Goal: Information Seeking & Learning: Learn about a topic

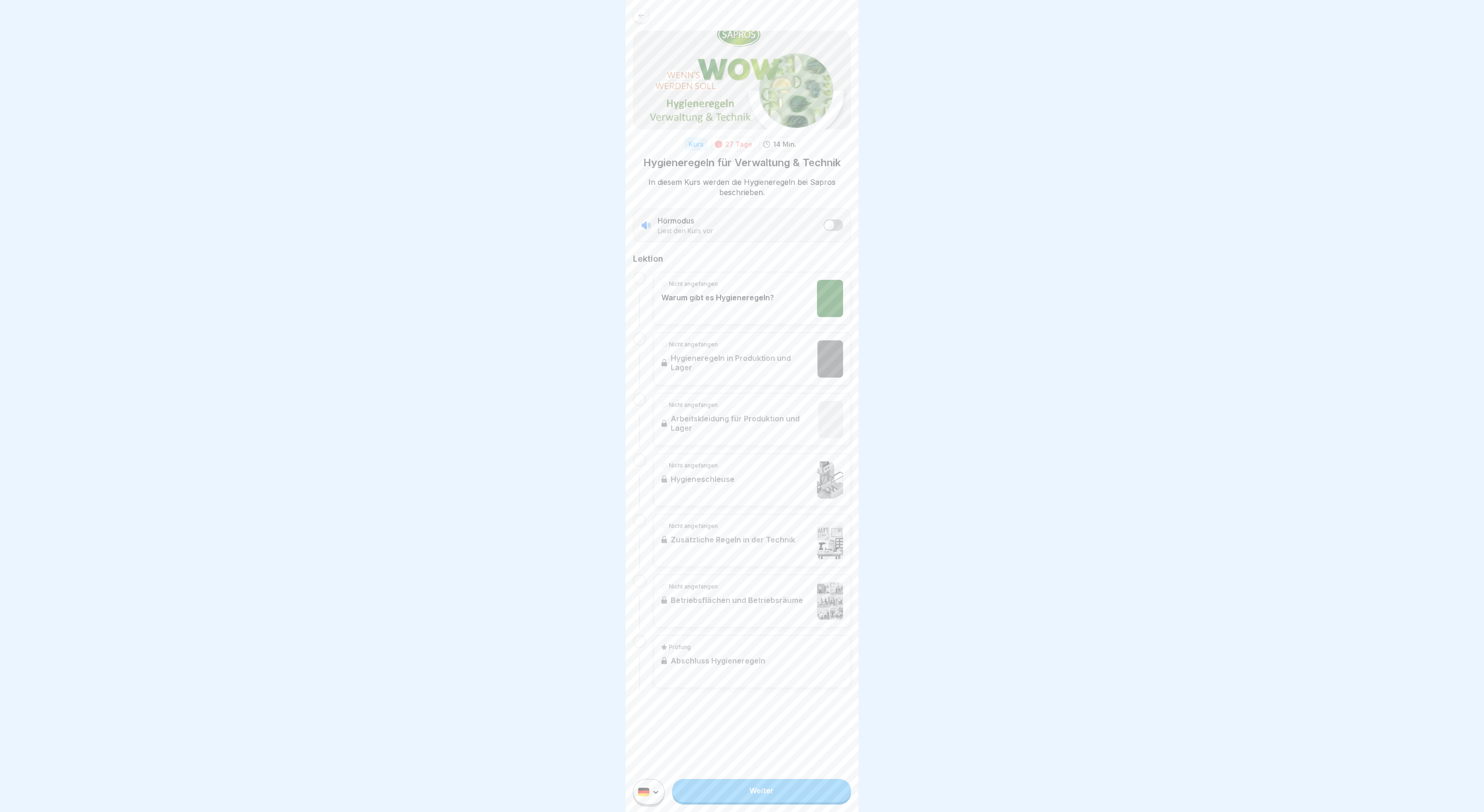
click at [784, 303] on div "Nicht angefangen Warum gibt es Hygieneregeln?" at bounding box center [753, 298] width 182 height 37
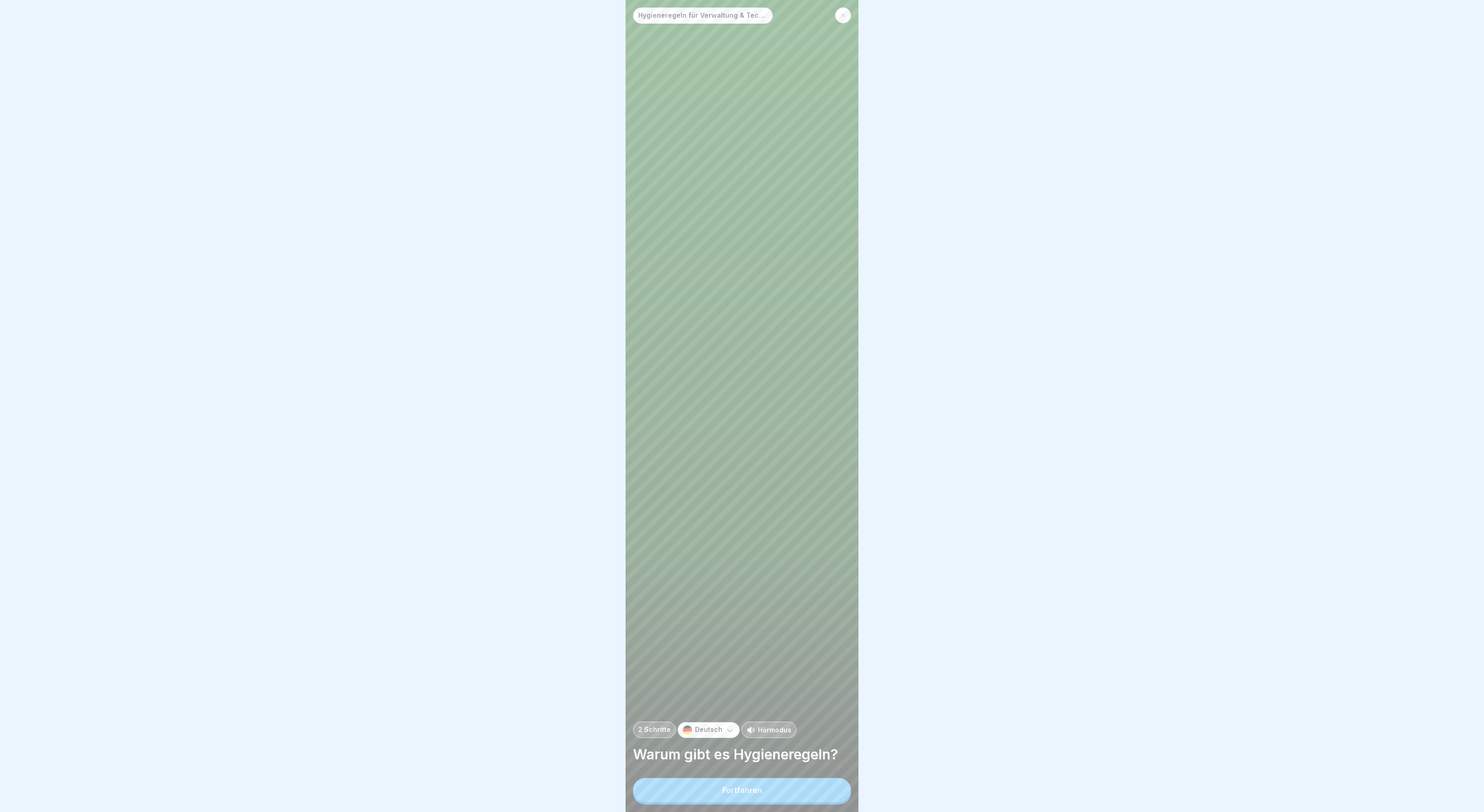
click at [759, 799] on button "Fortfahren" at bounding box center [742, 789] width 218 height 24
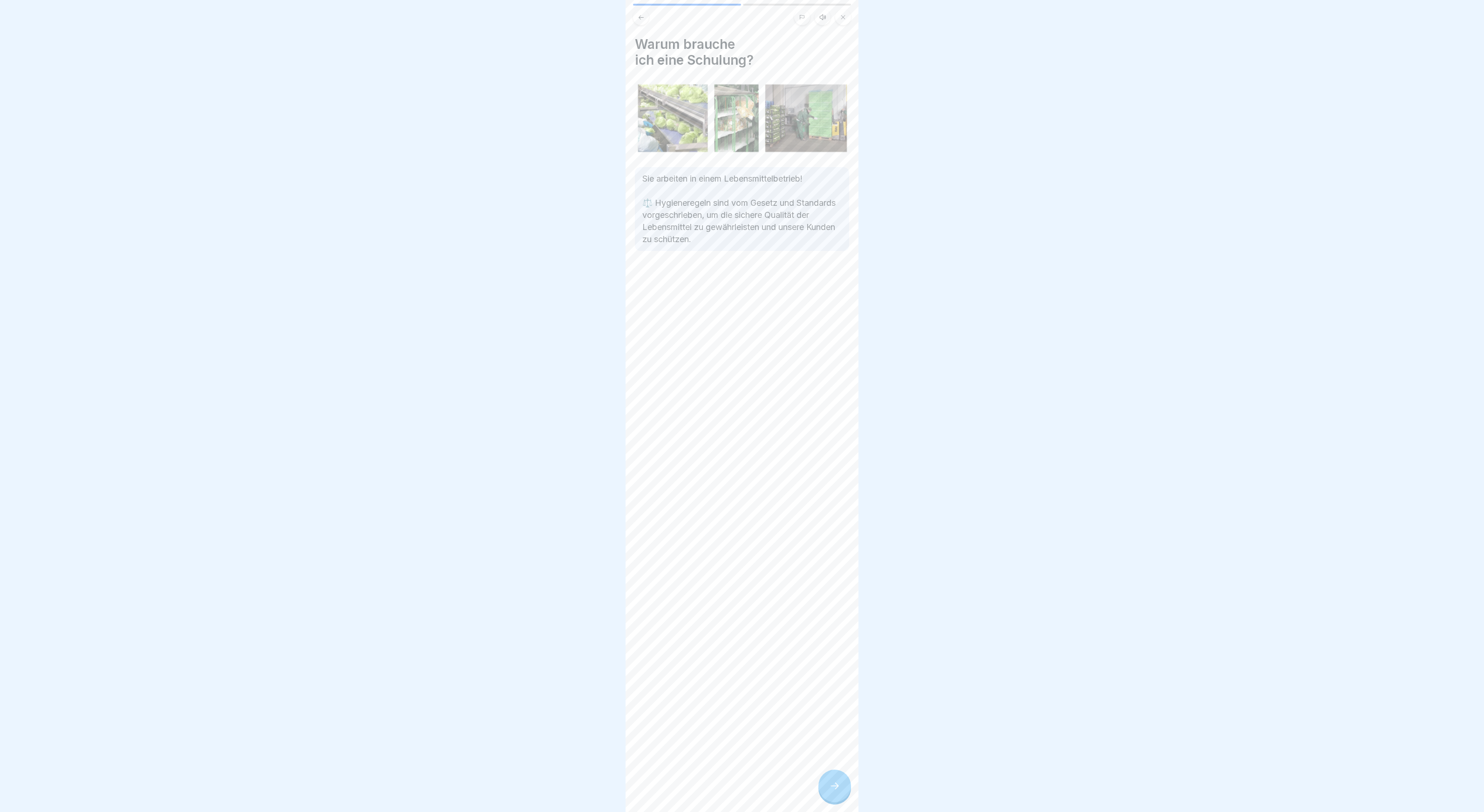
click at [844, 795] on div at bounding box center [835, 786] width 33 height 33
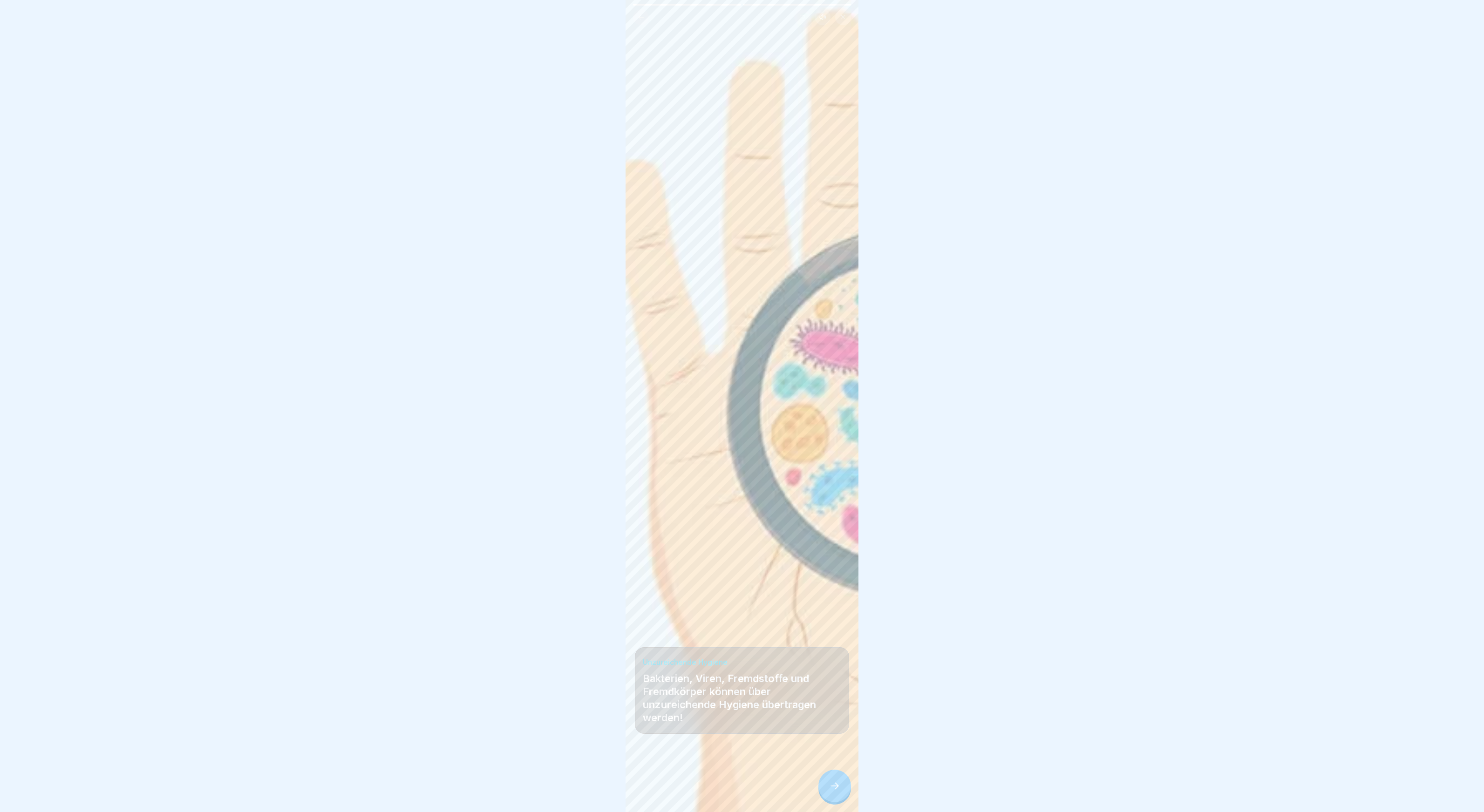
click at [838, 787] on icon at bounding box center [834, 786] width 11 height 11
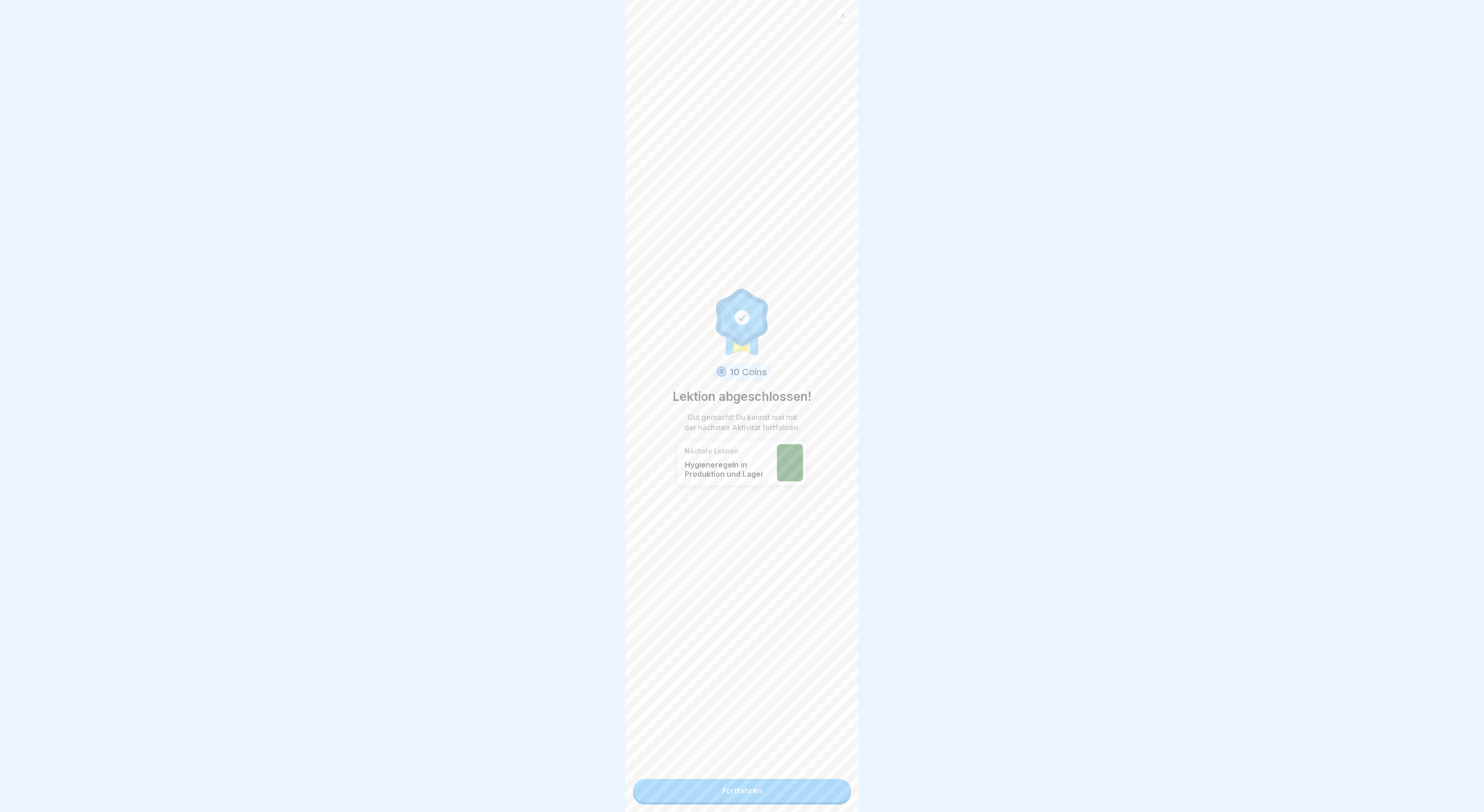
click at [817, 788] on link "Fortfahren" at bounding box center [742, 791] width 218 height 23
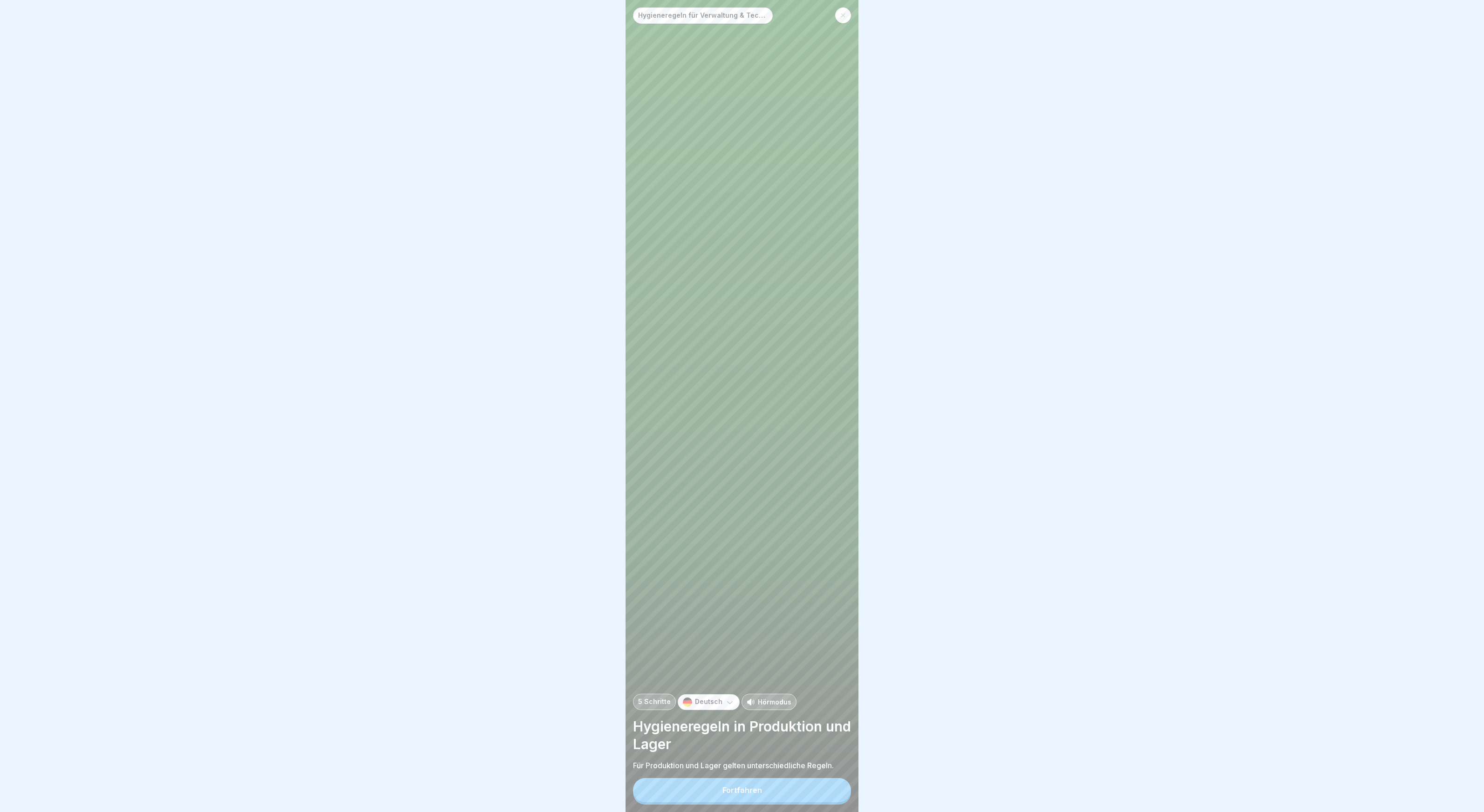
click at [817, 788] on button "Fortfahren" at bounding box center [742, 789] width 218 height 24
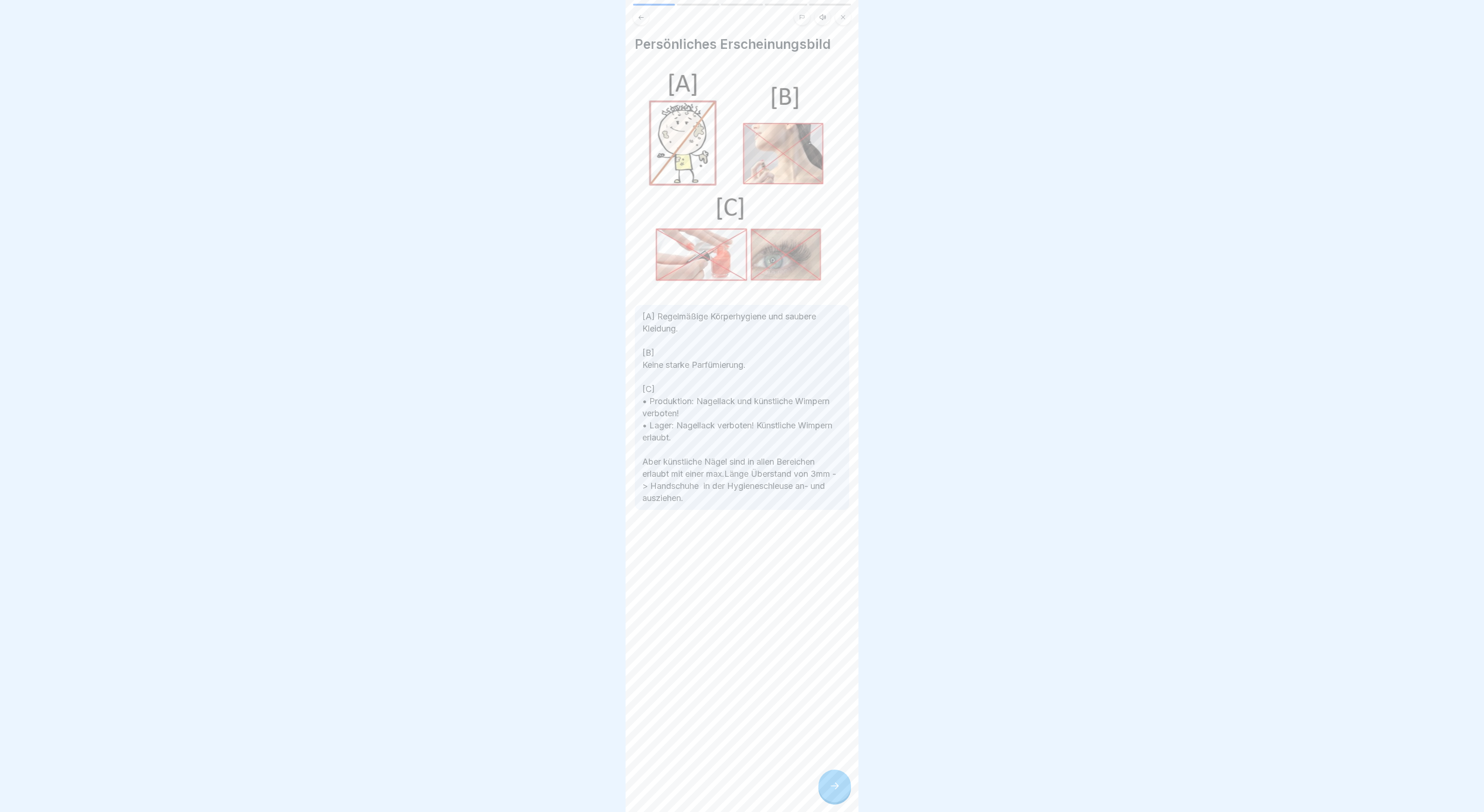
click at [838, 784] on icon at bounding box center [834, 786] width 11 height 11
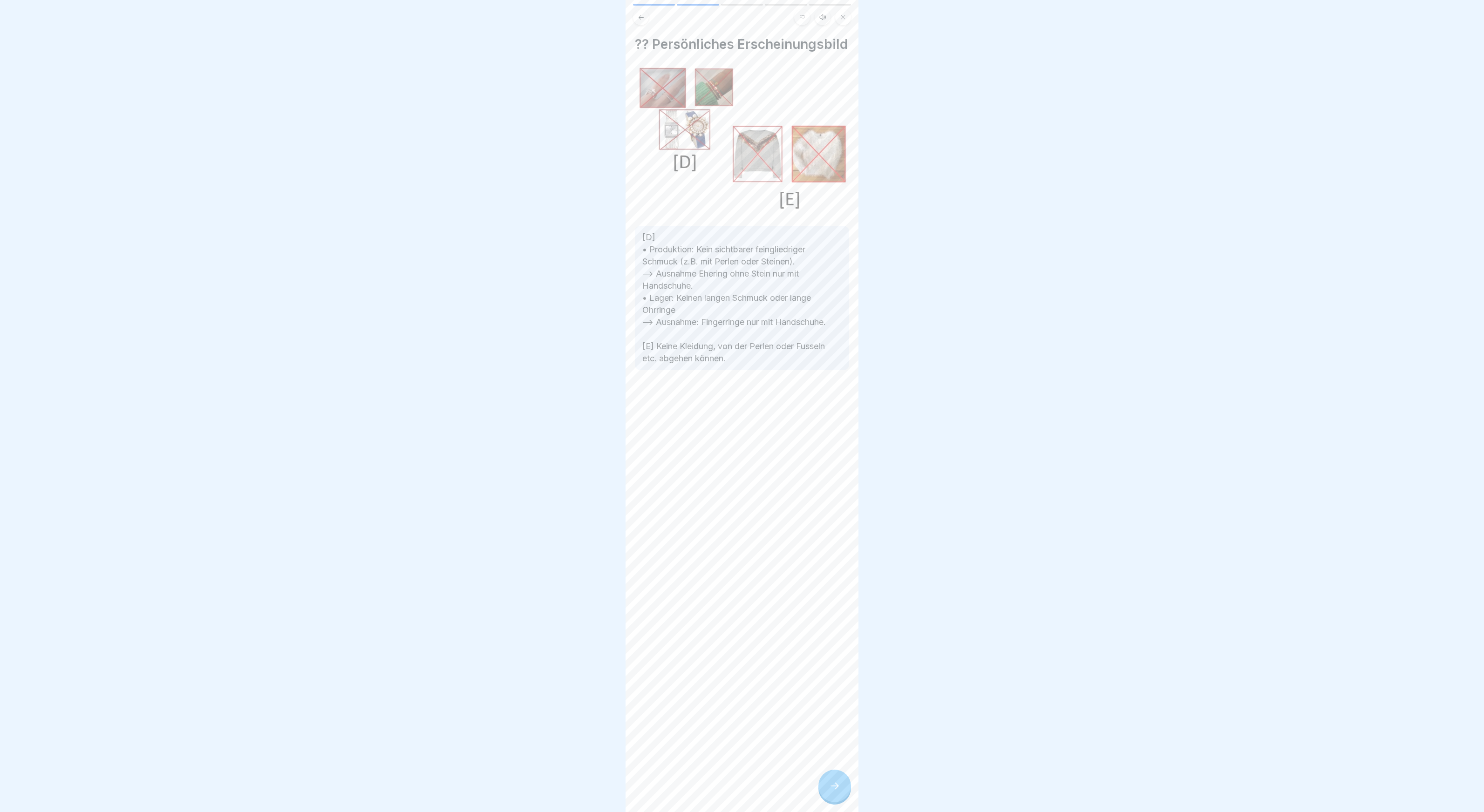
click at [830, 786] on icon at bounding box center [834, 786] width 11 height 11
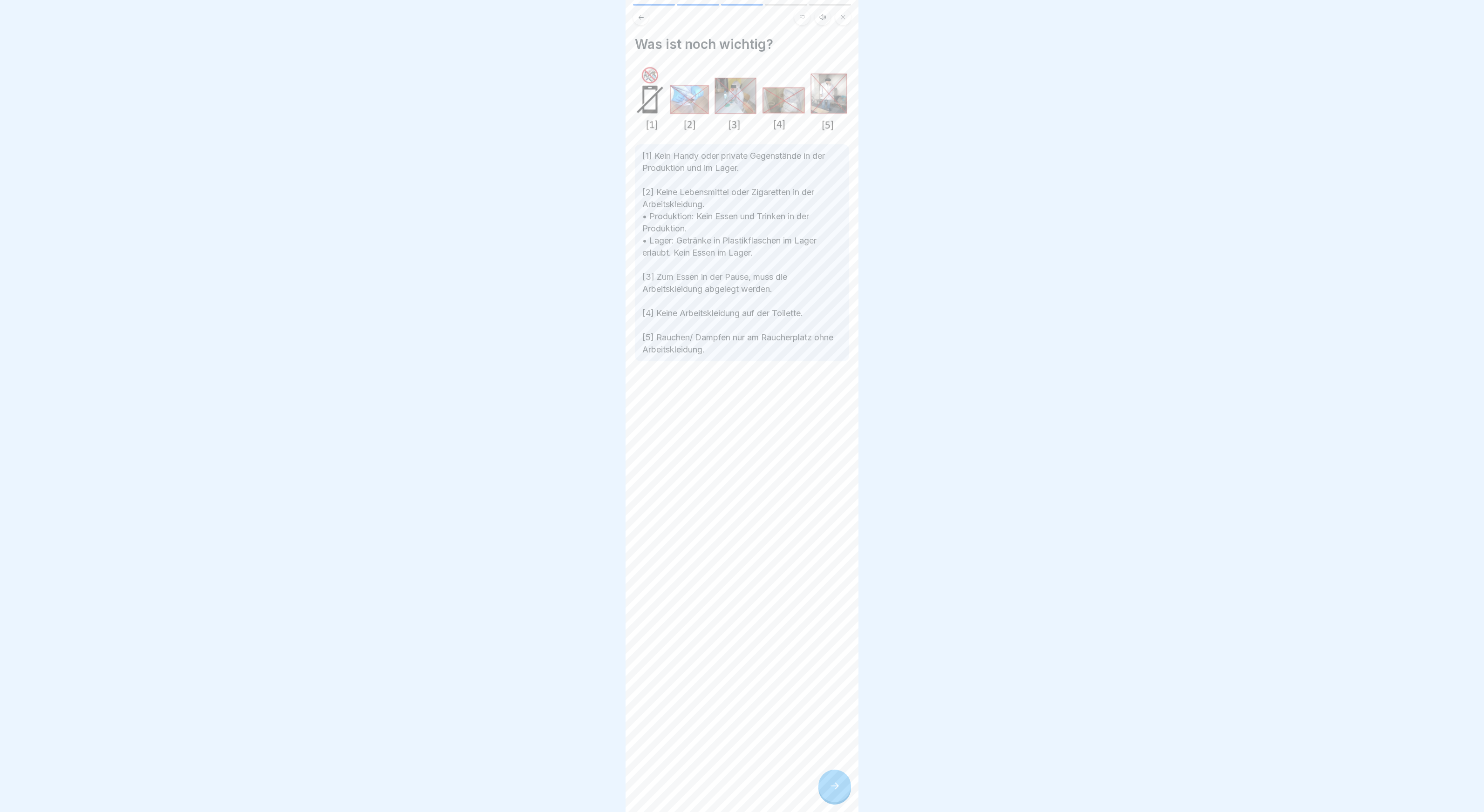
click at [832, 784] on icon at bounding box center [834, 786] width 11 height 11
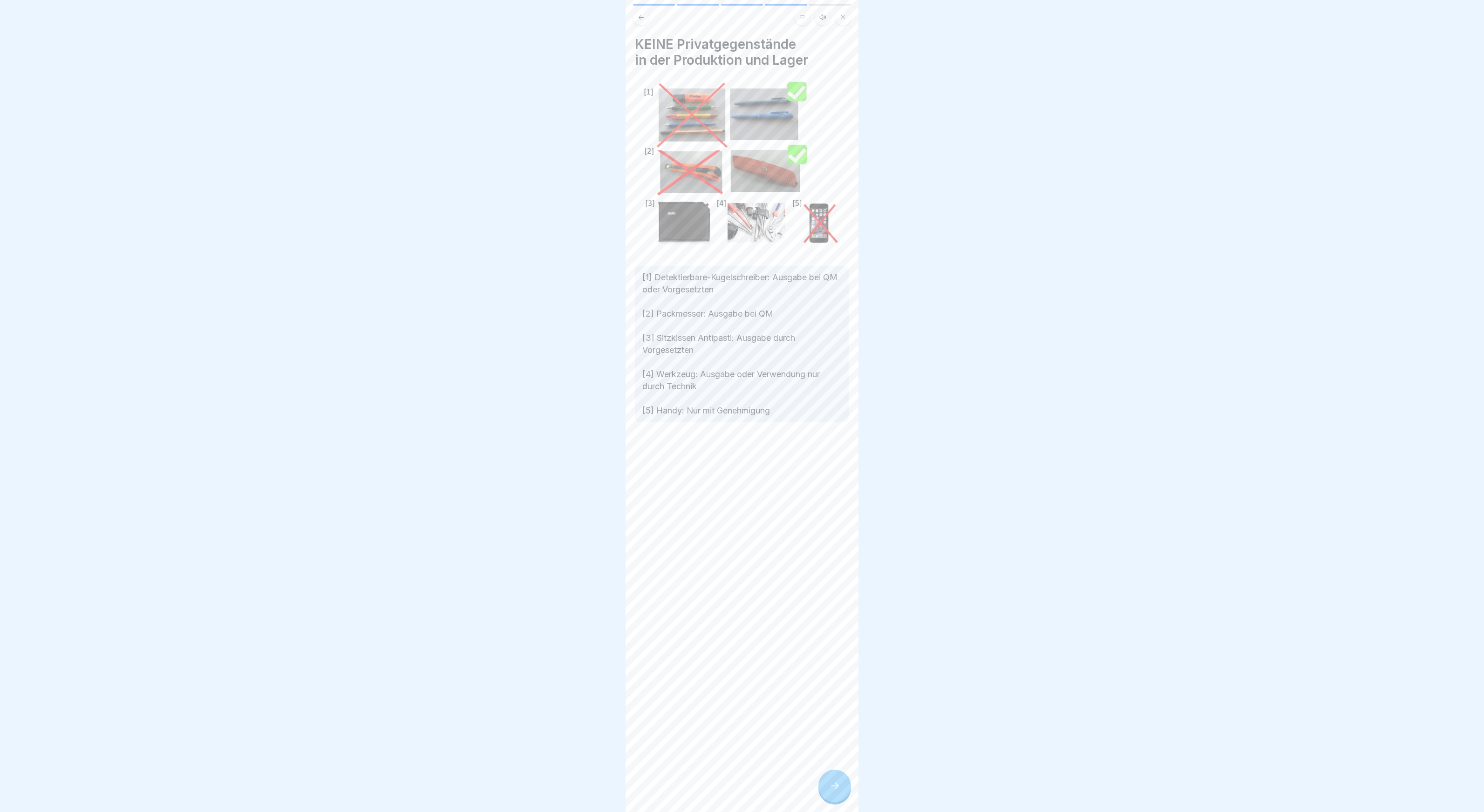
click at [834, 779] on div at bounding box center [835, 786] width 33 height 33
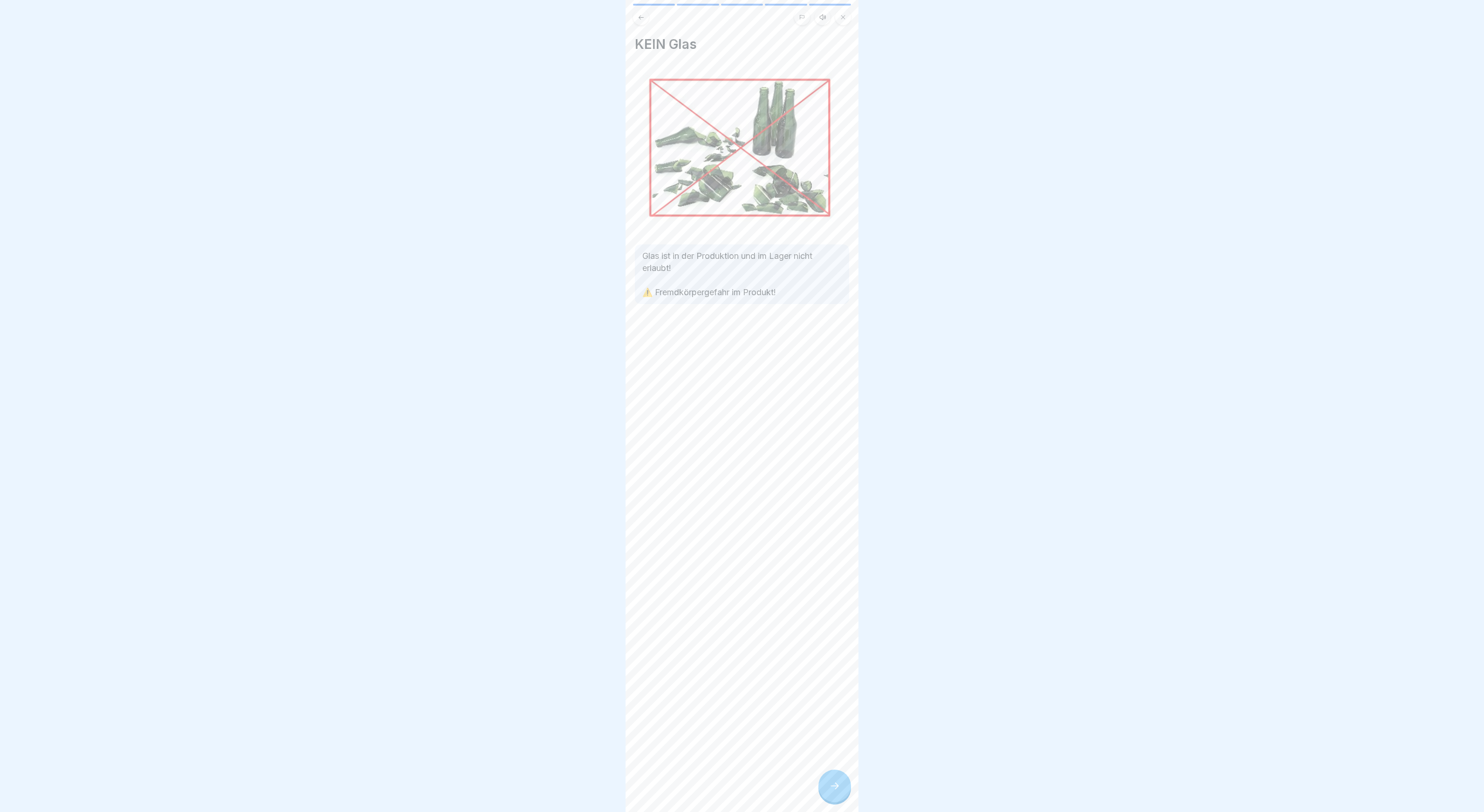
click at [826, 775] on div at bounding box center [835, 786] width 33 height 33
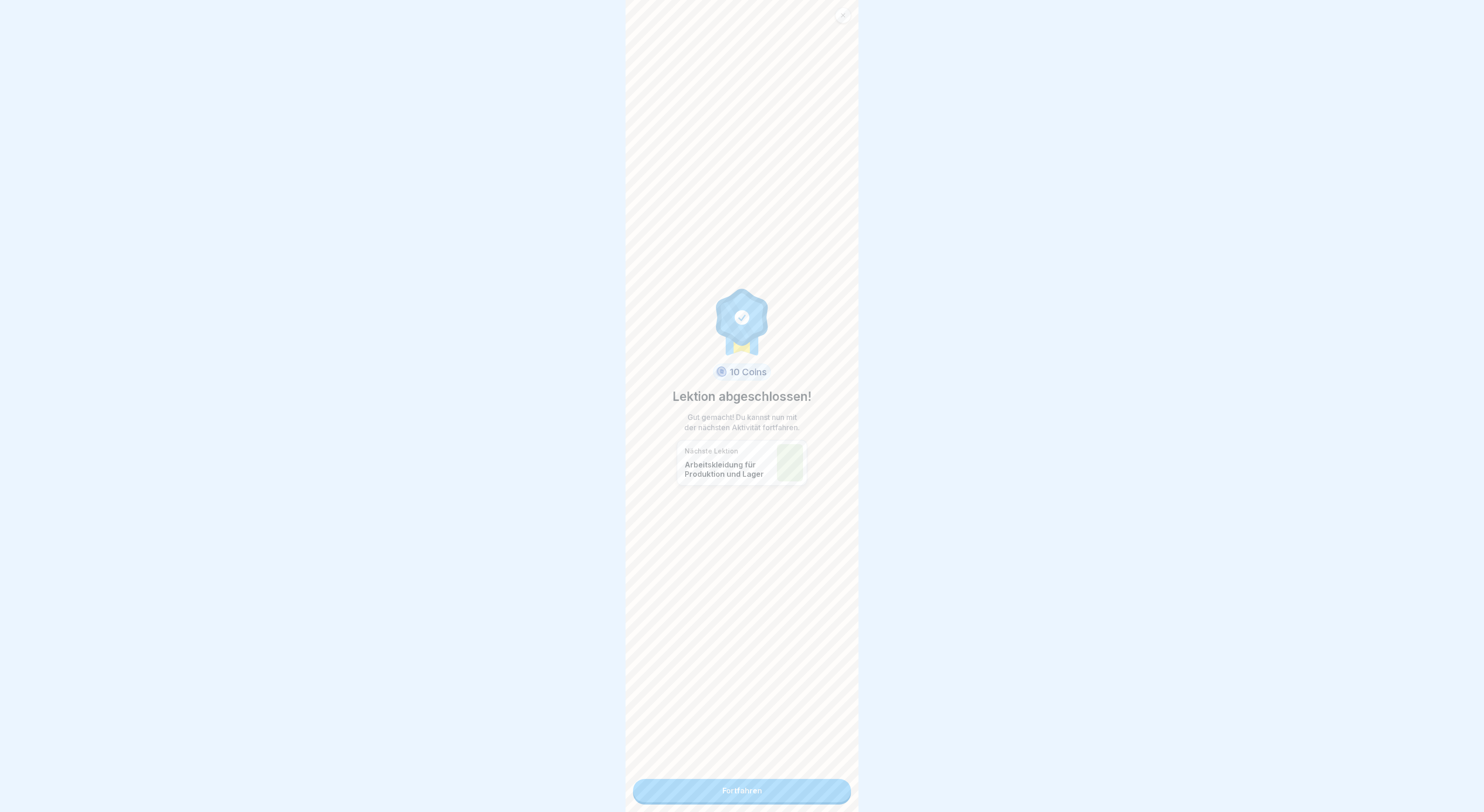
click at [829, 782] on link "Fortfahren" at bounding box center [742, 791] width 218 height 23
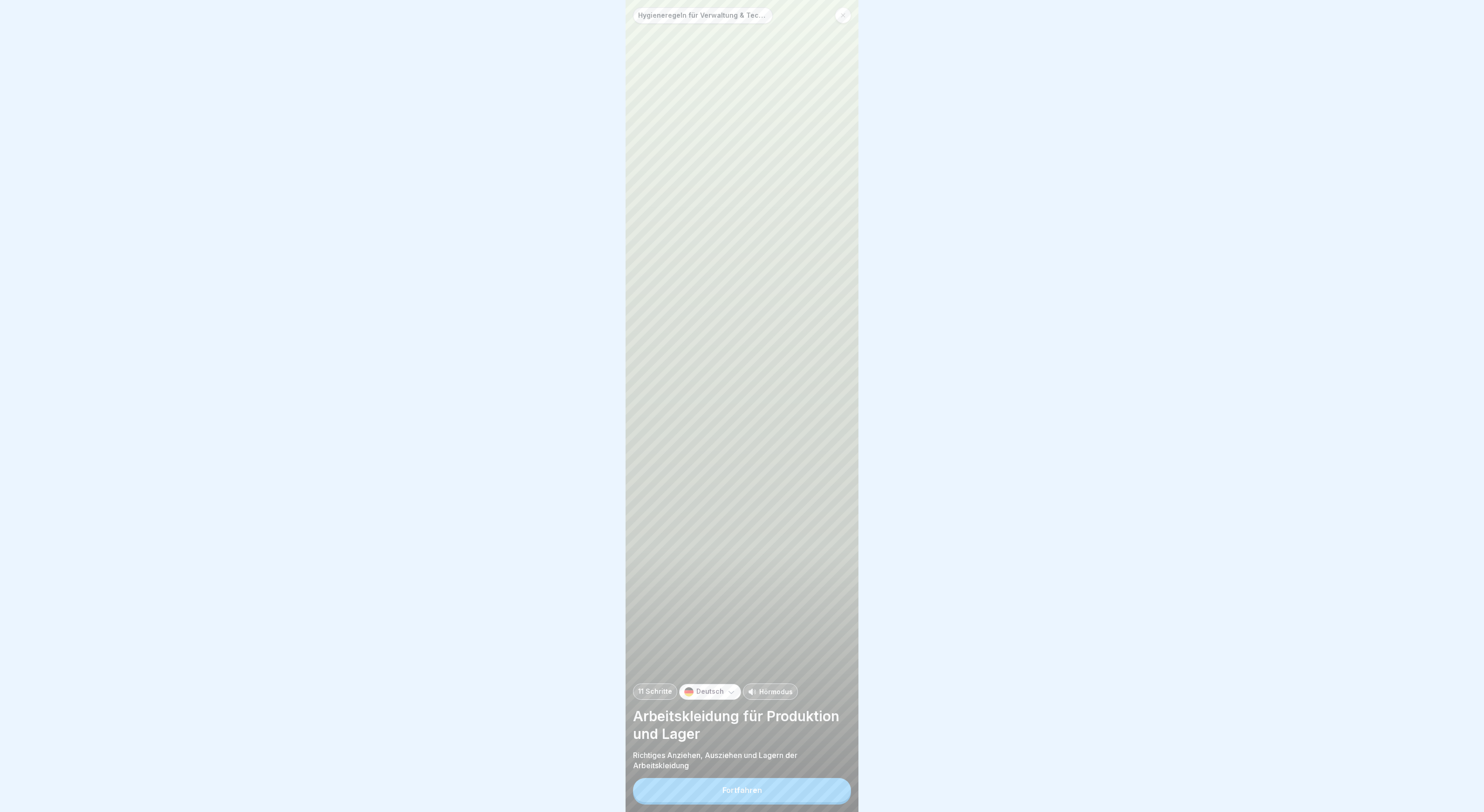
click at [817, 800] on button "Fortfahren" at bounding box center [742, 789] width 218 height 24
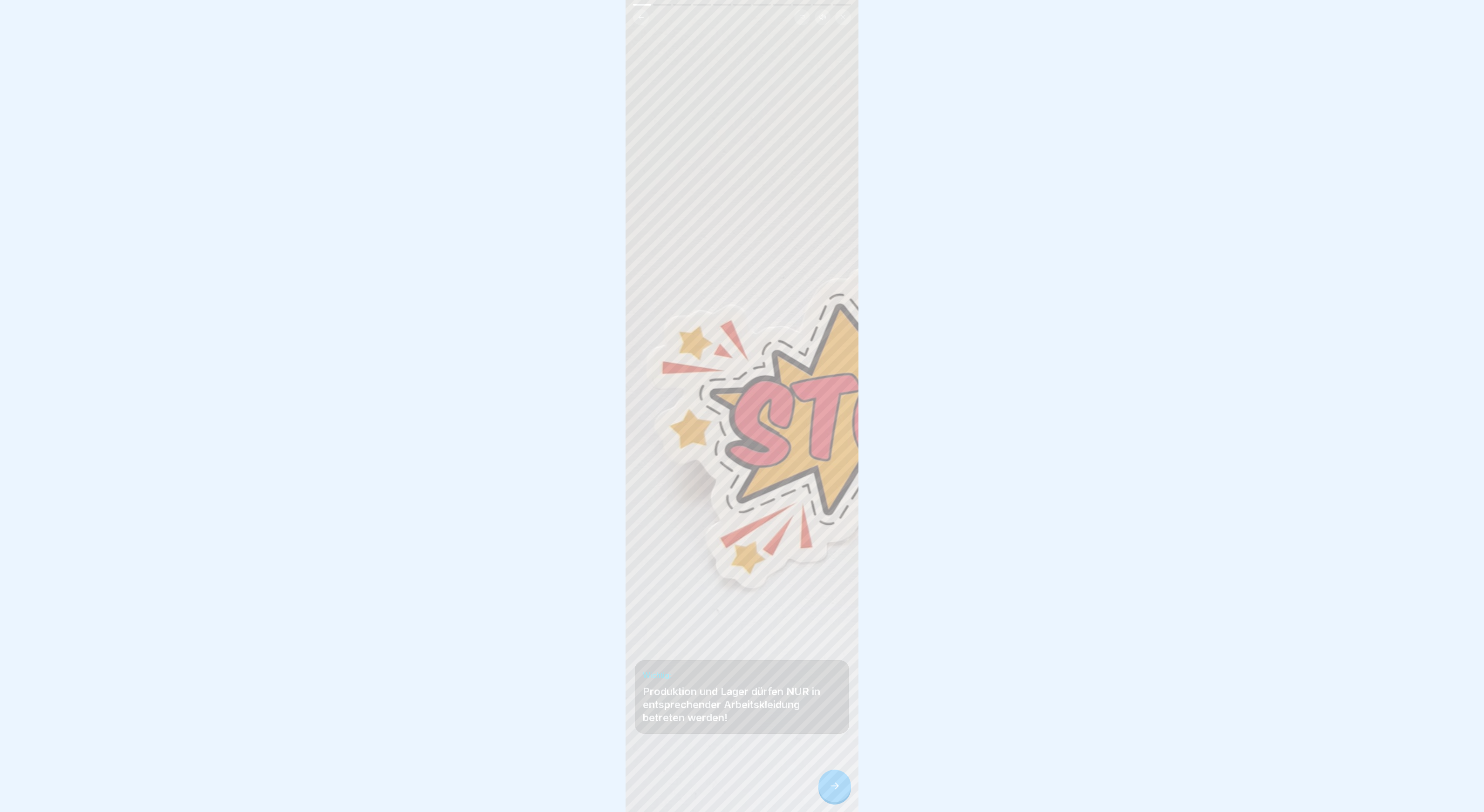
click at [829, 784] on icon at bounding box center [834, 786] width 11 height 11
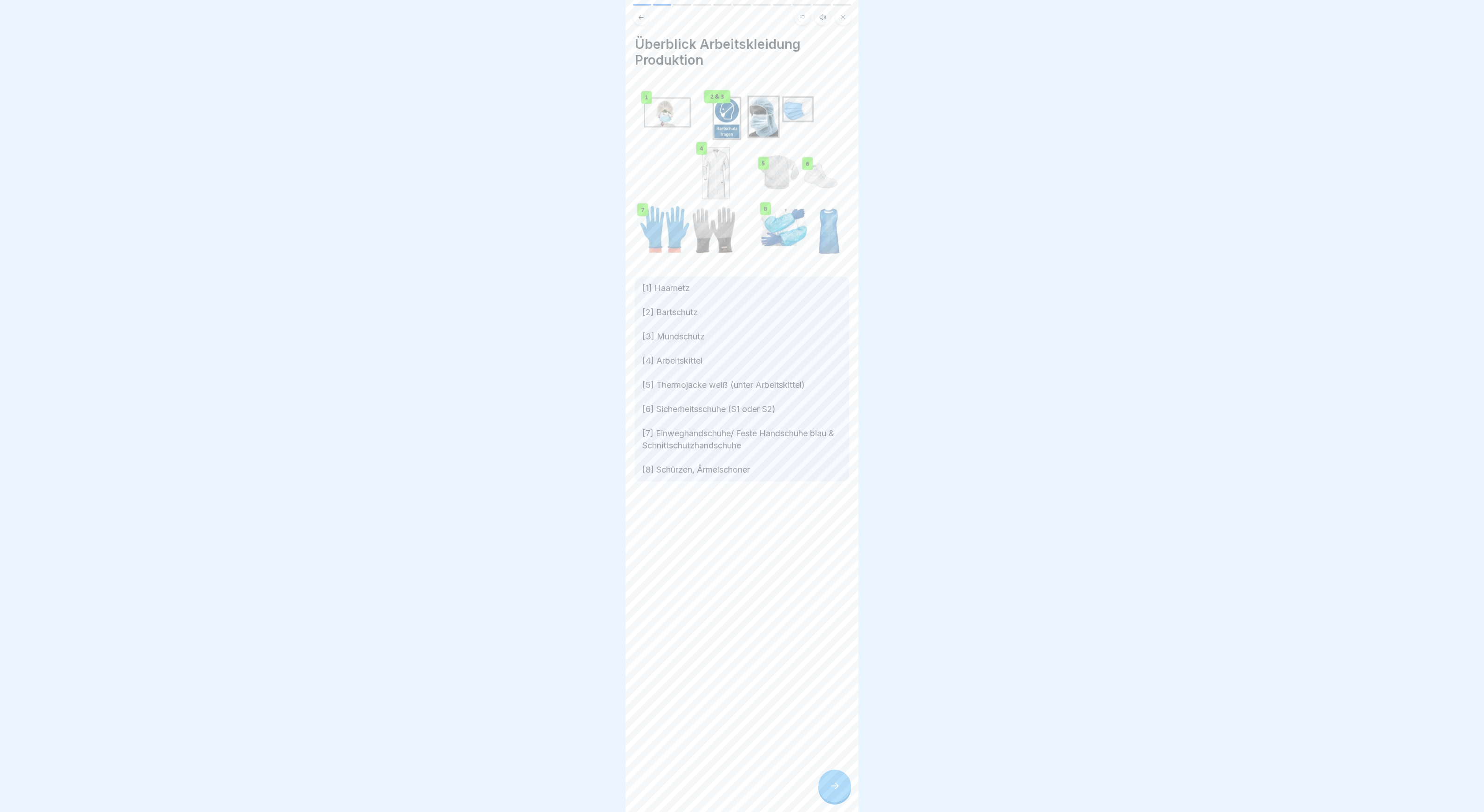
click at [830, 785] on icon at bounding box center [834, 786] width 11 height 11
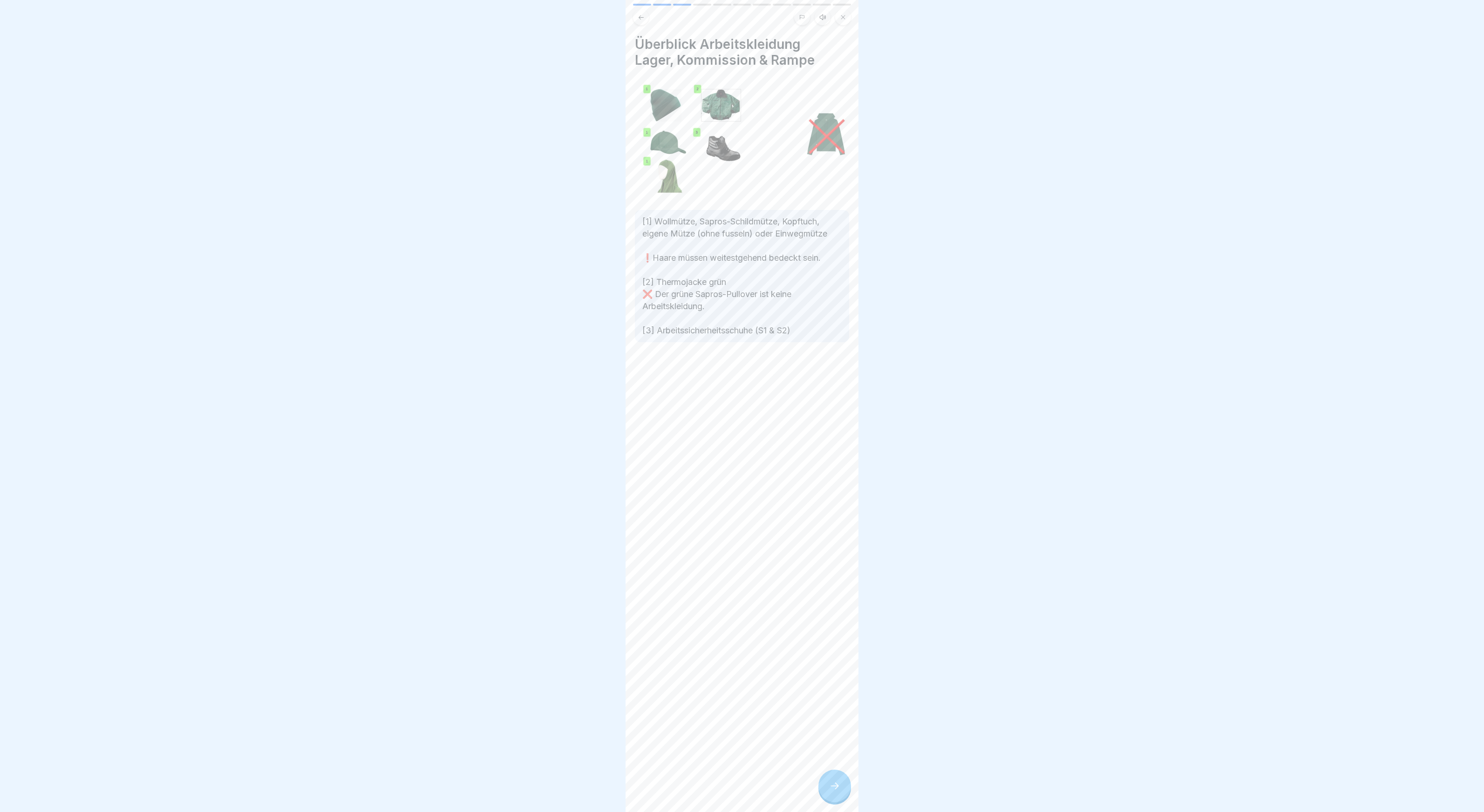
click at [830, 785] on icon at bounding box center [834, 786] width 11 height 11
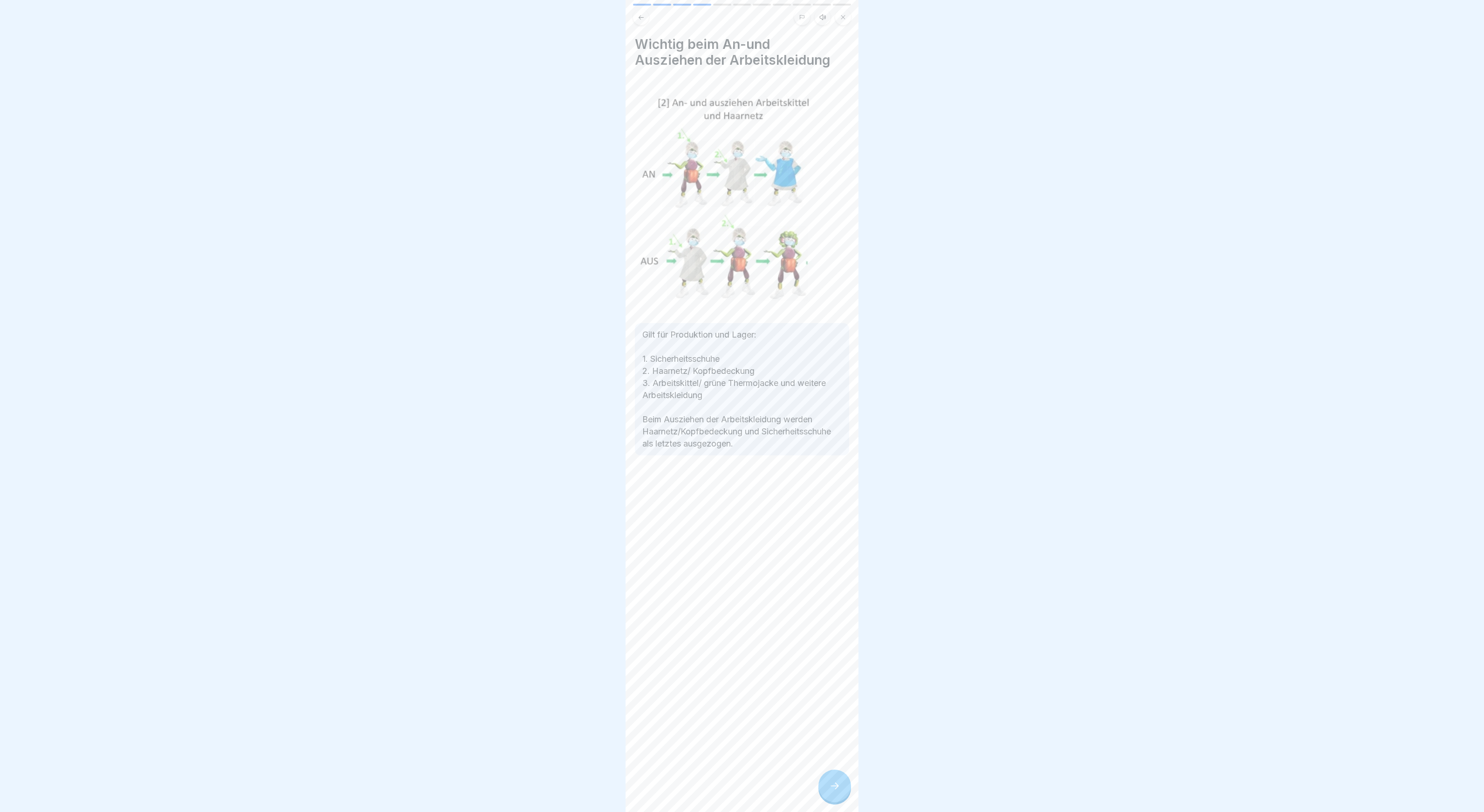
click at [830, 785] on icon at bounding box center [834, 786] width 11 height 11
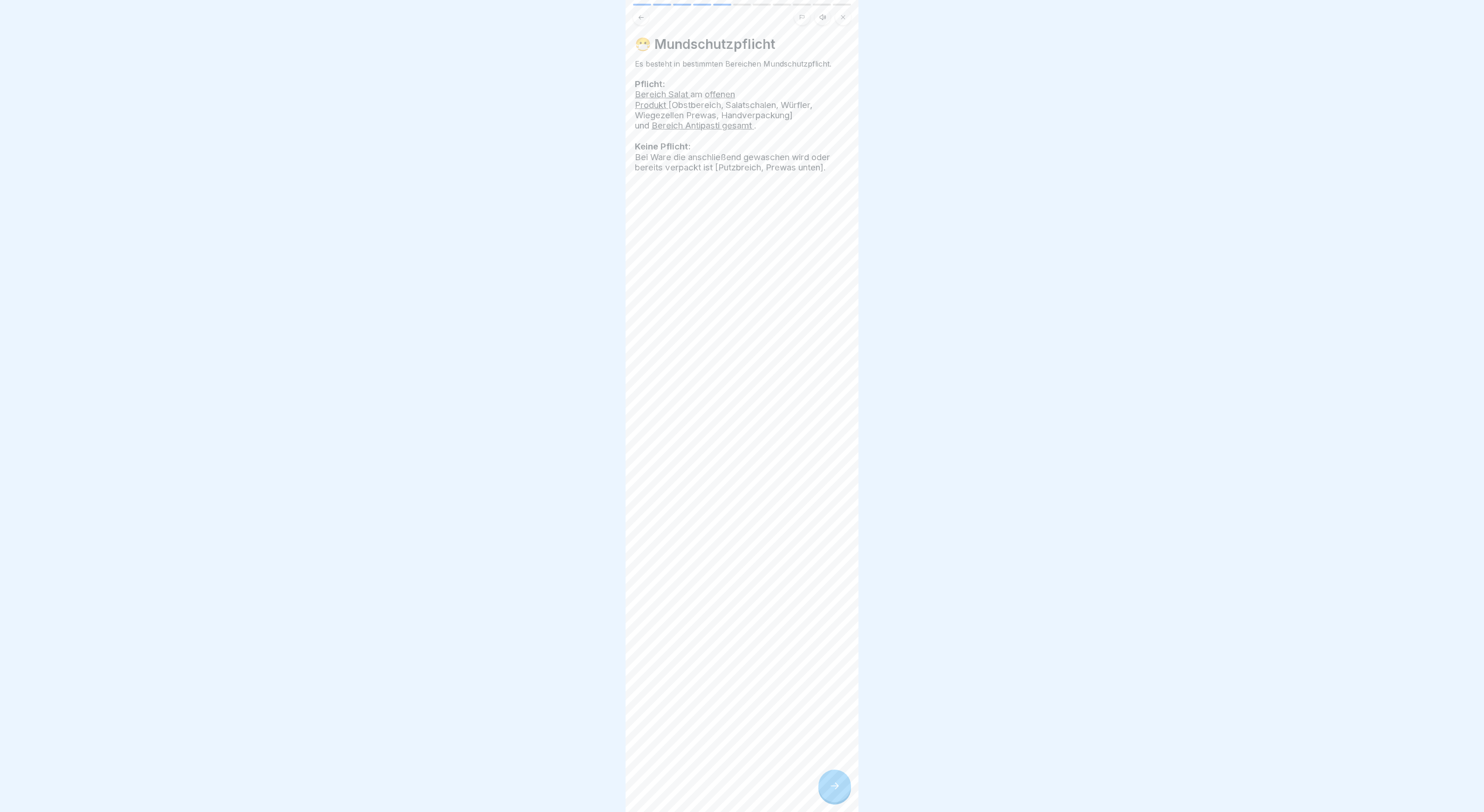
click at [830, 785] on icon at bounding box center [834, 786] width 11 height 11
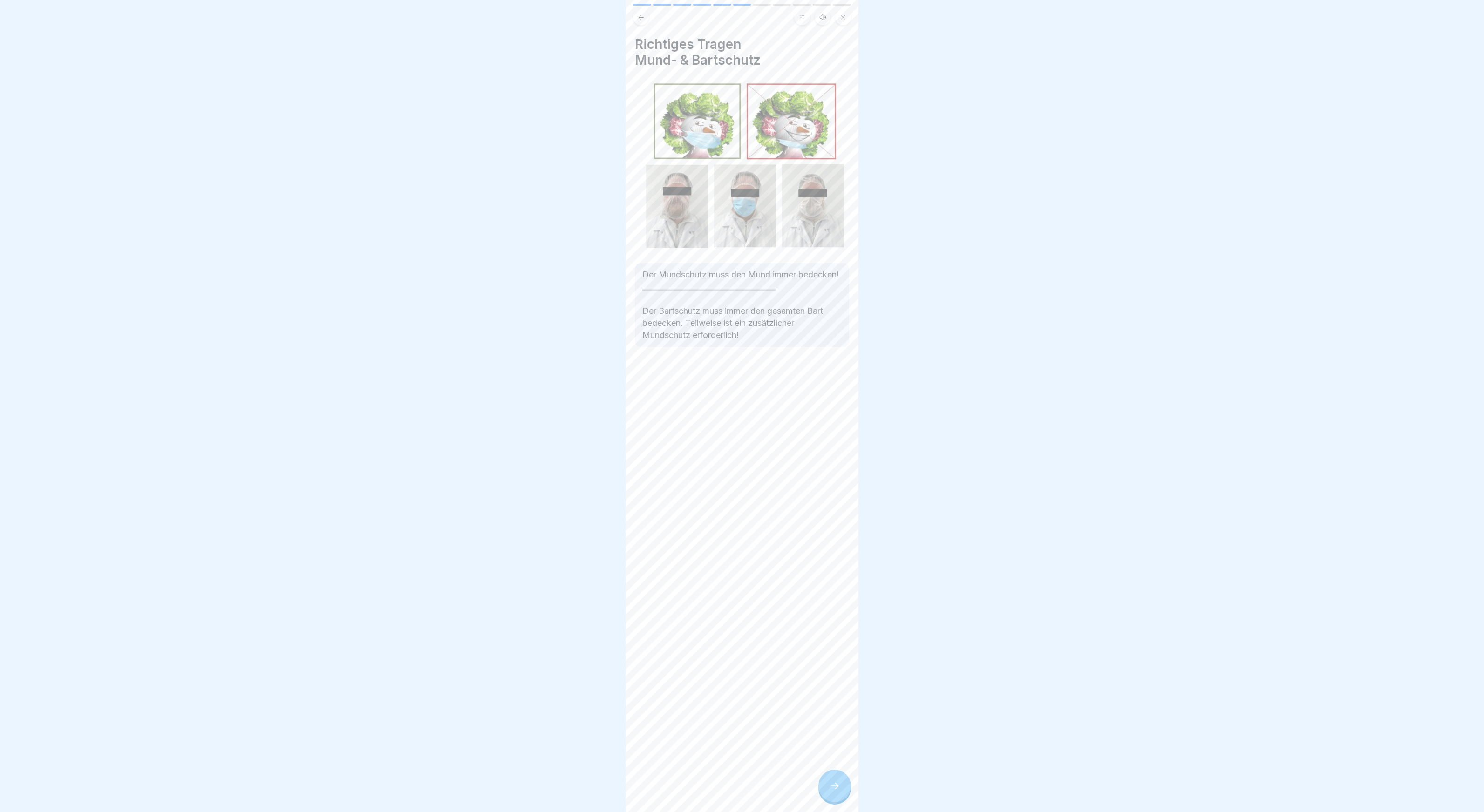
click at [830, 785] on icon at bounding box center [834, 786] width 11 height 11
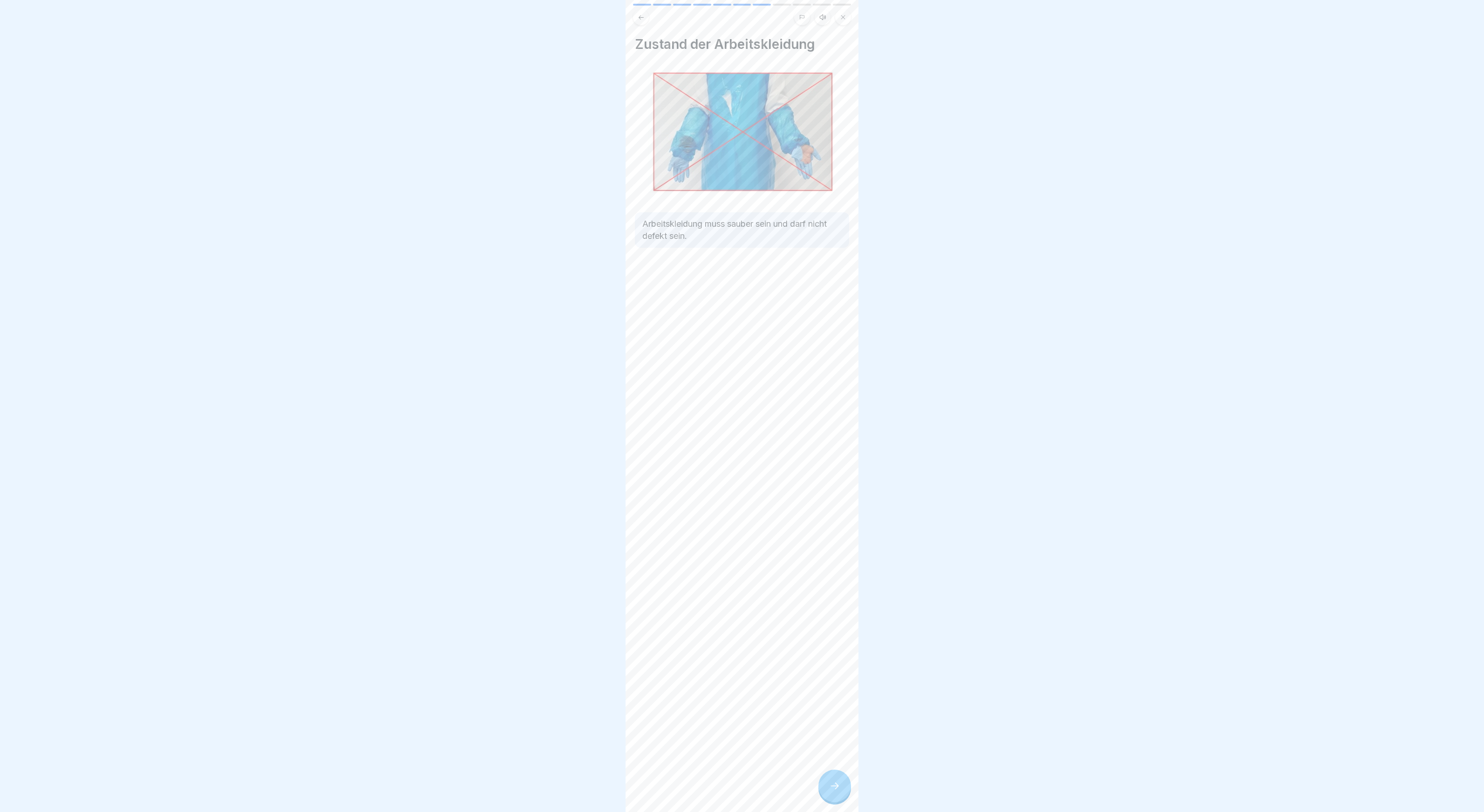
click at [830, 785] on icon at bounding box center [834, 786] width 11 height 11
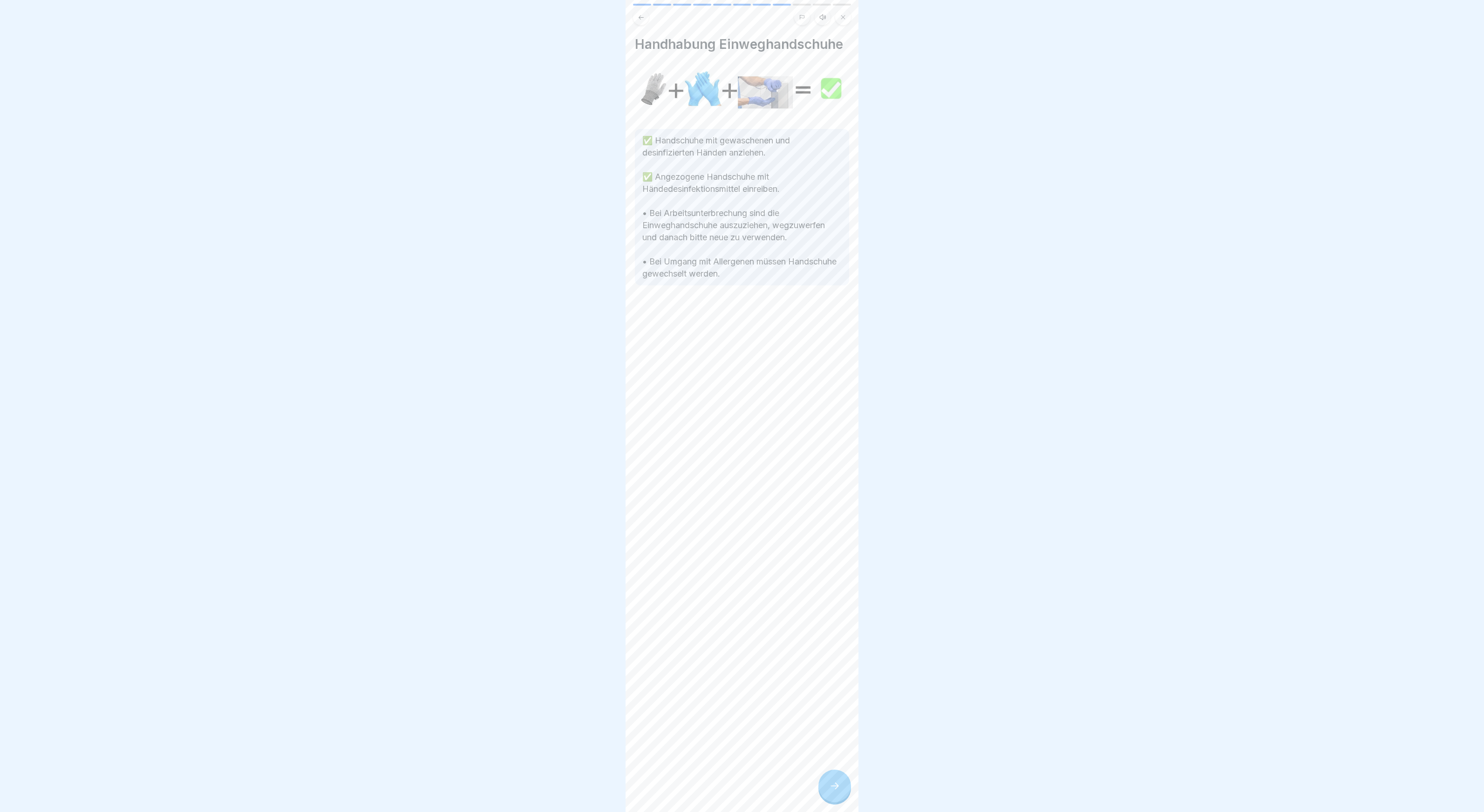
click at [830, 785] on icon at bounding box center [834, 786] width 11 height 11
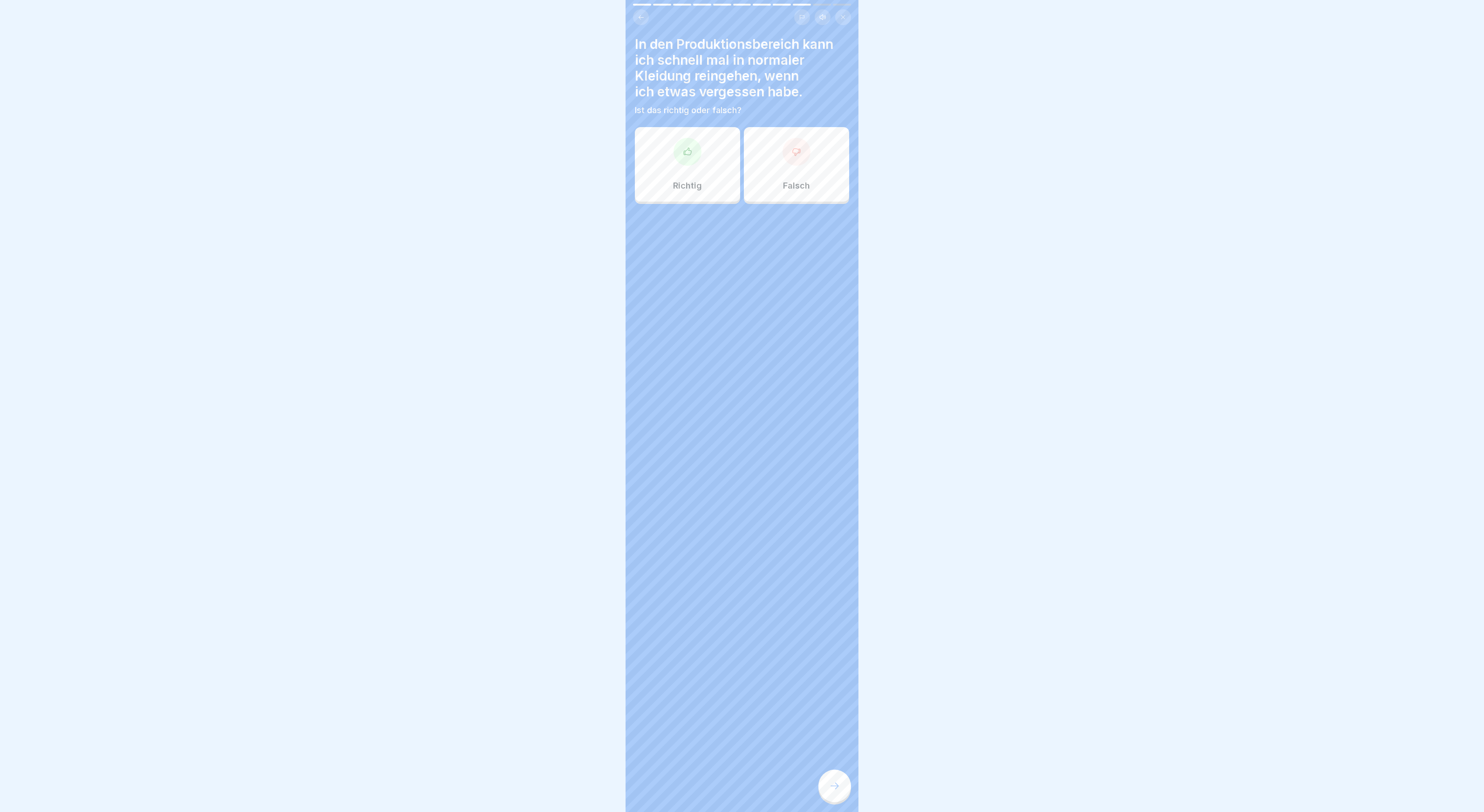
click at [818, 151] on div "Falsch" at bounding box center [796, 164] width 106 height 74
click at [834, 779] on div at bounding box center [835, 786] width 33 height 33
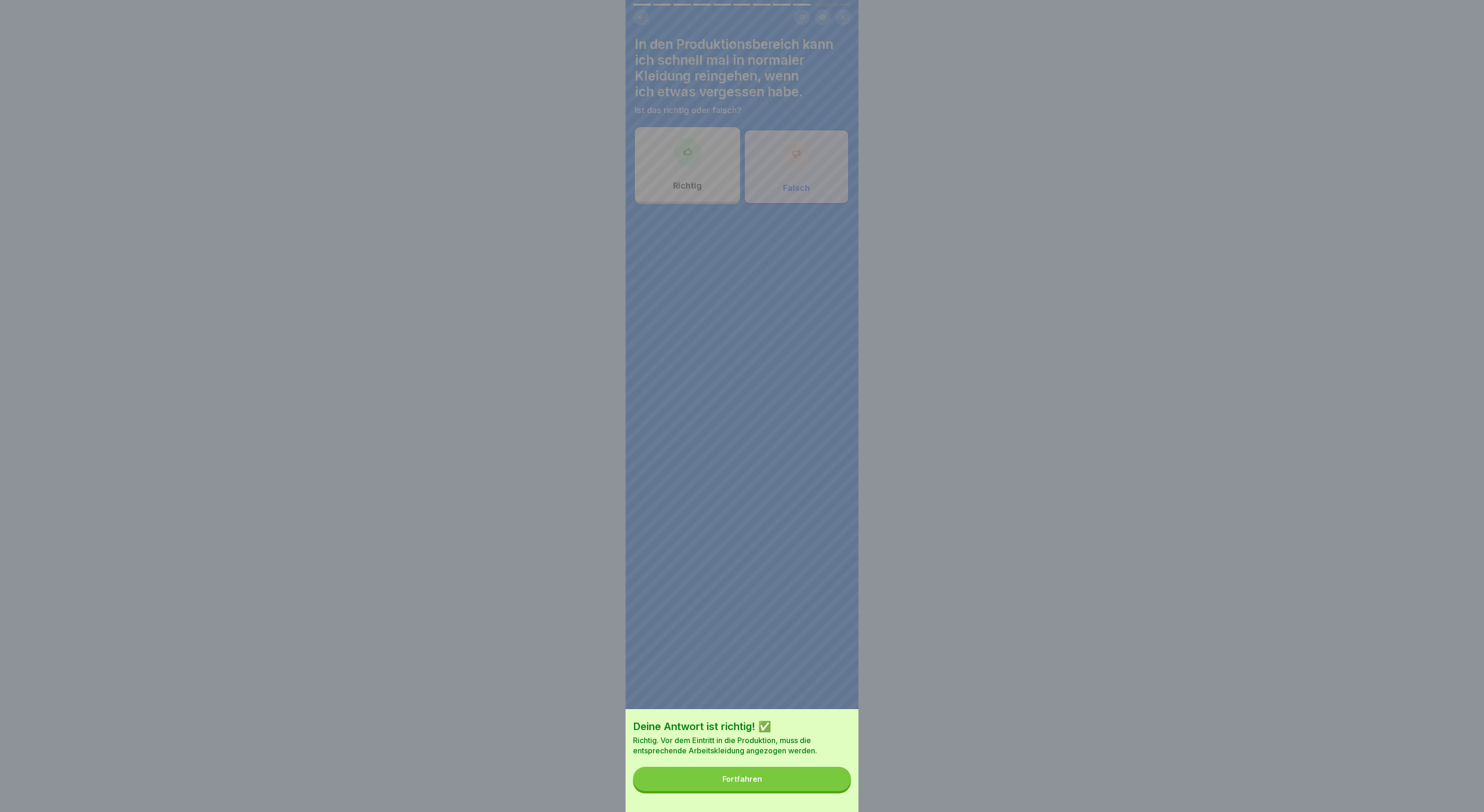
click at [831, 779] on button "Fortfahren" at bounding box center [742, 779] width 218 height 24
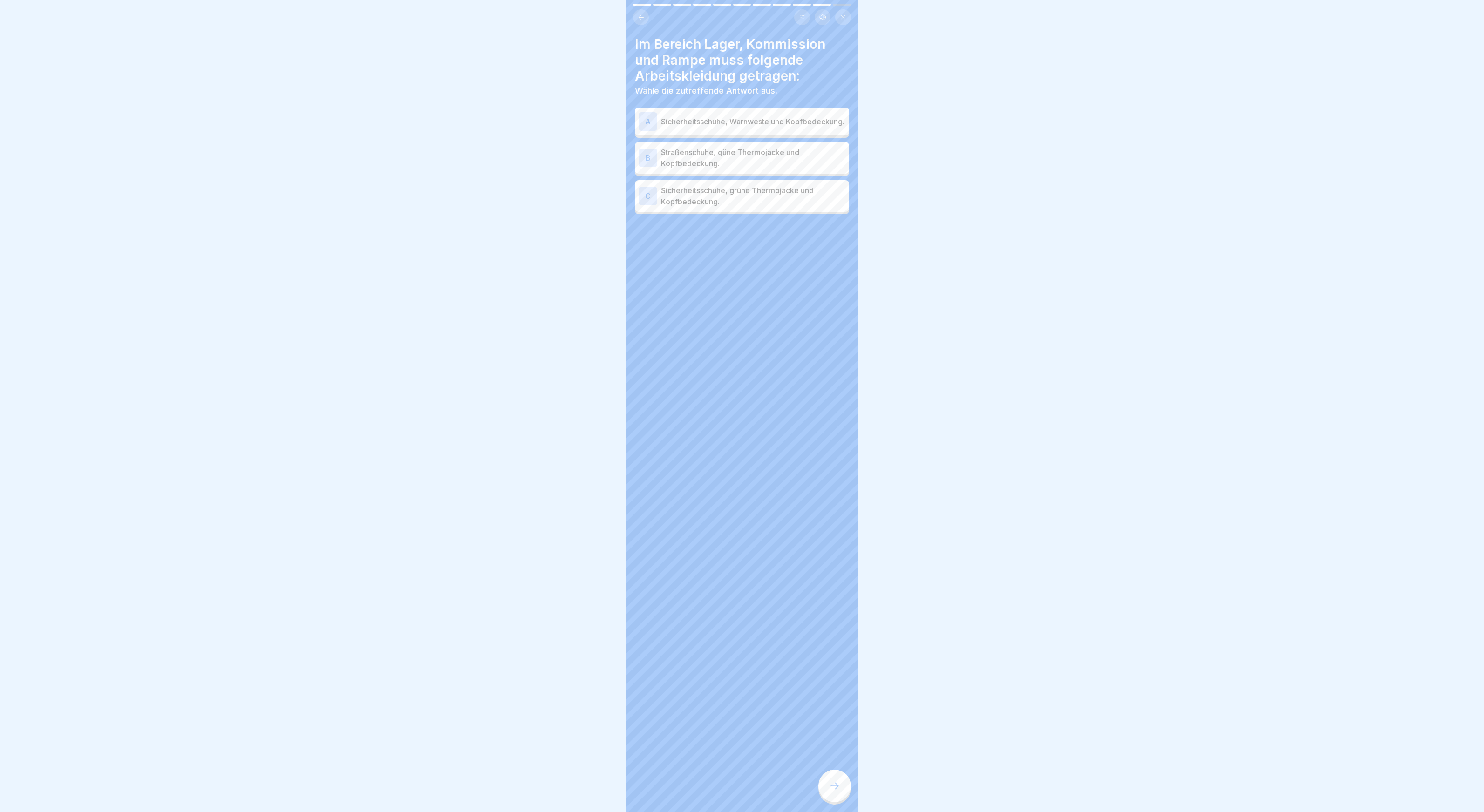
click at [736, 199] on p "Sicherheitsschuhe, grüne Thermojacke und Kopfbedeckung." at bounding box center [753, 196] width 184 height 23
click at [835, 782] on icon at bounding box center [834, 786] width 11 height 11
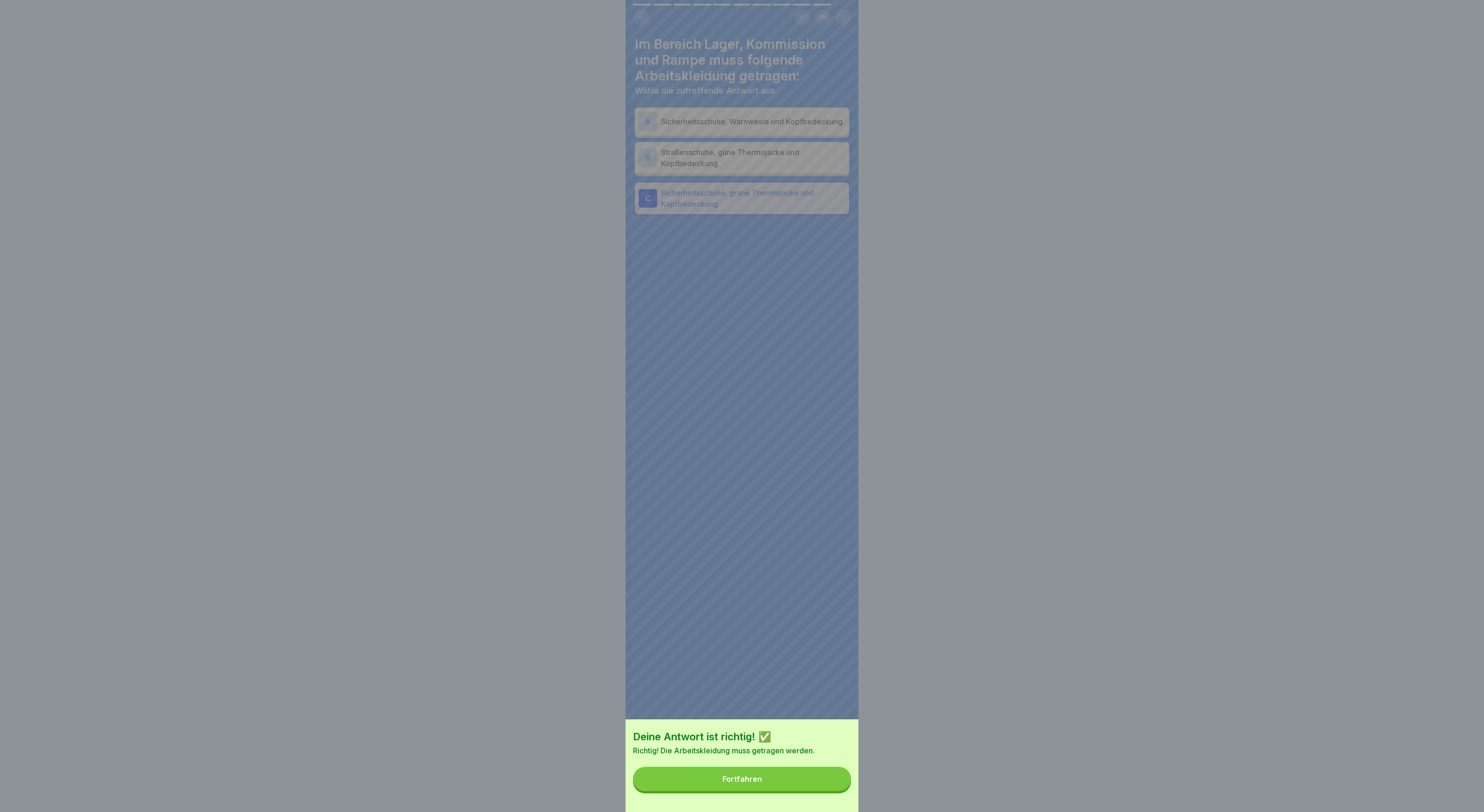
click at [801, 778] on button "Fortfahren" at bounding box center [742, 779] width 218 height 24
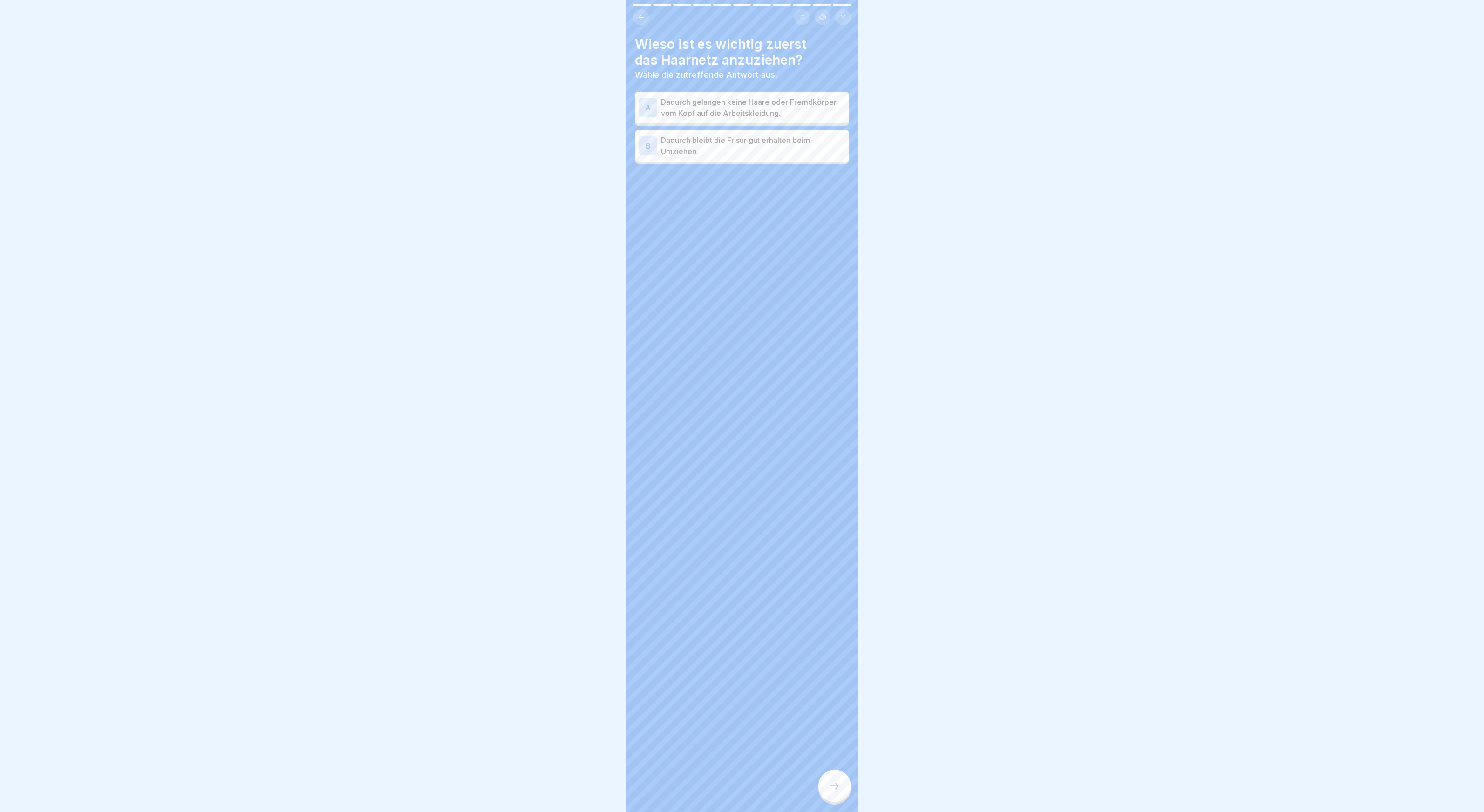
click at [728, 100] on p "Dadurch gelangen keine Haare oder Fremdkörper vom Kopf auf die Arbeitskleidung." at bounding box center [753, 107] width 184 height 23
click at [830, 786] on icon at bounding box center [834, 786] width 11 height 11
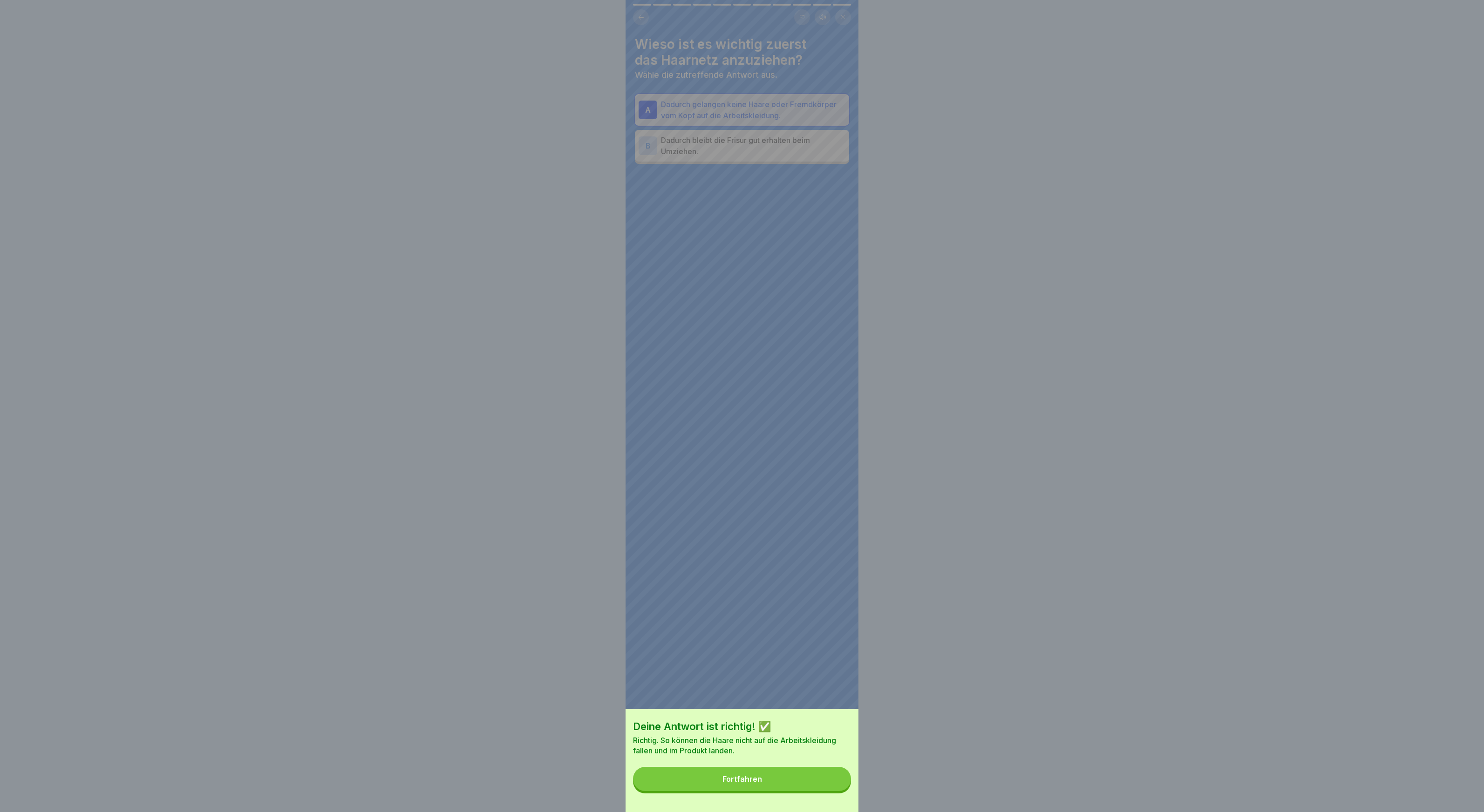
click at [714, 775] on button "Fortfahren" at bounding box center [742, 779] width 218 height 24
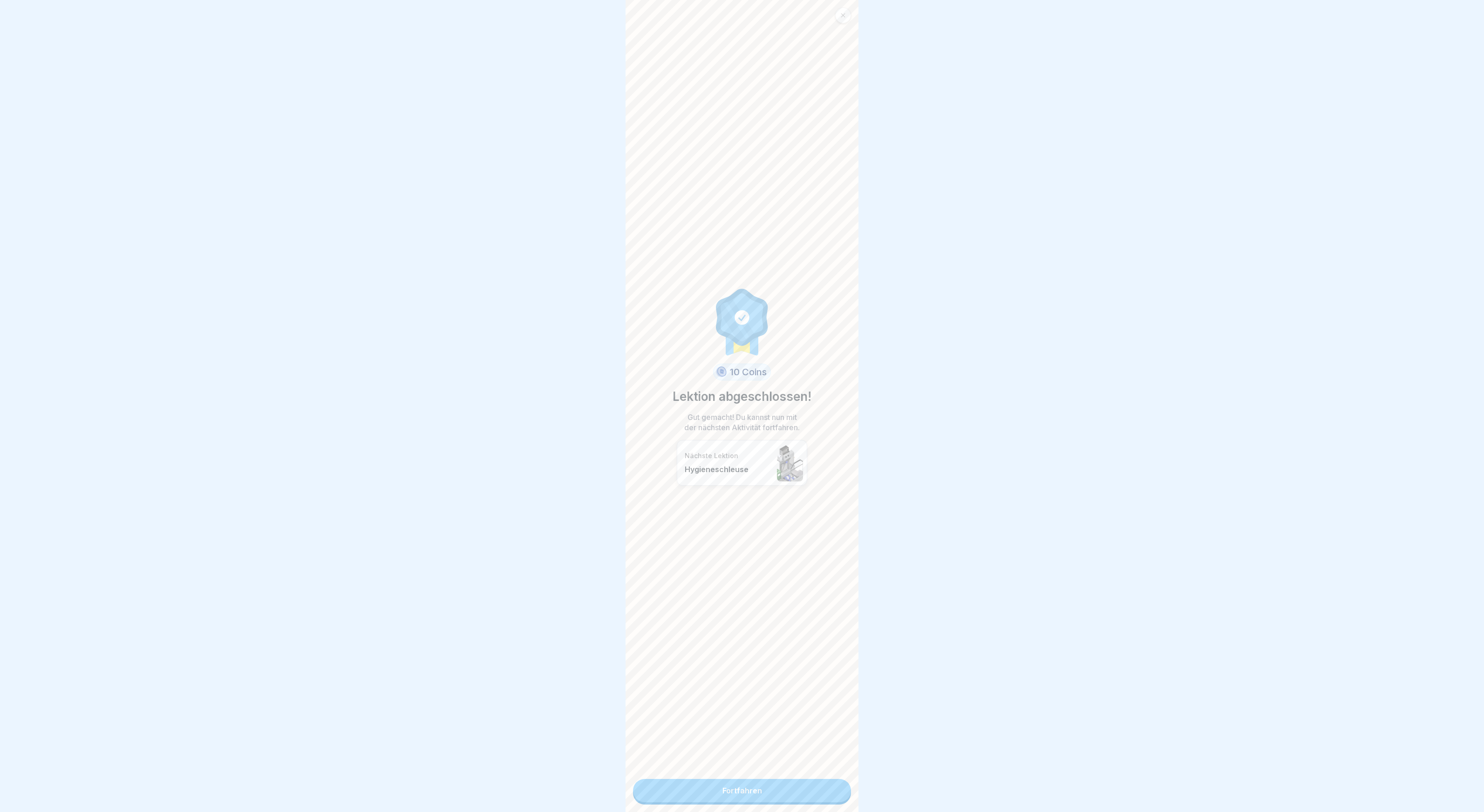
click at [739, 777] on div "10 Coins Lektion abgeschlossen! Gut gemacht! Du kannst nun mit der nächsten Akt…" at bounding box center [742, 406] width 233 height 812
click at [740, 787] on link "Fortfahren" at bounding box center [742, 791] width 218 height 23
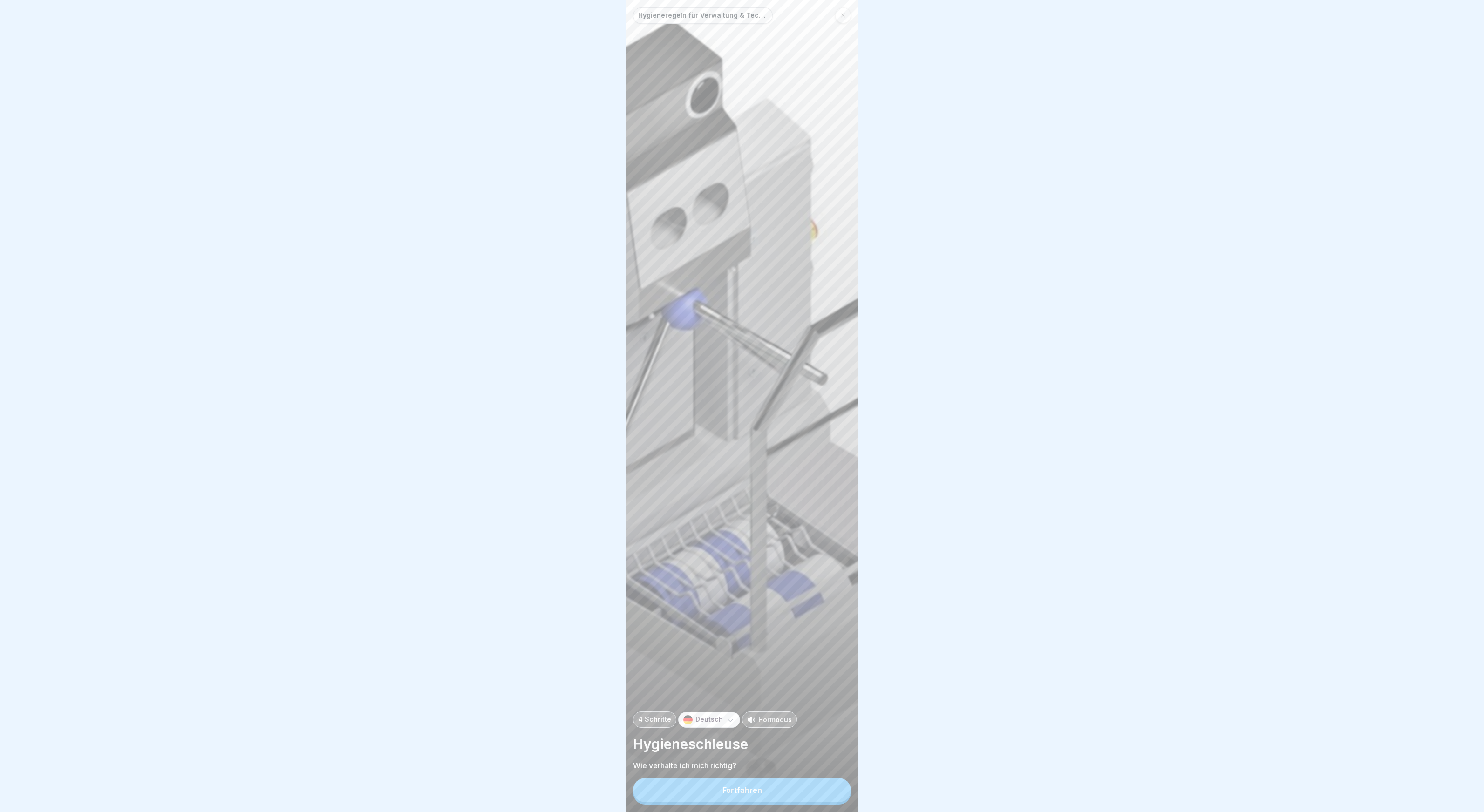
click at [683, 789] on button "Fortfahren" at bounding box center [742, 789] width 218 height 24
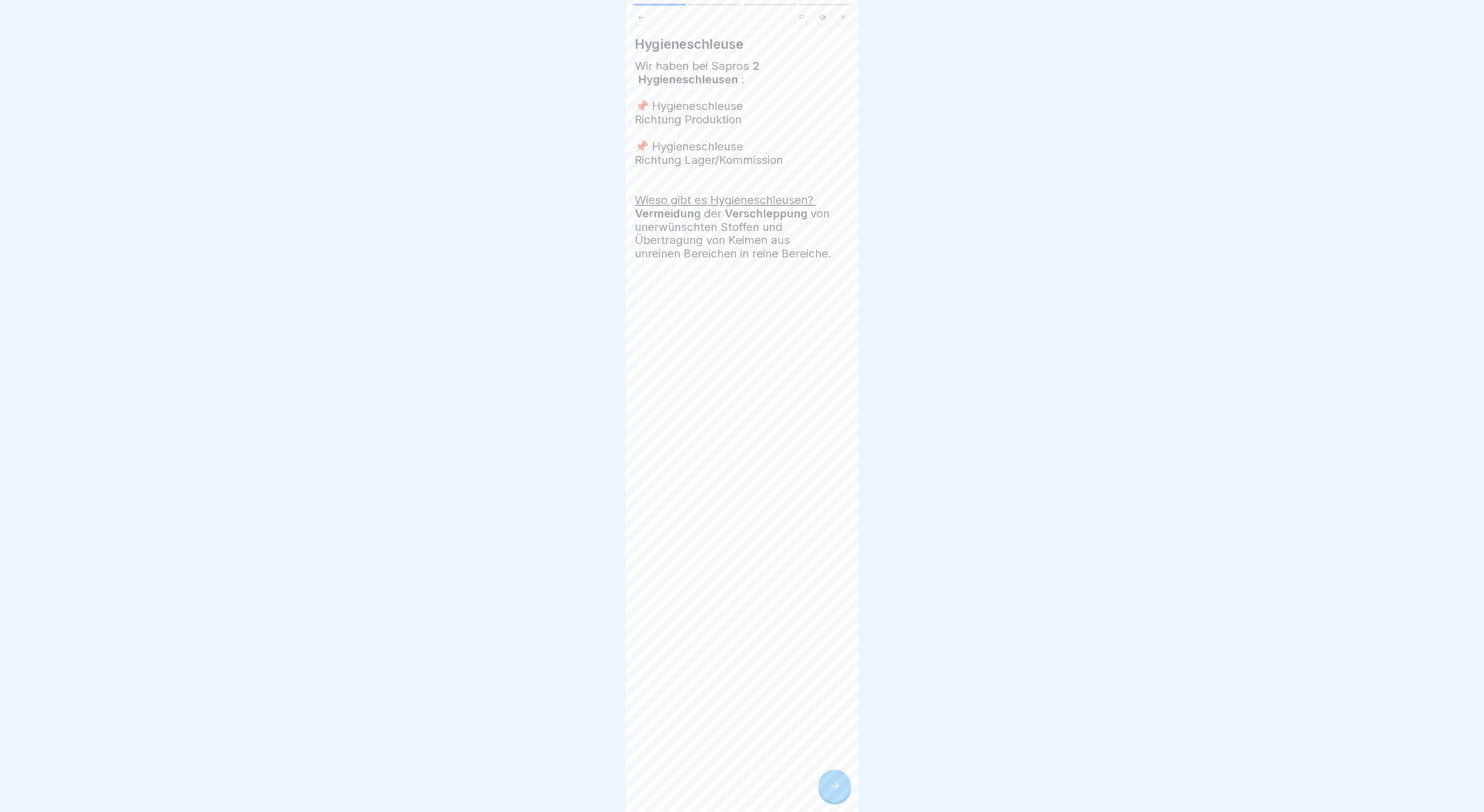
click at [836, 787] on icon at bounding box center [834, 786] width 11 height 11
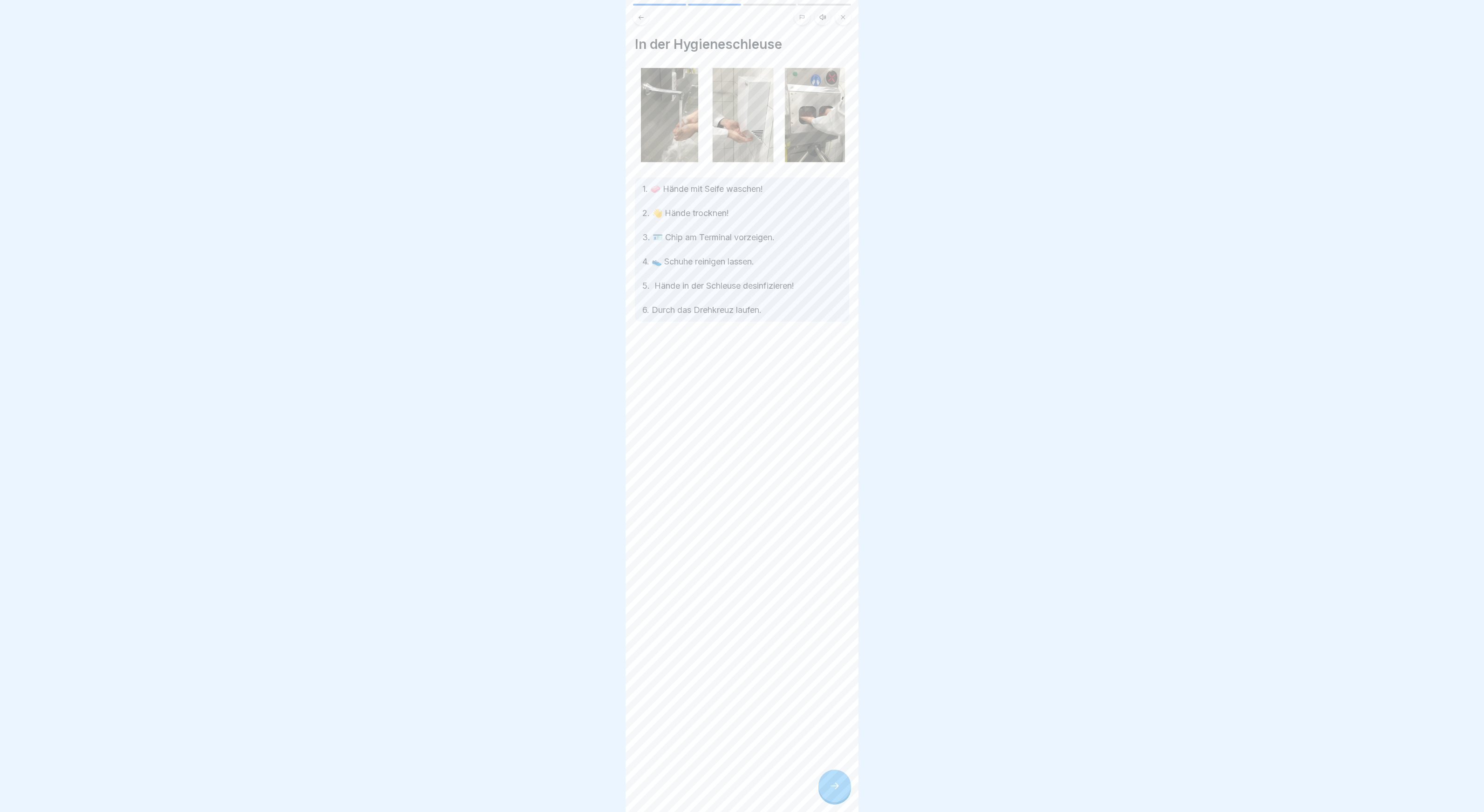
click at [824, 784] on div at bounding box center [835, 786] width 33 height 33
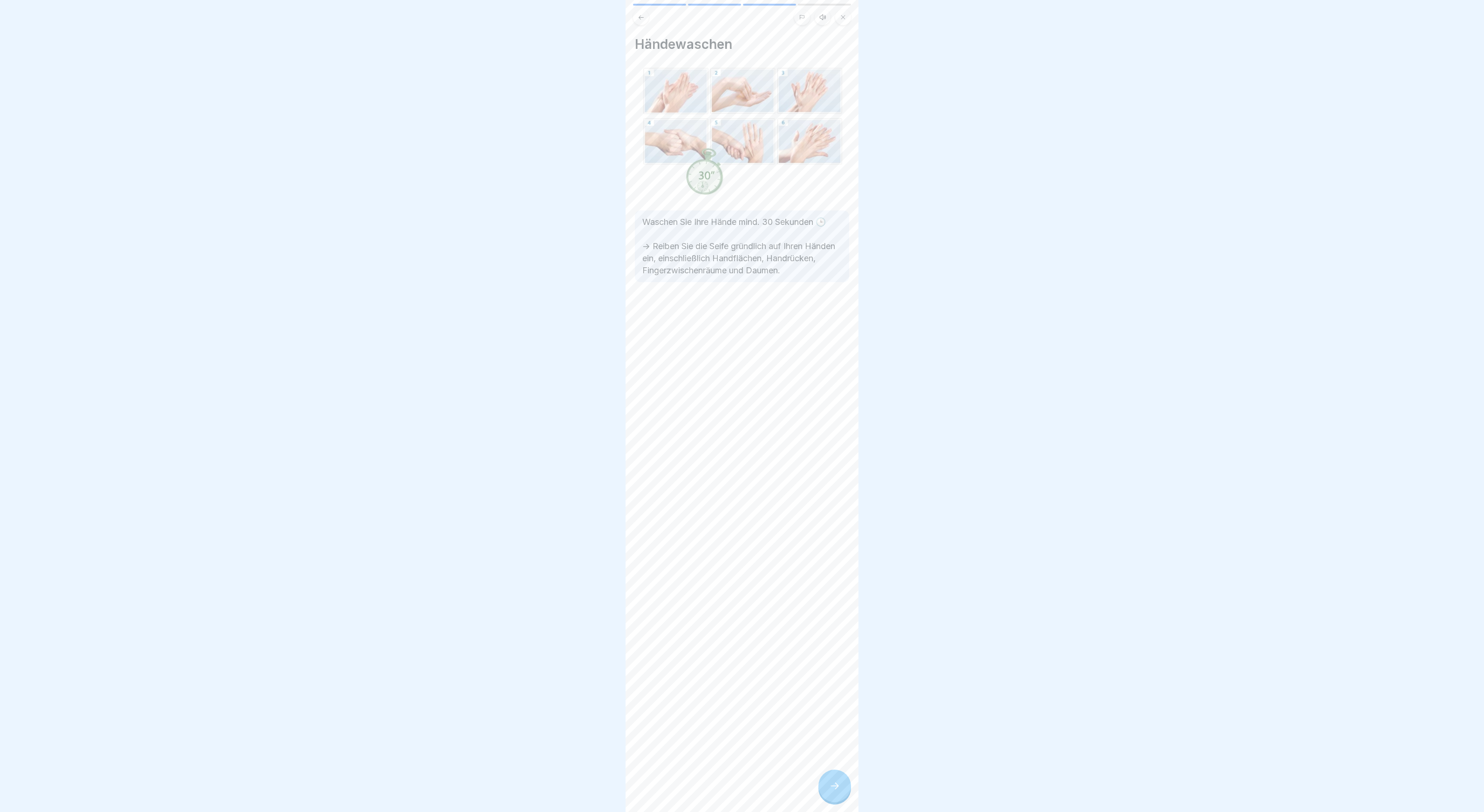
click at [824, 784] on div at bounding box center [835, 786] width 33 height 33
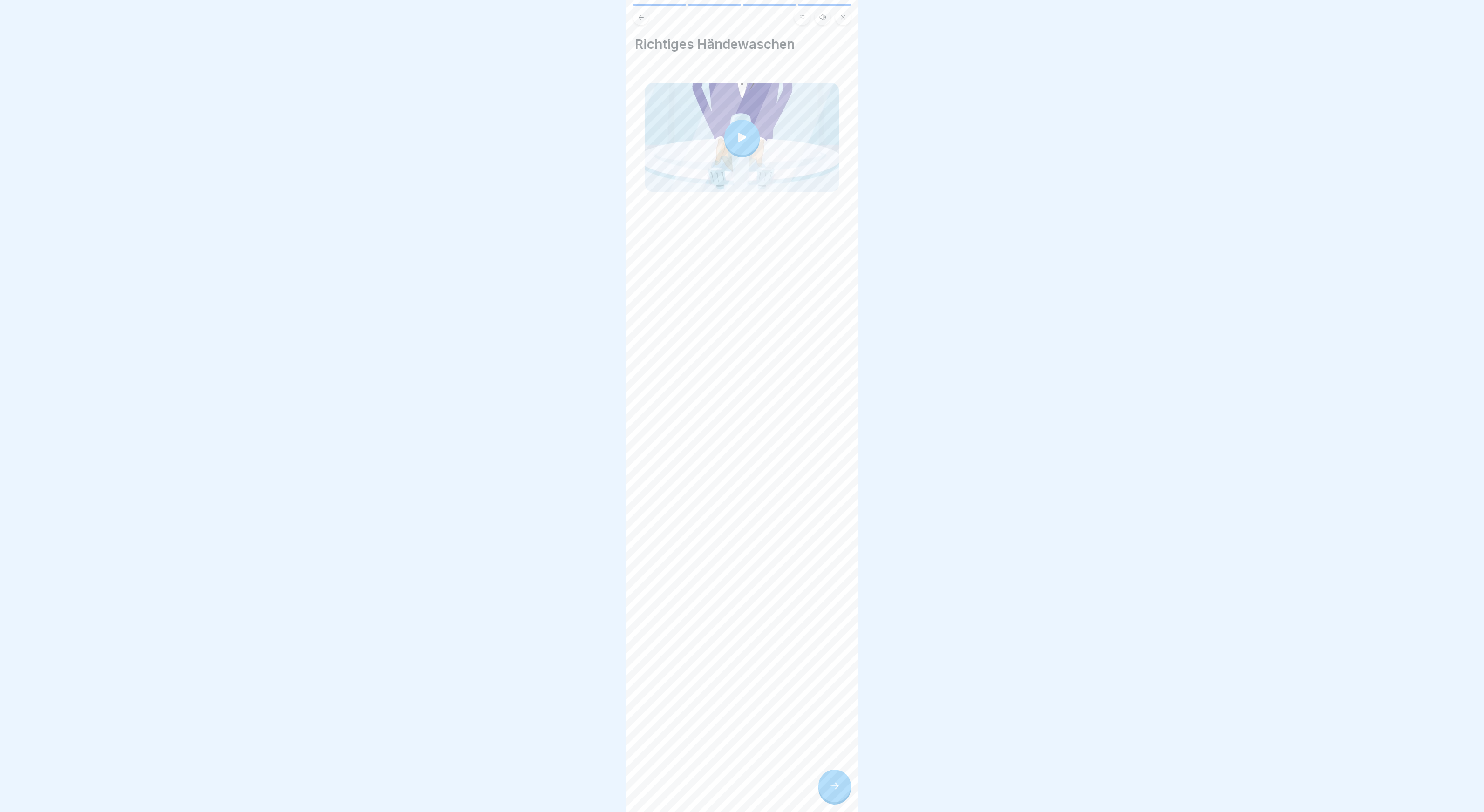
click at [824, 784] on div at bounding box center [835, 786] width 33 height 33
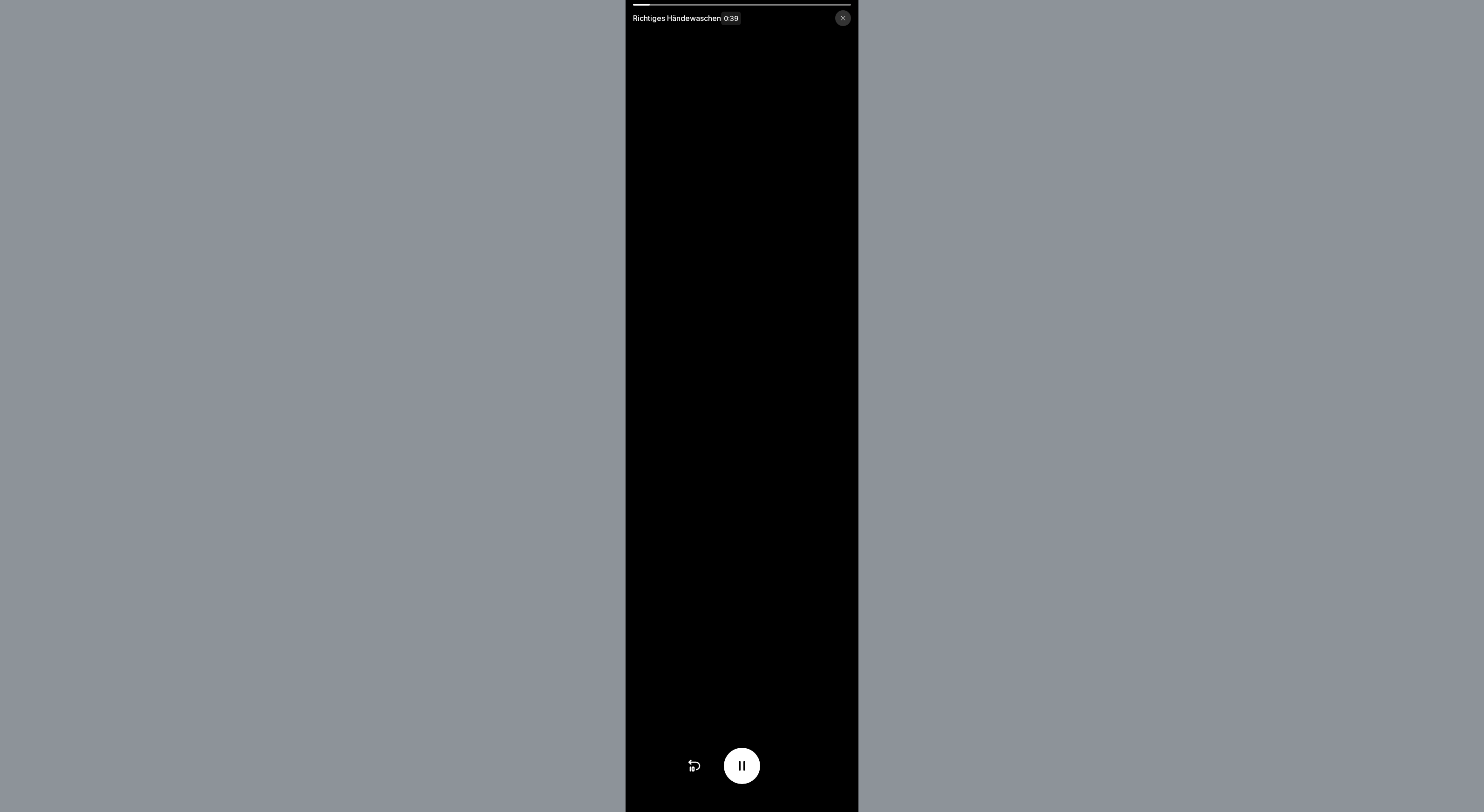
click at [746, 6] on div "Richtiges Händewaschen 0:39" at bounding box center [742, 15] width 233 height 23
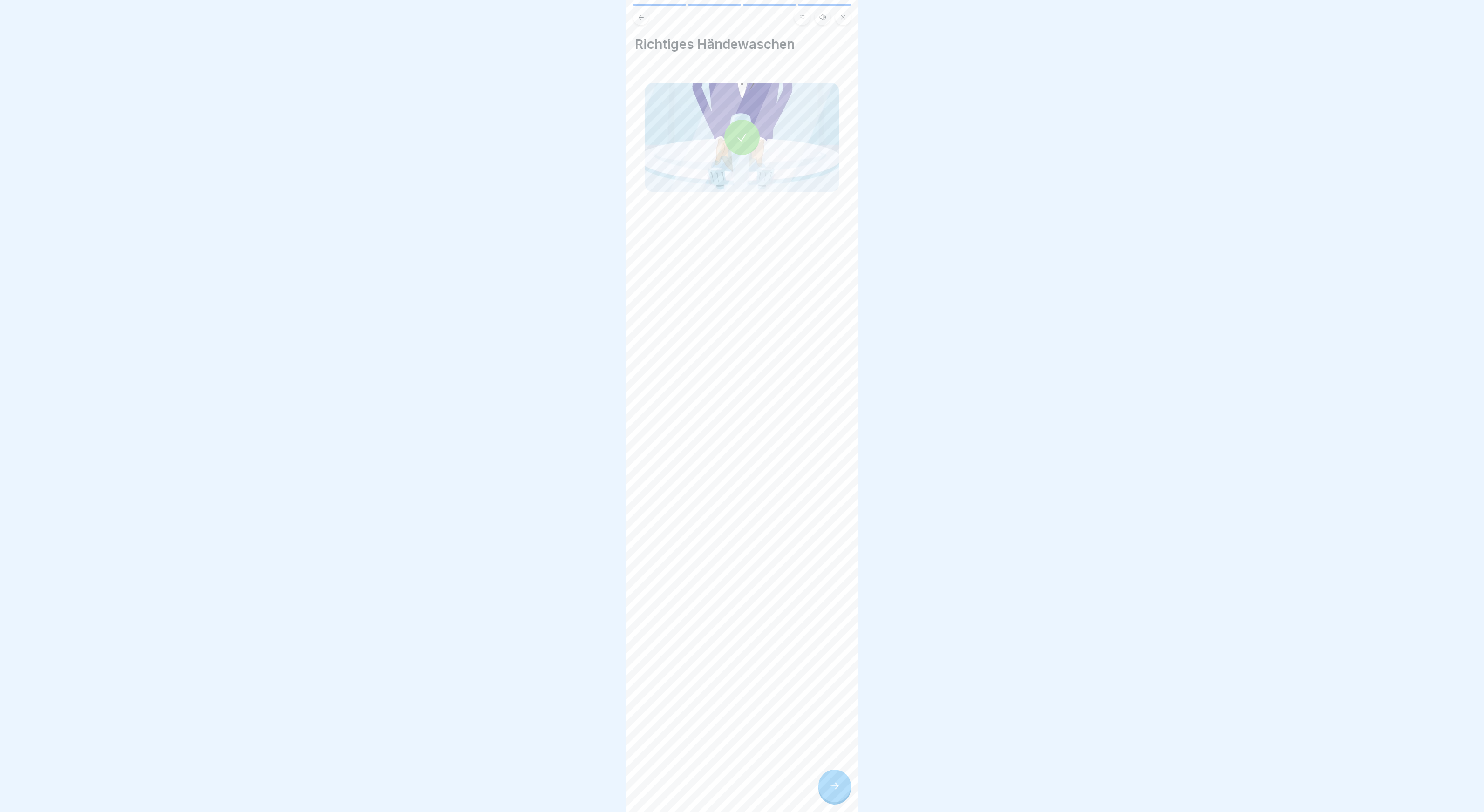
click at [833, 774] on div at bounding box center [835, 786] width 33 height 33
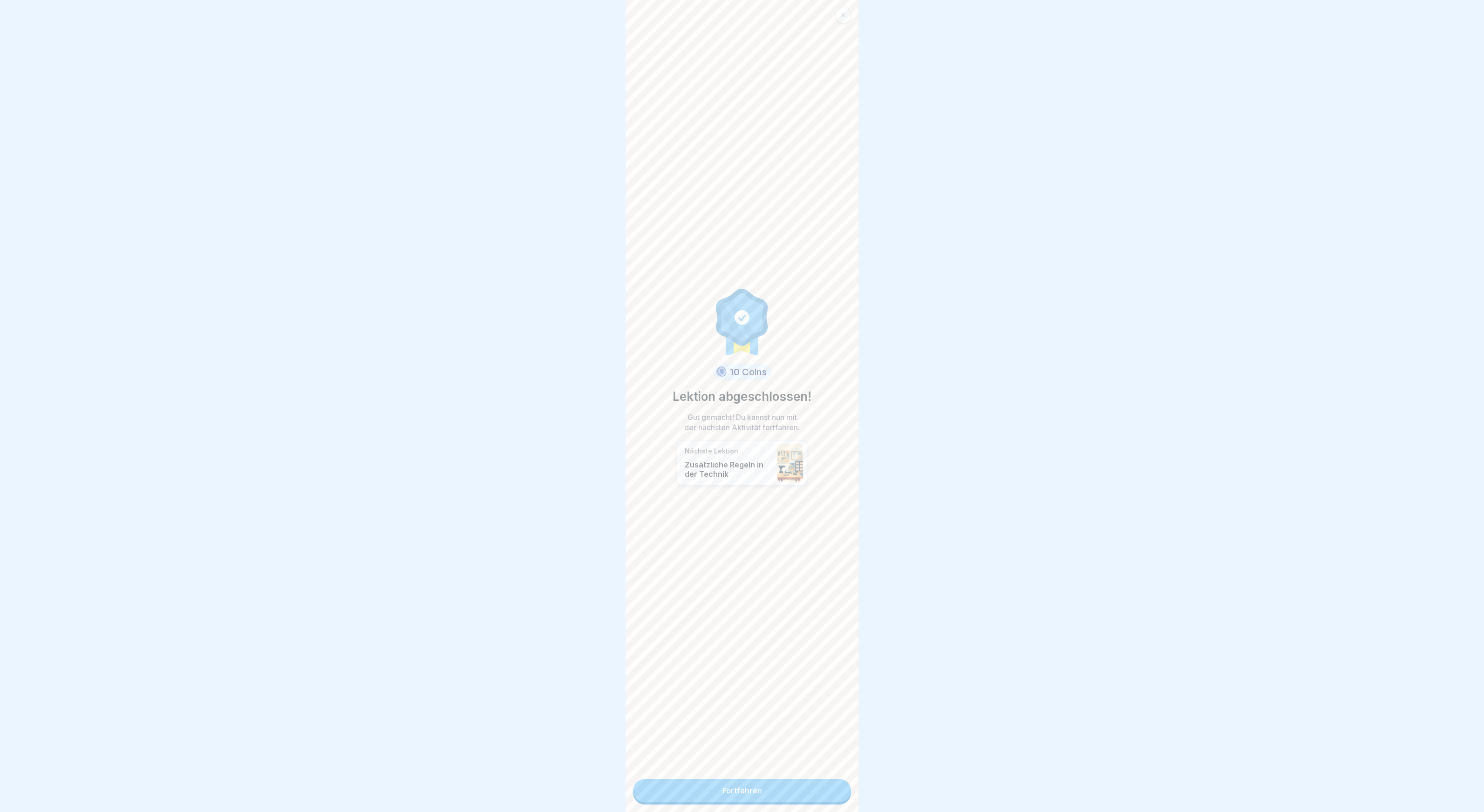
click at [821, 784] on link "Fortfahren" at bounding box center [742, 791] width 218 height 23
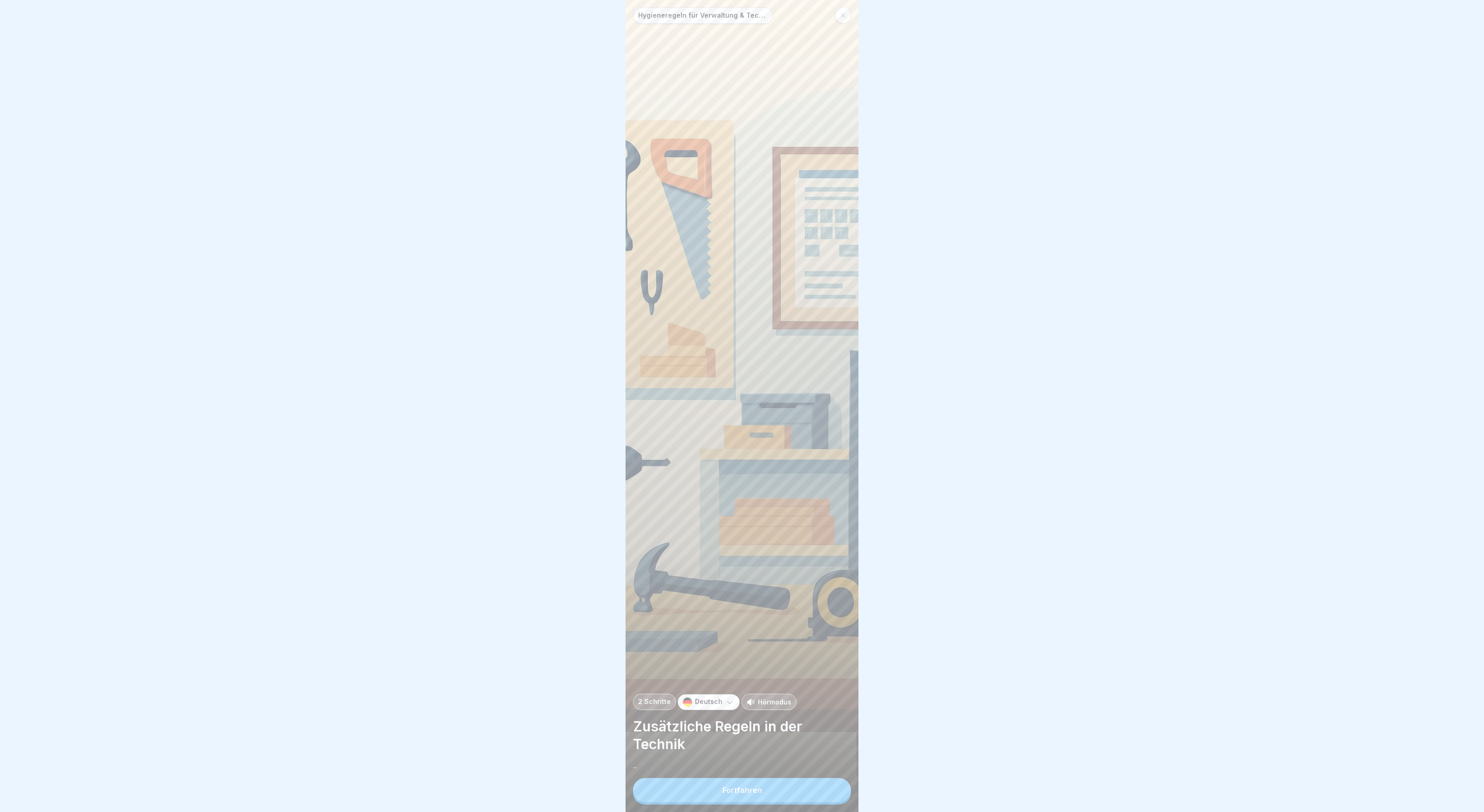
click at [806, 789] on button "Fortfahren" at bounding box center [742, 789] width 218 height 24
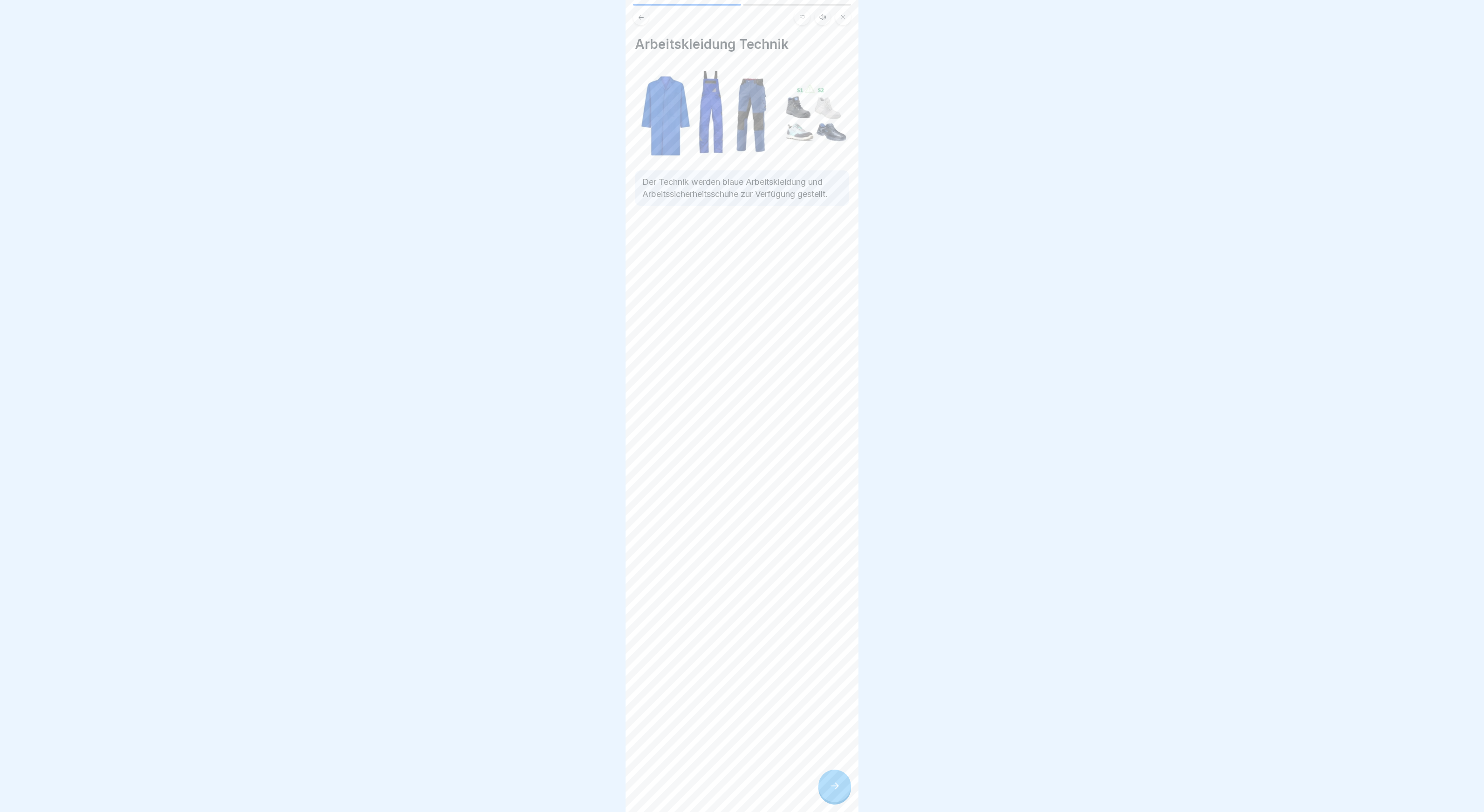
click at [828, 786] on div at bounding box center [835, 786] width 33 height 33
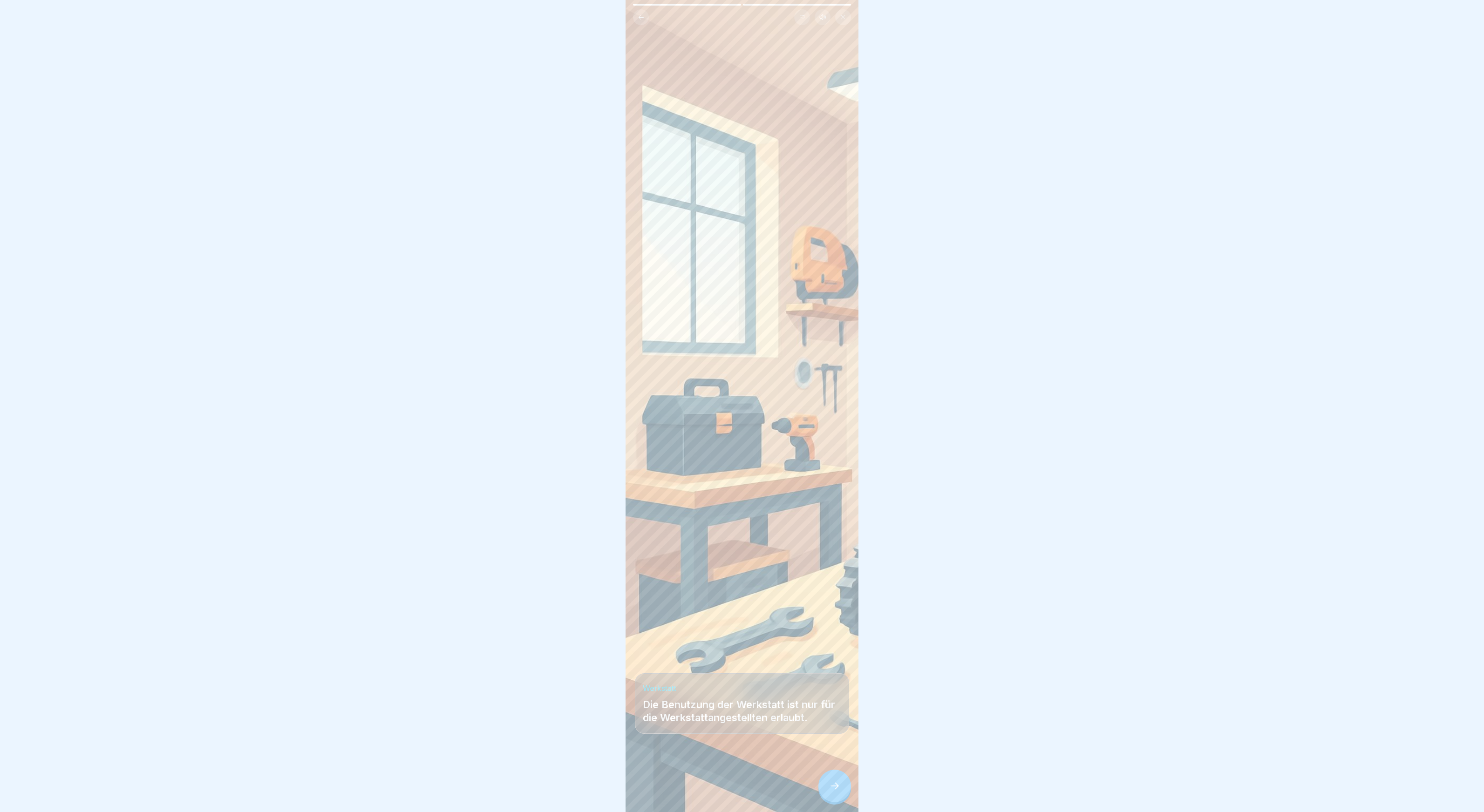
click at [828, 786] on div at bounding box center [835, 786] width 33 height 33
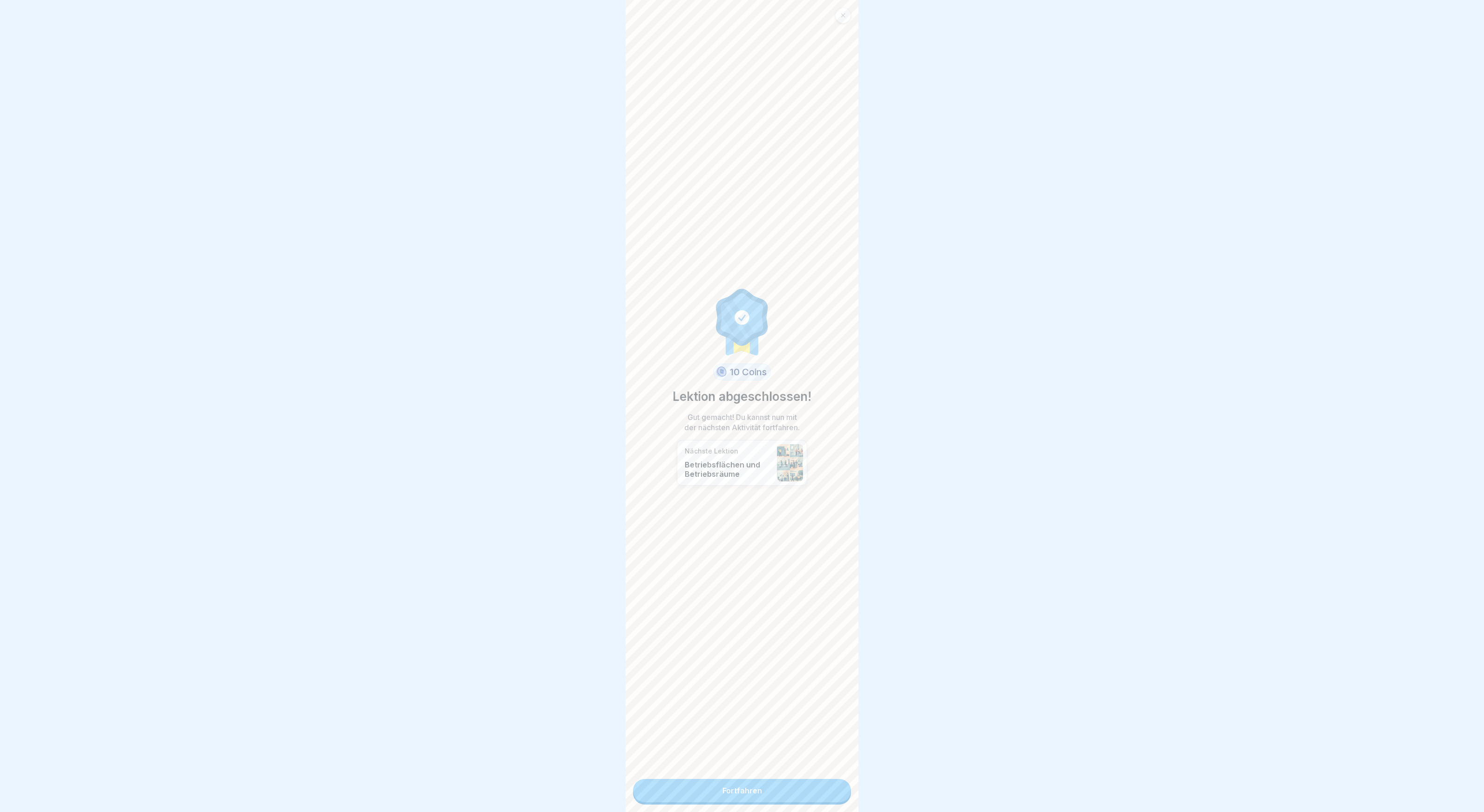
click at [828, 786] on link "Fortfahren" at bounding box center [742, 791] width 218 height 23
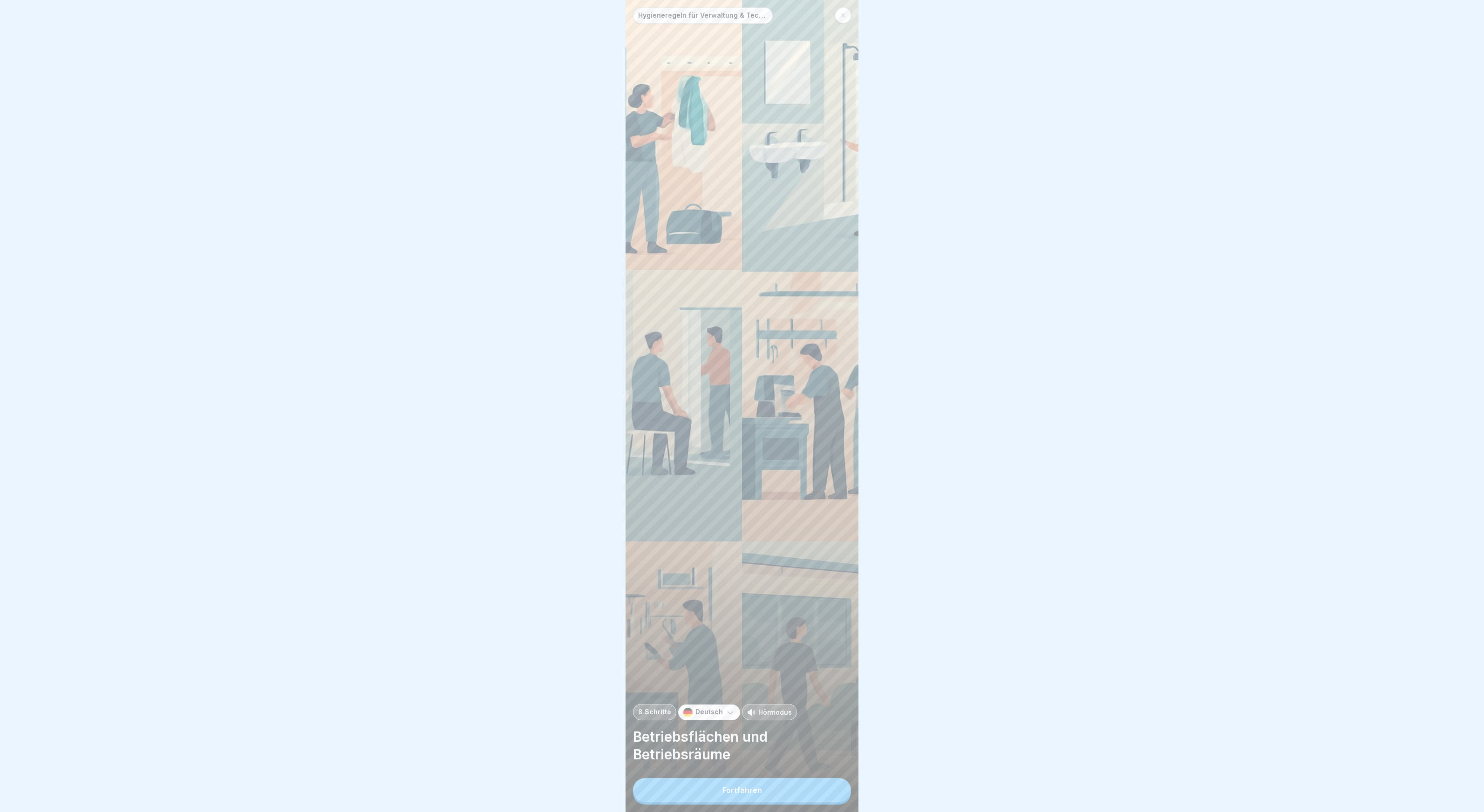
click at [828, 786] on button "Fortfahren" at bounding box center [742, 789] width 218 height 24
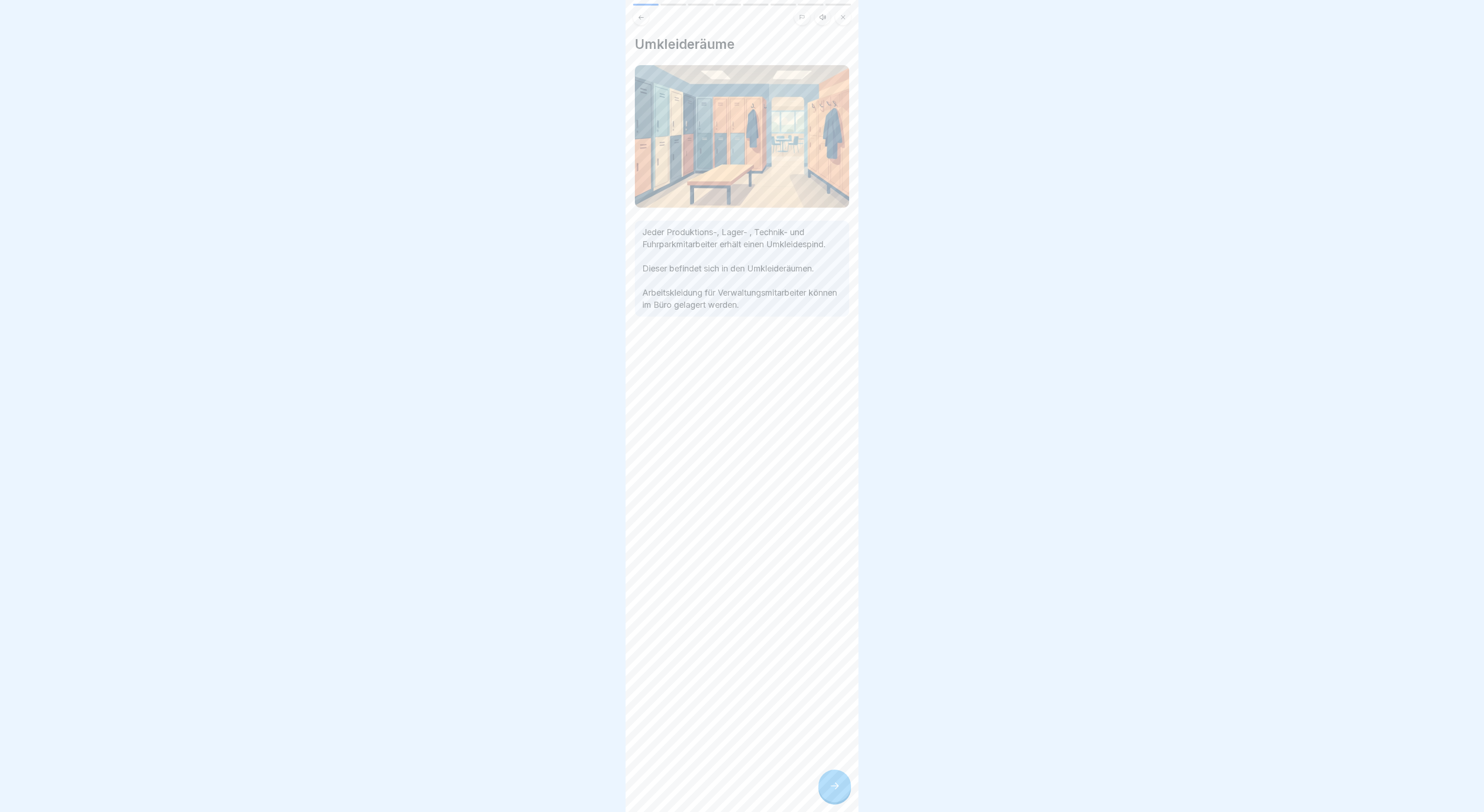
click at [828, 786] on div at bounding box center [835, 786] width 33 height 33
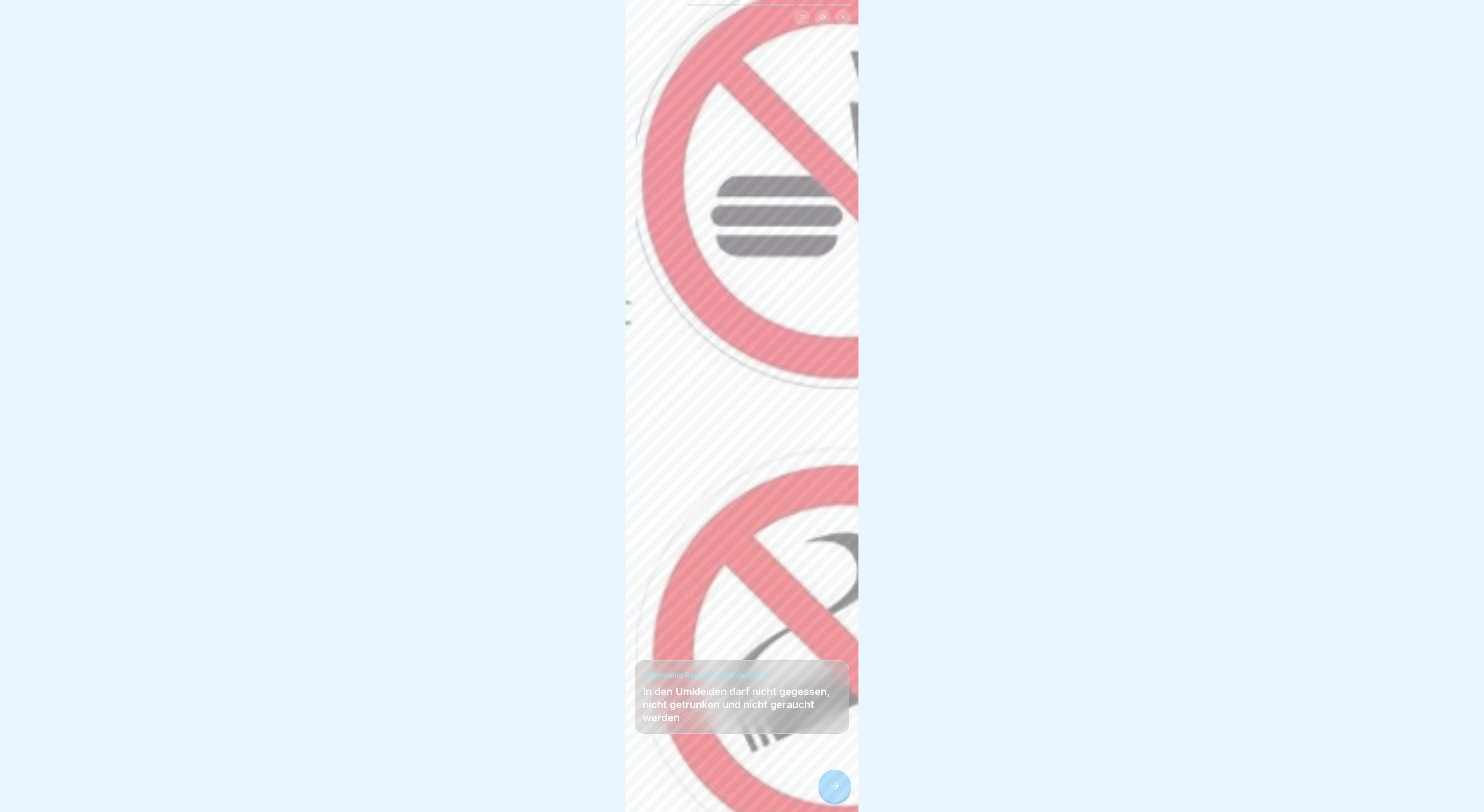
click at [828, 786] on div at bounding box center [835, 786] width 33 height 33
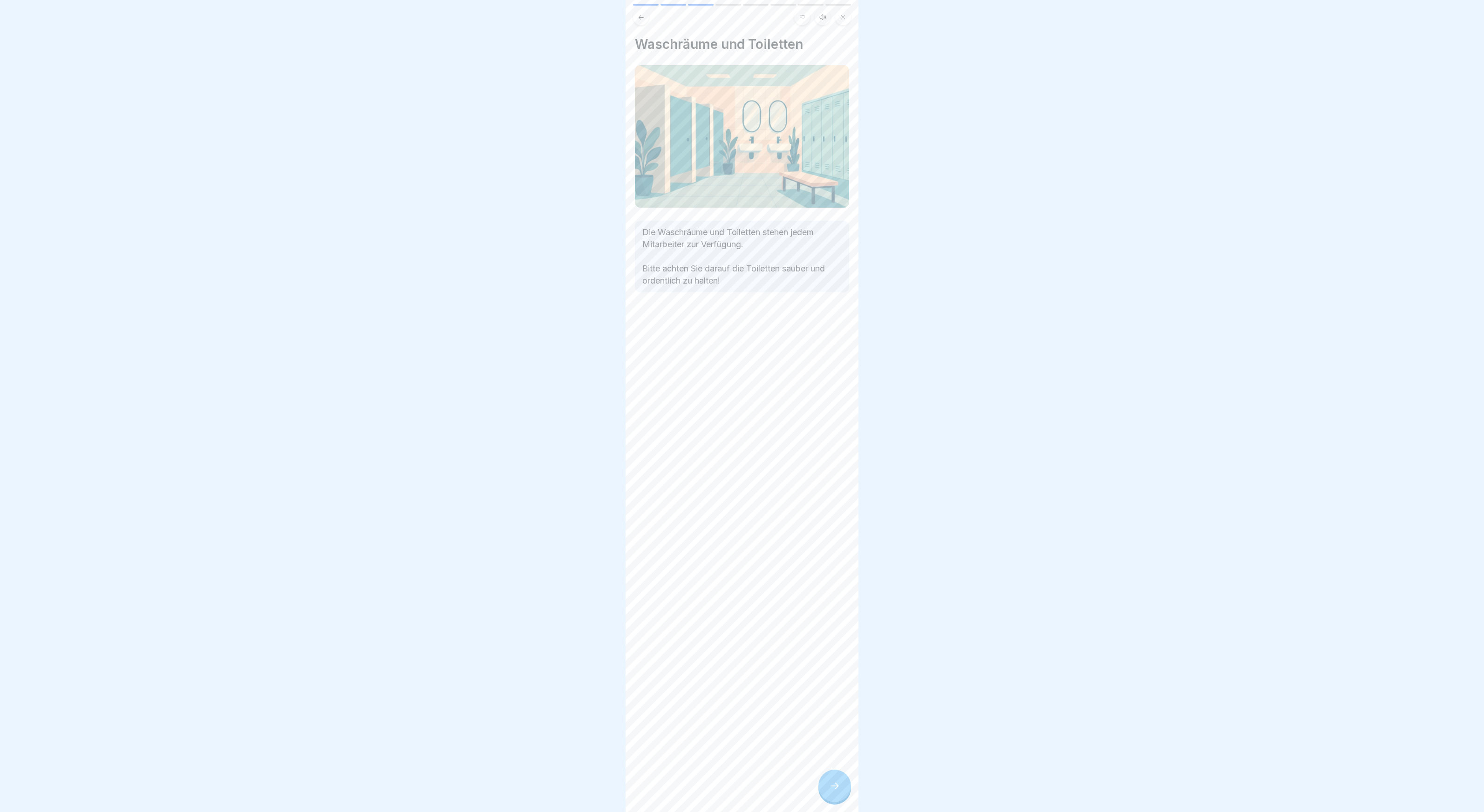
click at [828, 786] on div at bounding box center [835, 786] width 33 height 33
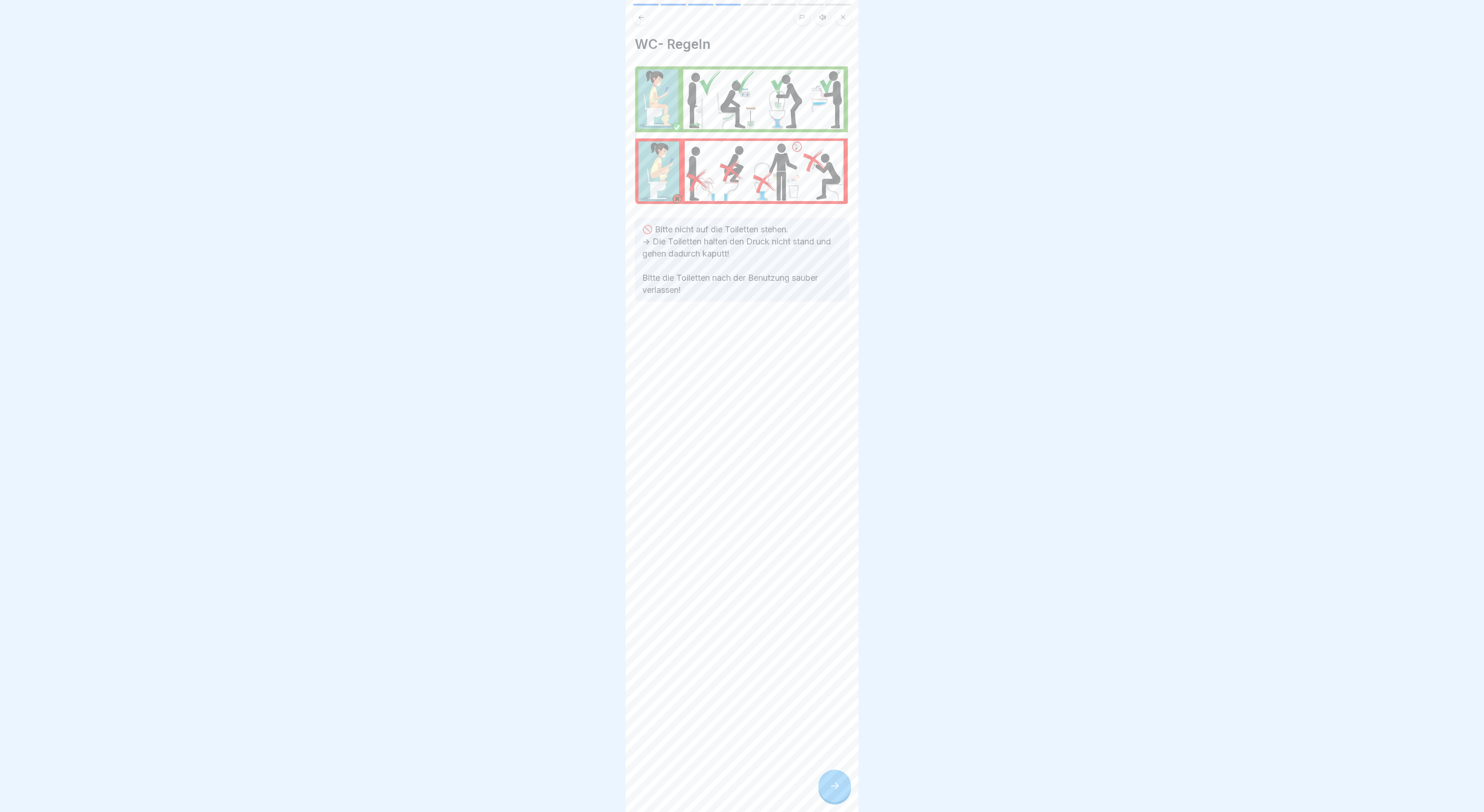
click at [828, 786] on div at bounding box center [835, 786] width 33 height 33
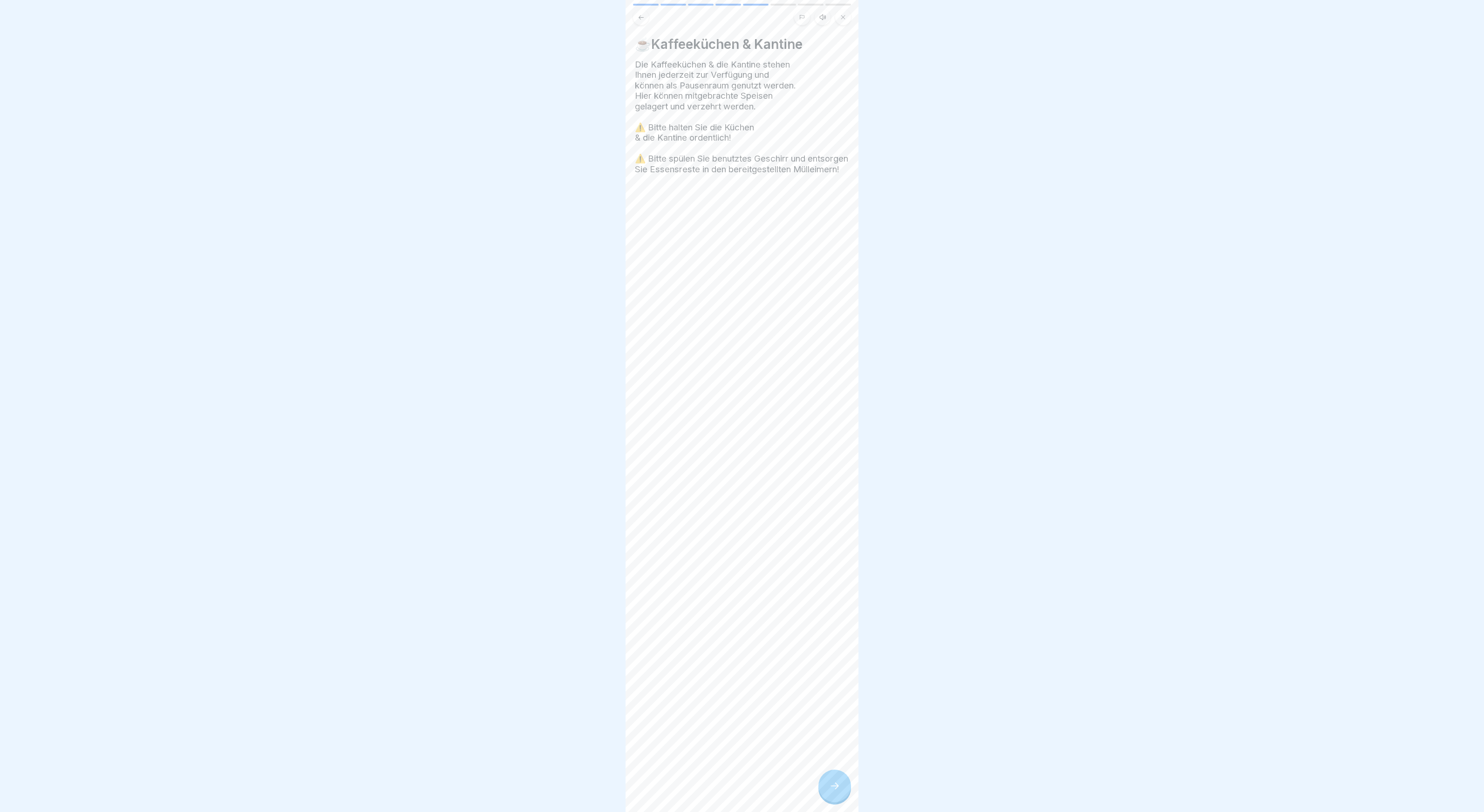
click at [828, 786] on div at bounding box center [835, 786] width 33 height 33
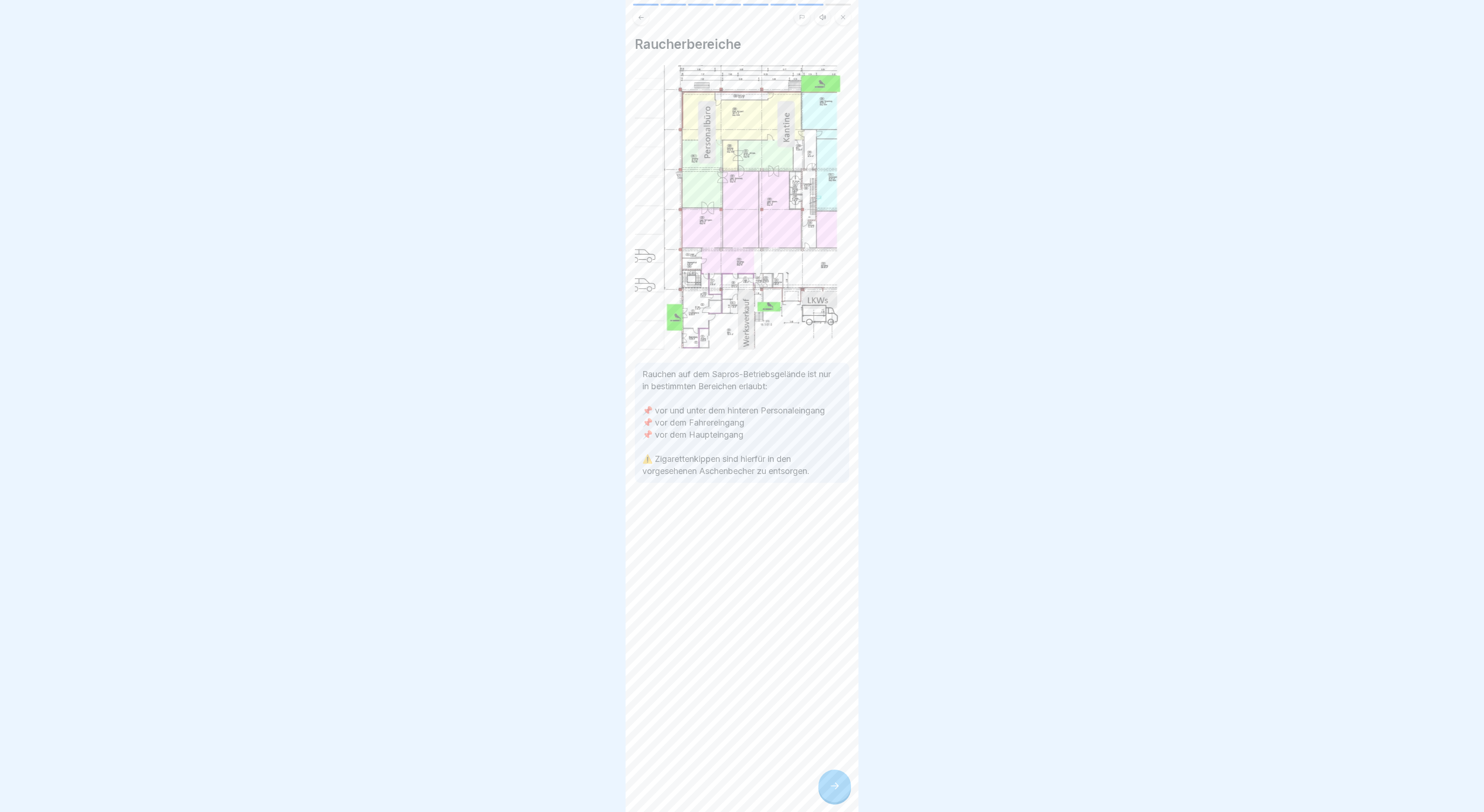
click at [828, 786] on div at bounding box center [835, 786] width 33 height 33
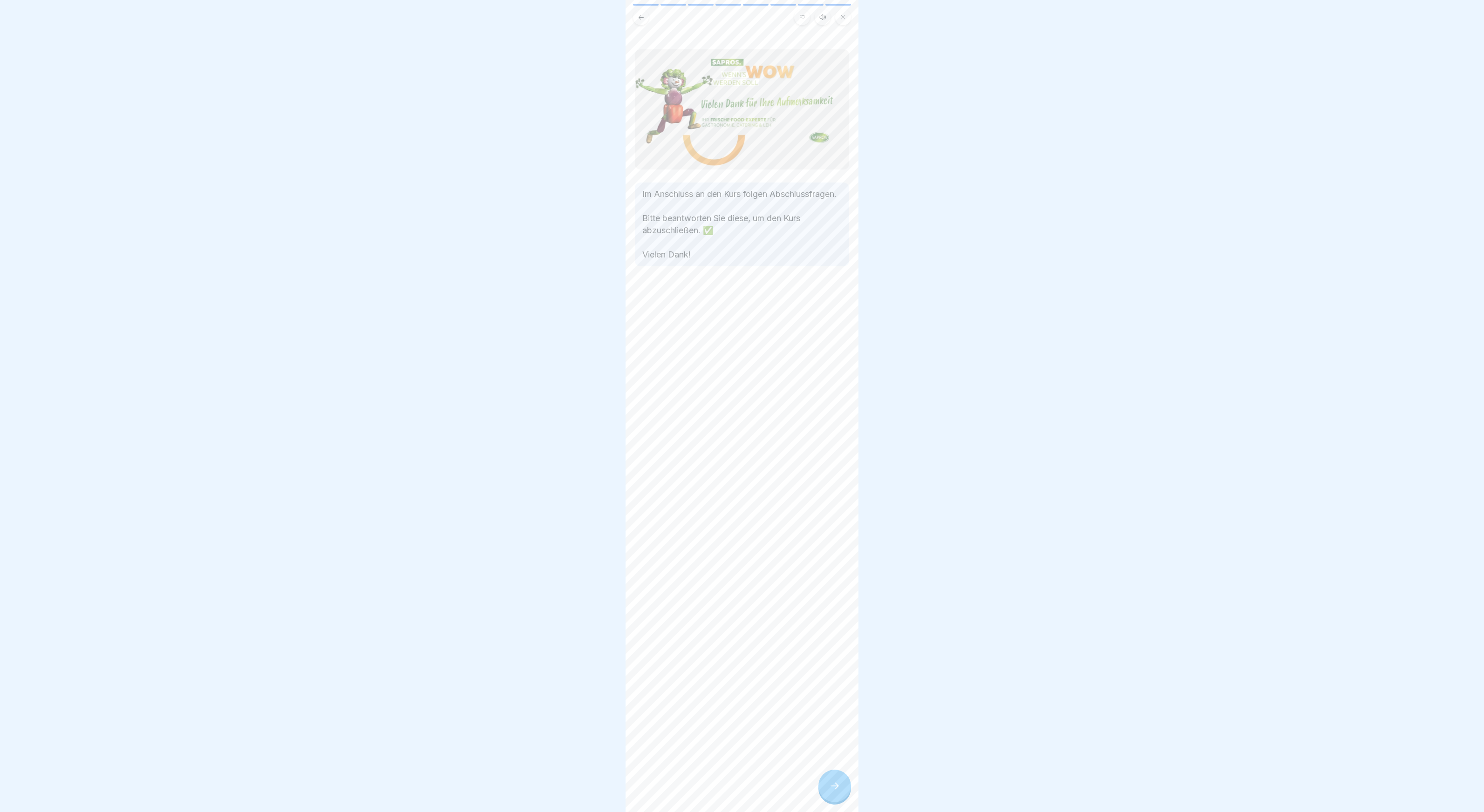
click at [828, 786] on div at bounding box center [835, 786] width 33 height 33
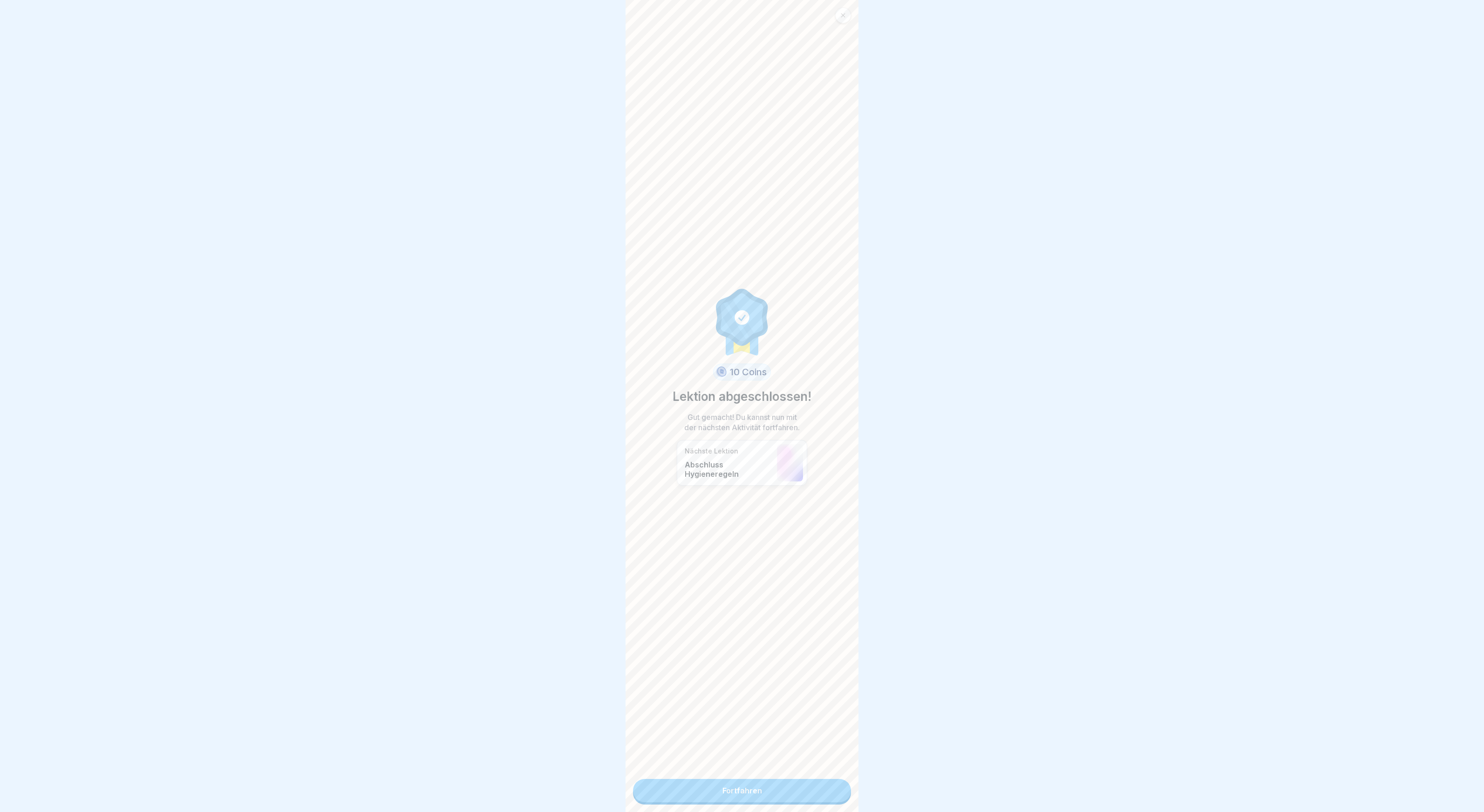
click at [828, 786] on link "Fortfahren" at bounding box center [742, 791] width 218 height 23
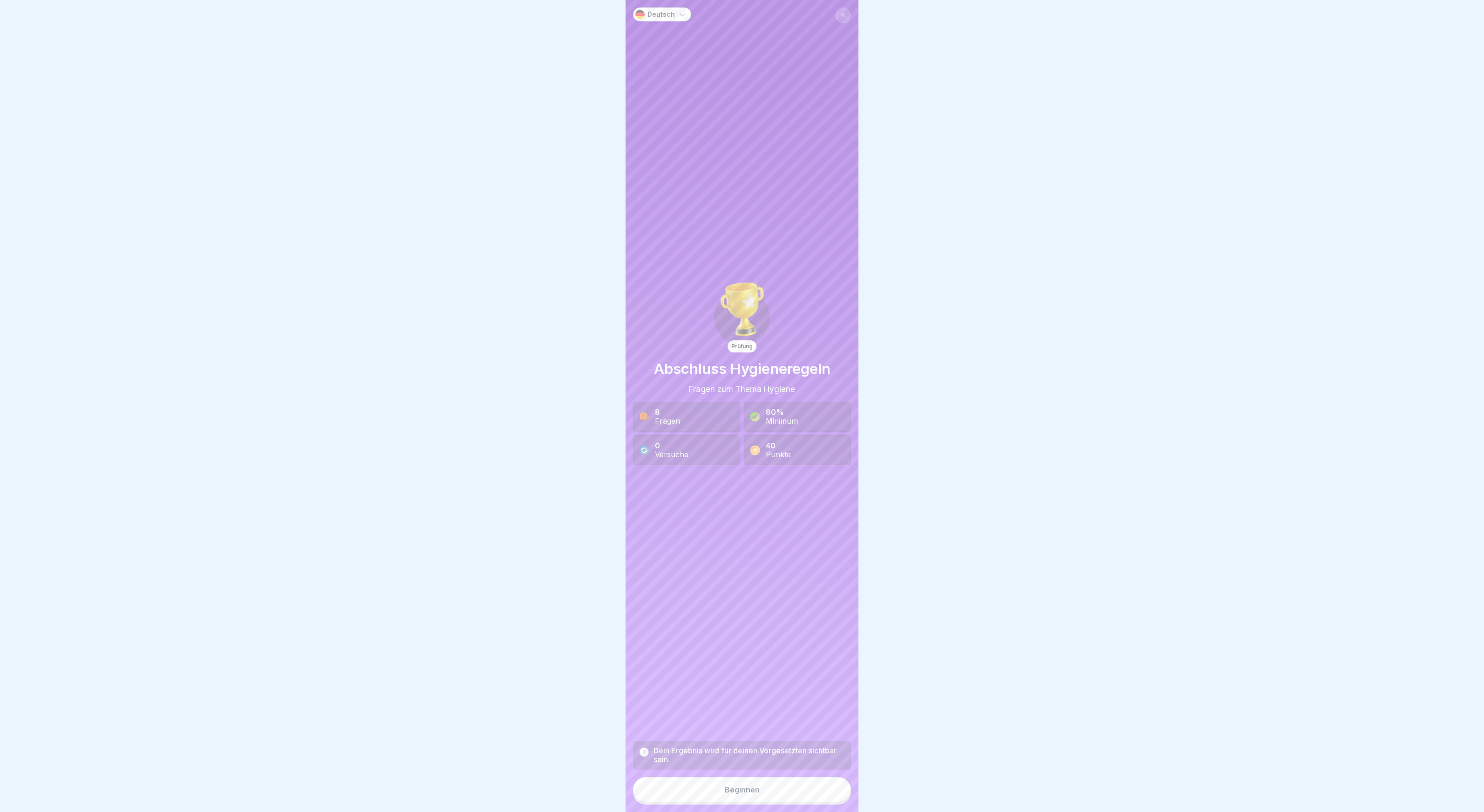
click at [828, 786] on button "Beginnen" at bounding box center [742, 789] width 218 height 25
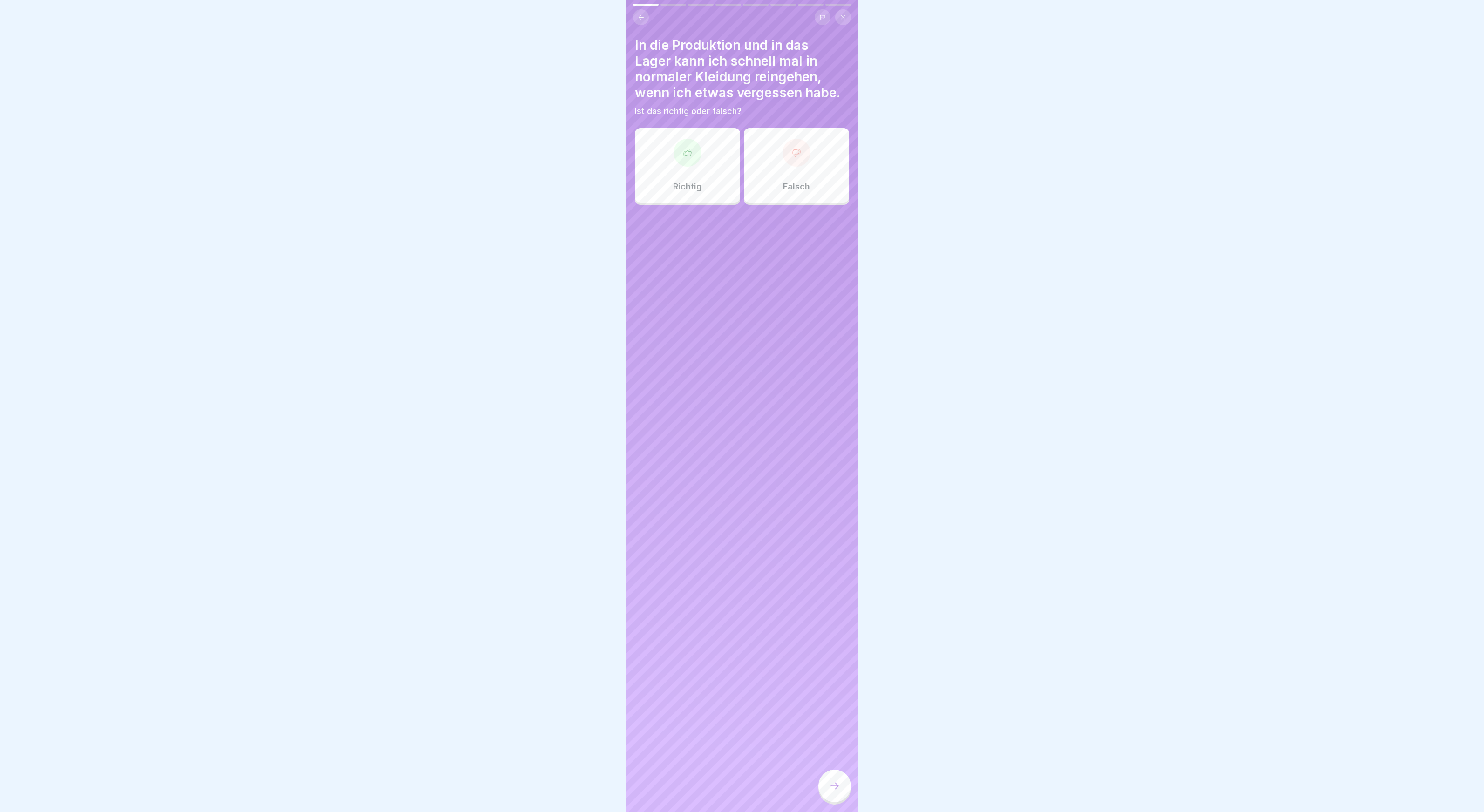
click at [809, 180] on div "Falsch" at bounding box center [796, 165] width 106 height 74
click at [842, 791] on div at bounding box center [835, 786] width 33 height 33
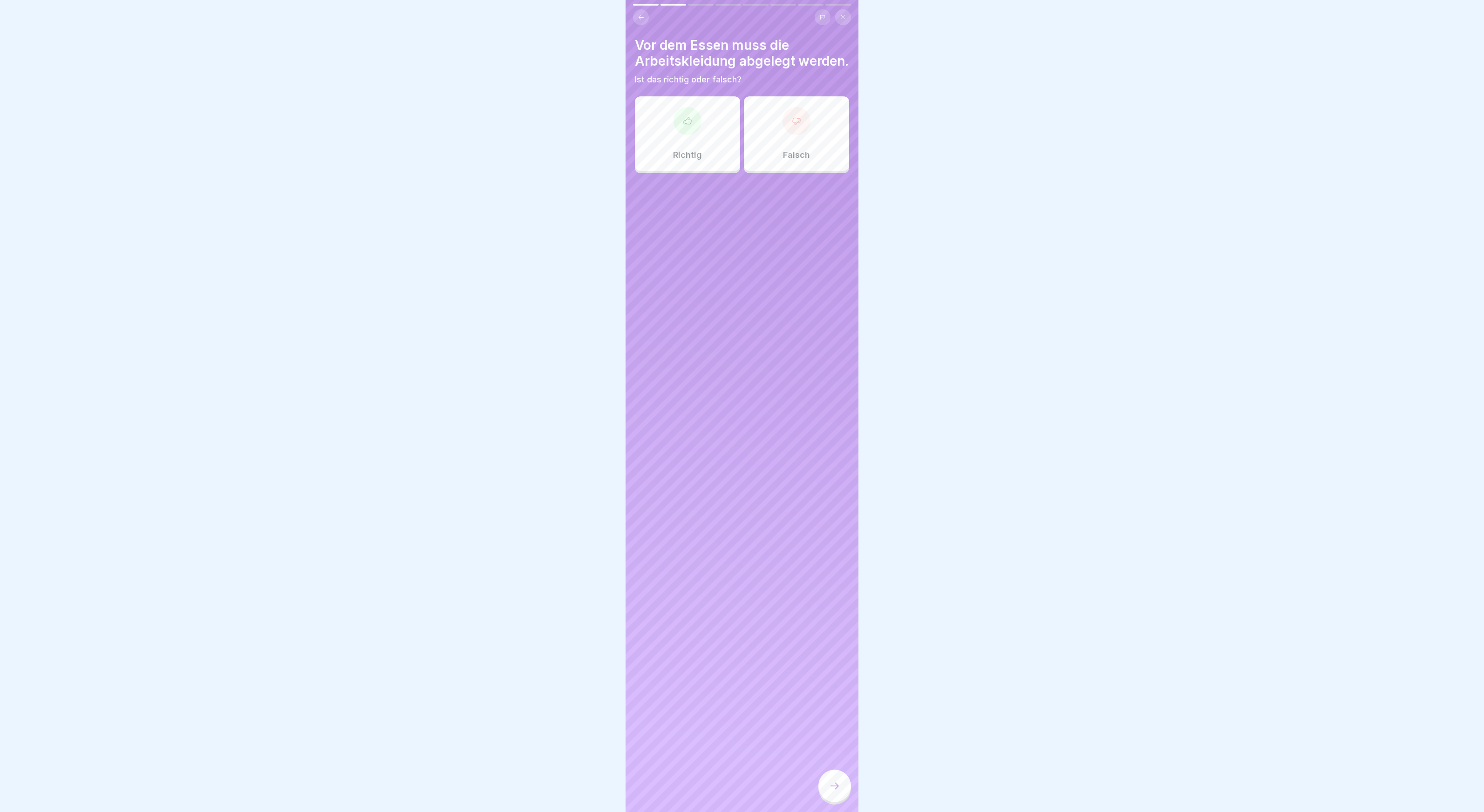
click at [691, 135] on div "Richtig" at bounding box center [687, 133] width 106 height 74
click at [830, 777] on div "Deutsch Prüfung Abschluss Hygieneregeln Fragen zum Thema Hygiene 8 Fragen 80% M…" at bounding box center [742, 406] width 233 height 812
click at [830, 777] on div at bounding box center [835, 786] width 33 height 33
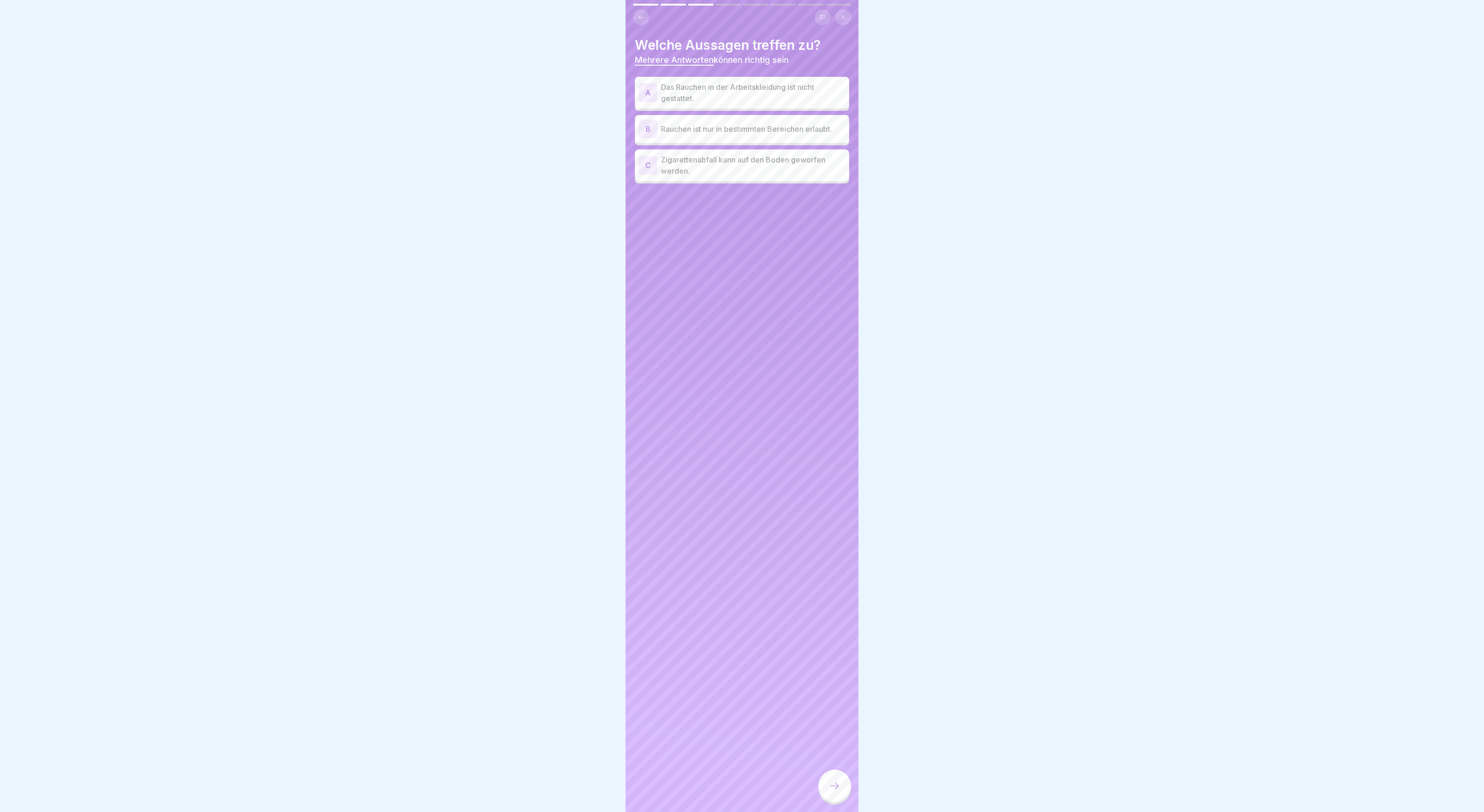
click at [732, 86] on p "Das Rauchen in der Arbeitskleidung ist nicht gestattet." at bounding box center [753, 92] width 184 height 23
click at [754, 130] on p "Rauchen ist nur in bestimmten Bereichen erlaubt." at bounding box center [753, 129] width 184 height 11
click at [830, 787] on icon at bounding box center [834, 786] width 11 height 11
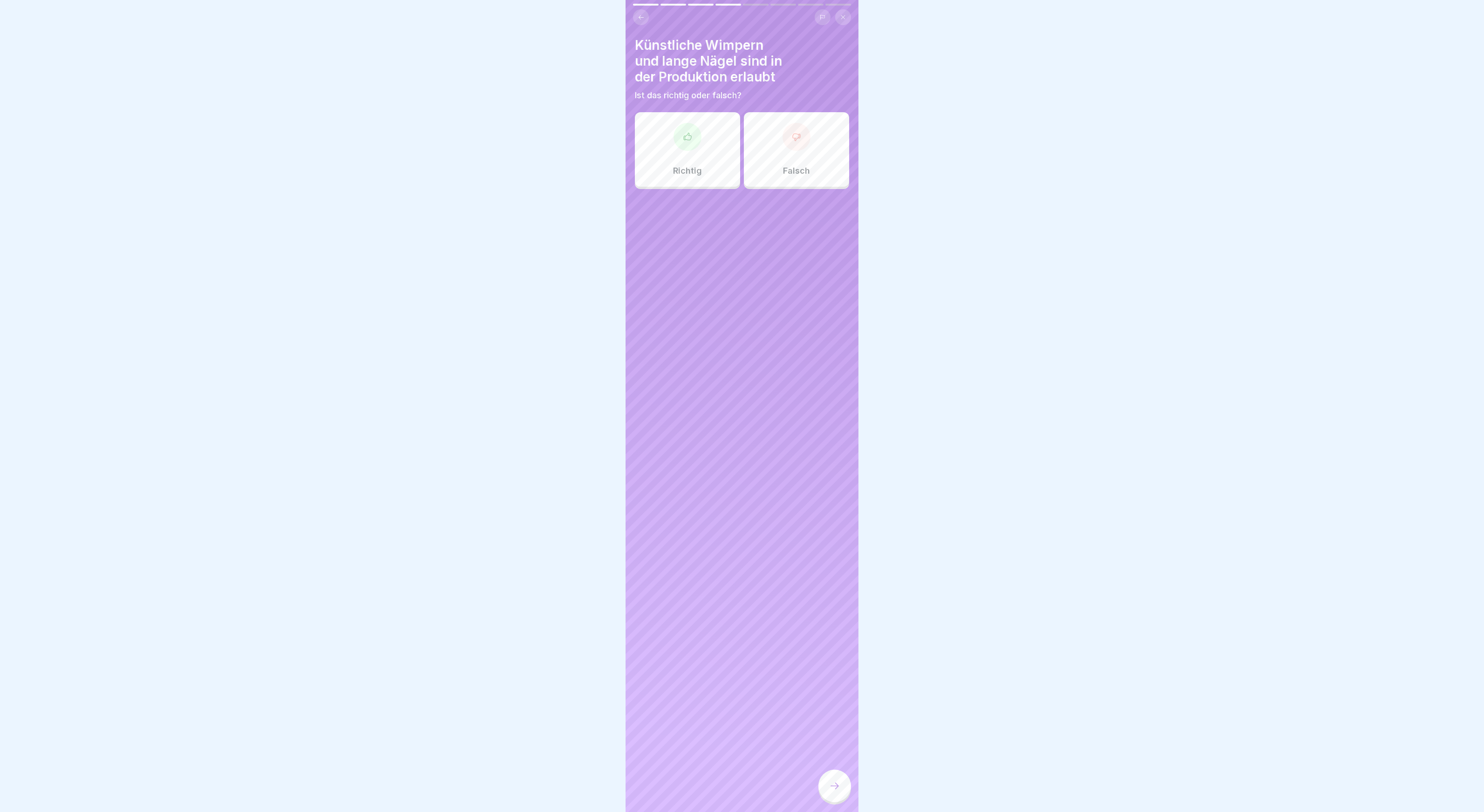
click at [785, 155] on div "Falsch" at bounding box center [796, 149] width 106 height 74
drag, startPoint x: 843, startPoint y: 794, endPoint x: 849, endPoint y: 796, distance: 6.3
click at [843, 794] on div at bounding box center [835, 786] width 33 height 33
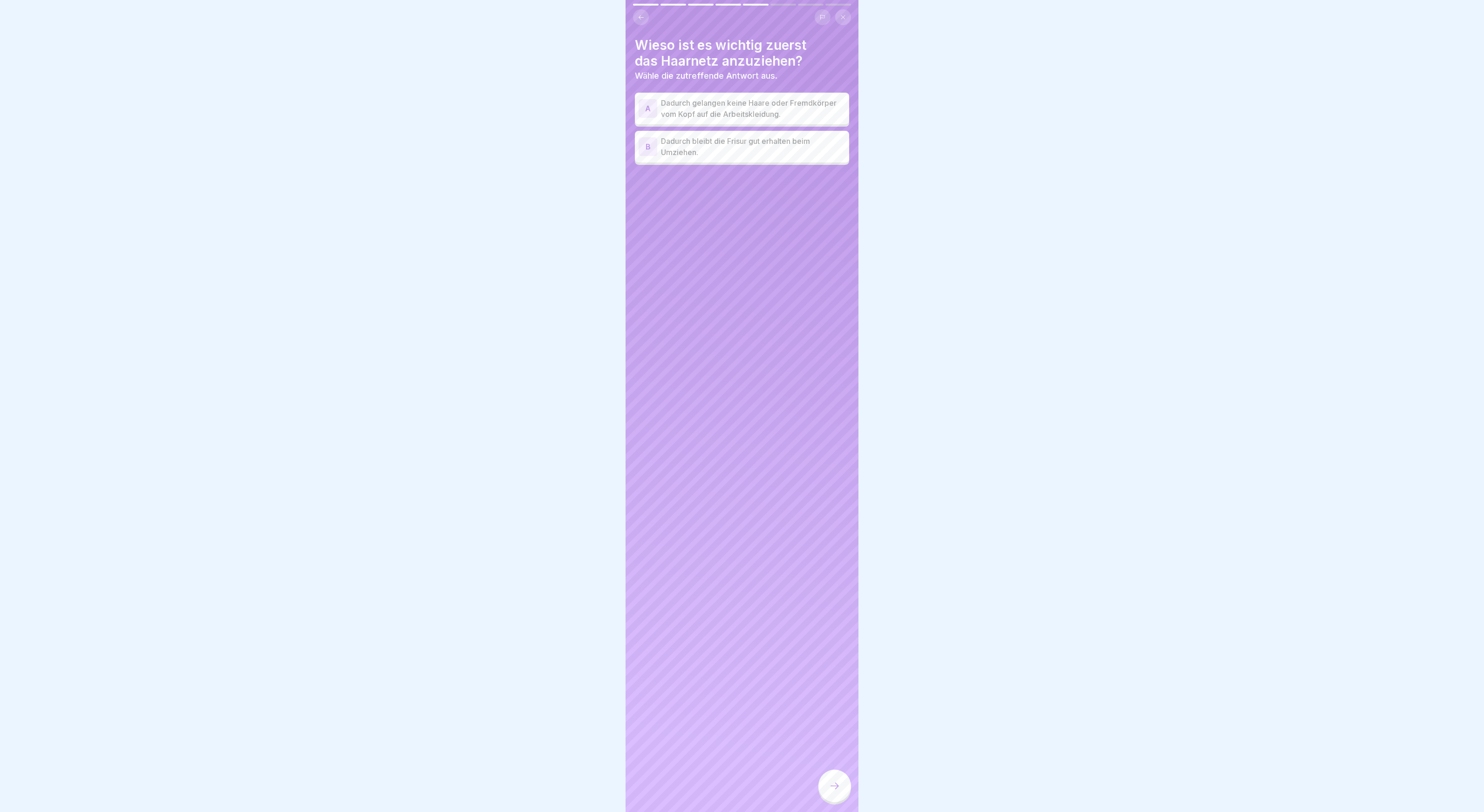
click at [708, 111] on p "Dadurch gelangen keine Haare oder Fremdkörper vom Kopf auf die Arbeitskleidung." at bounding box center [753, 108] width 184 height 23
click at [827, 793] on div at bounding box center [835, 786] width 33 height 33
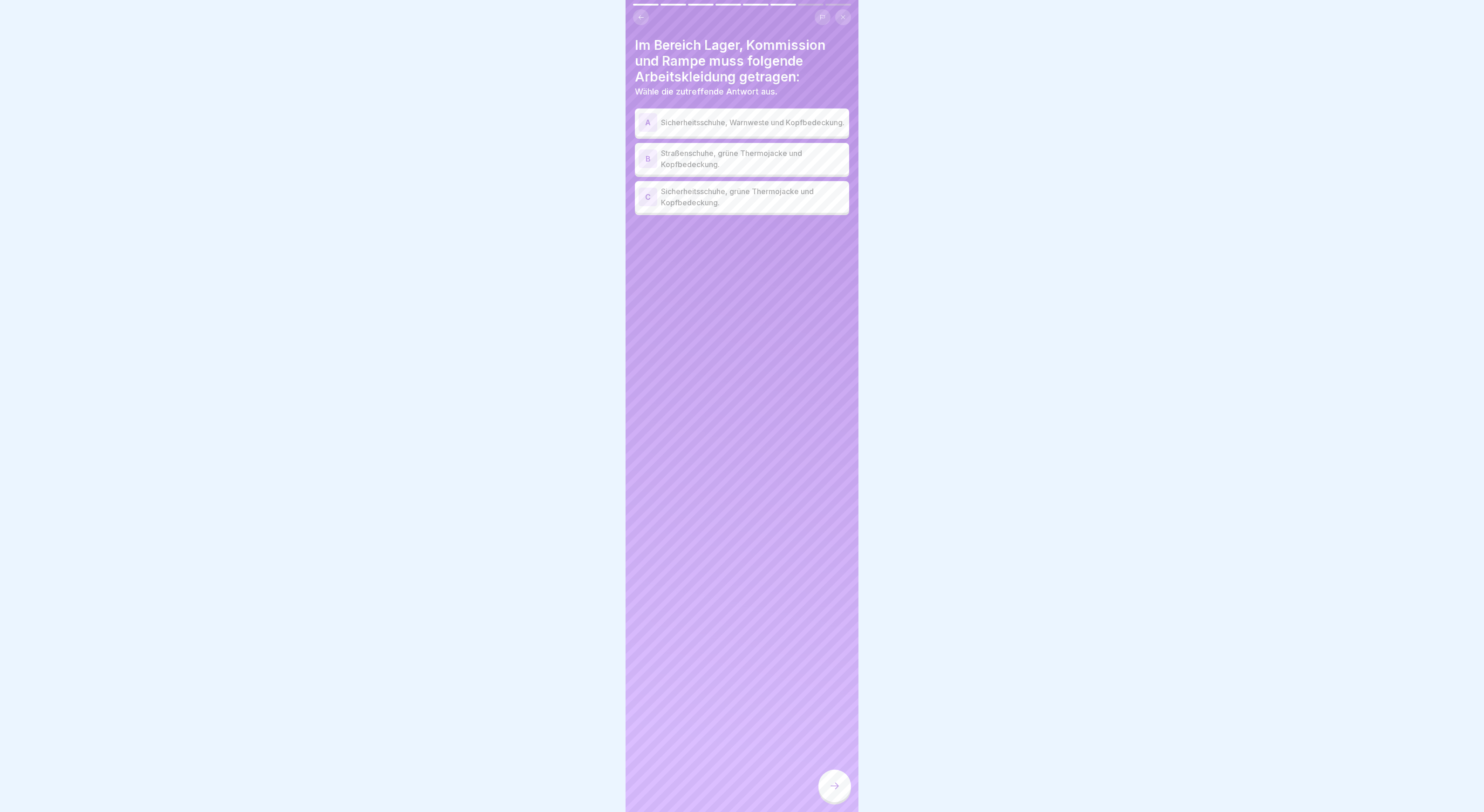
click at [745, 199] on p "Sicherheitsschuhe, grüne Thermojacke und Kopfbedeckung." at bounding box center [753, 196] width 184 height 23
click at [828, 781] on div at bounding box center [835, 786] width 33 height 33
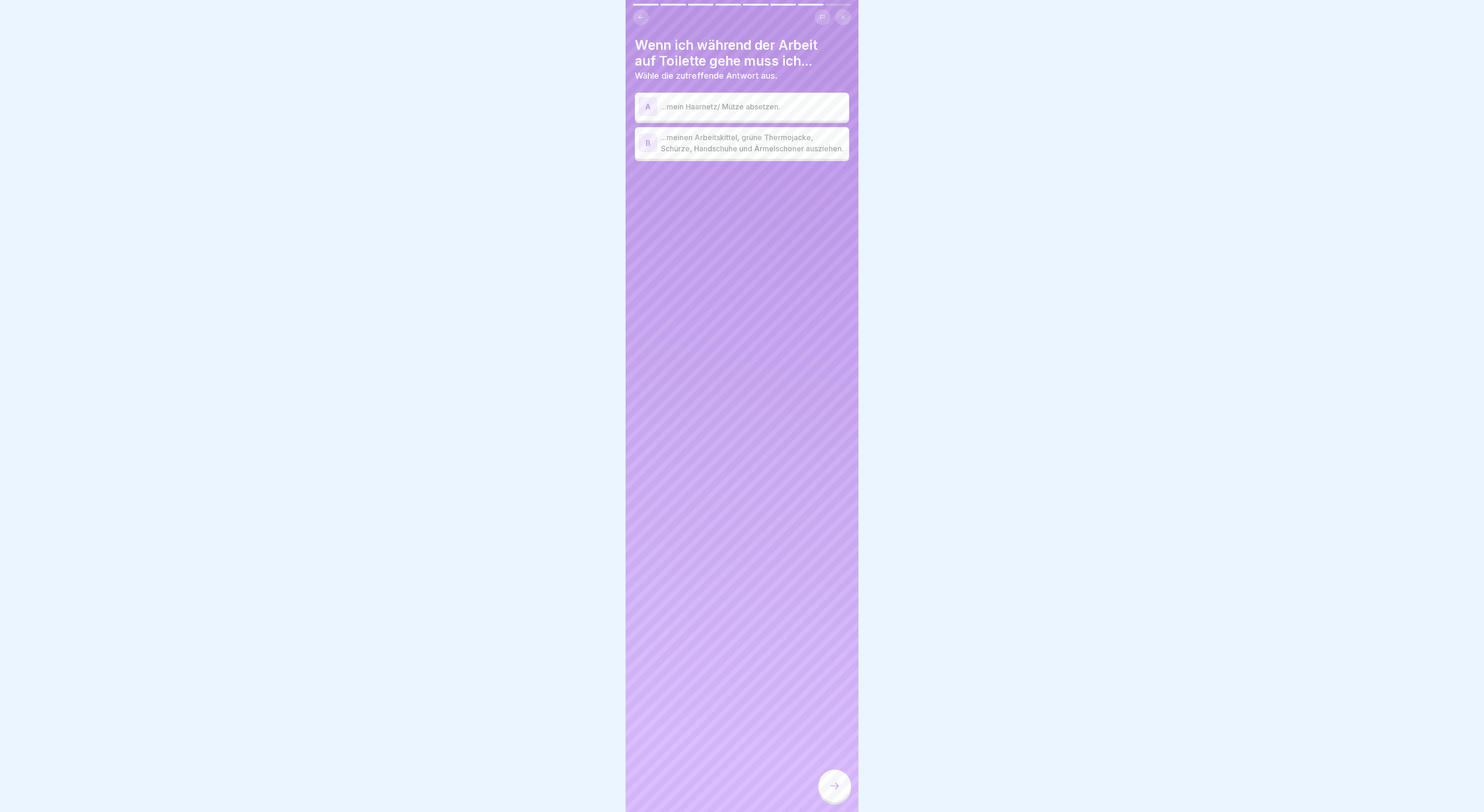
click at [769, 148] on p "...meinen Arbeitskittel, grüne Thermojacke, Schürze, Handschuhe und Ärmelschone…" at bounding box center [753, 143] width 184 height 23
click at [826, 789] on div at bounding box center [835, 786] width 33 height 33
click at [755, 188] on p "Hände müssen gewaschen, getrocknet und desinfiziert werden." at bounding box center [753, 177] width 184 height 23
click at [825, 797] on div at bounding box center [835, 786] width 33 height 33
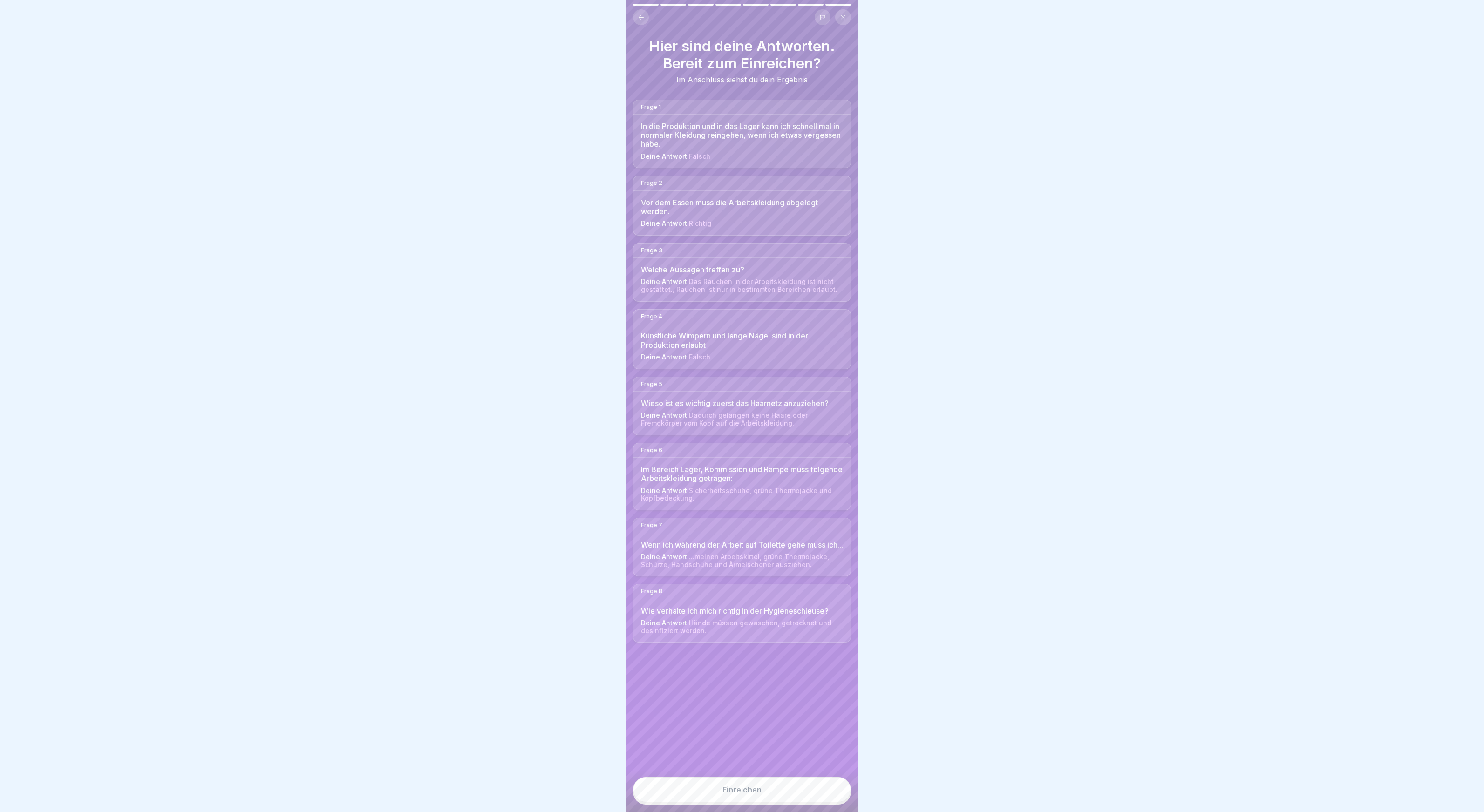
click at [742, 792] on div "Einreichen" at bounding box center [742, 790] width 39 height 9
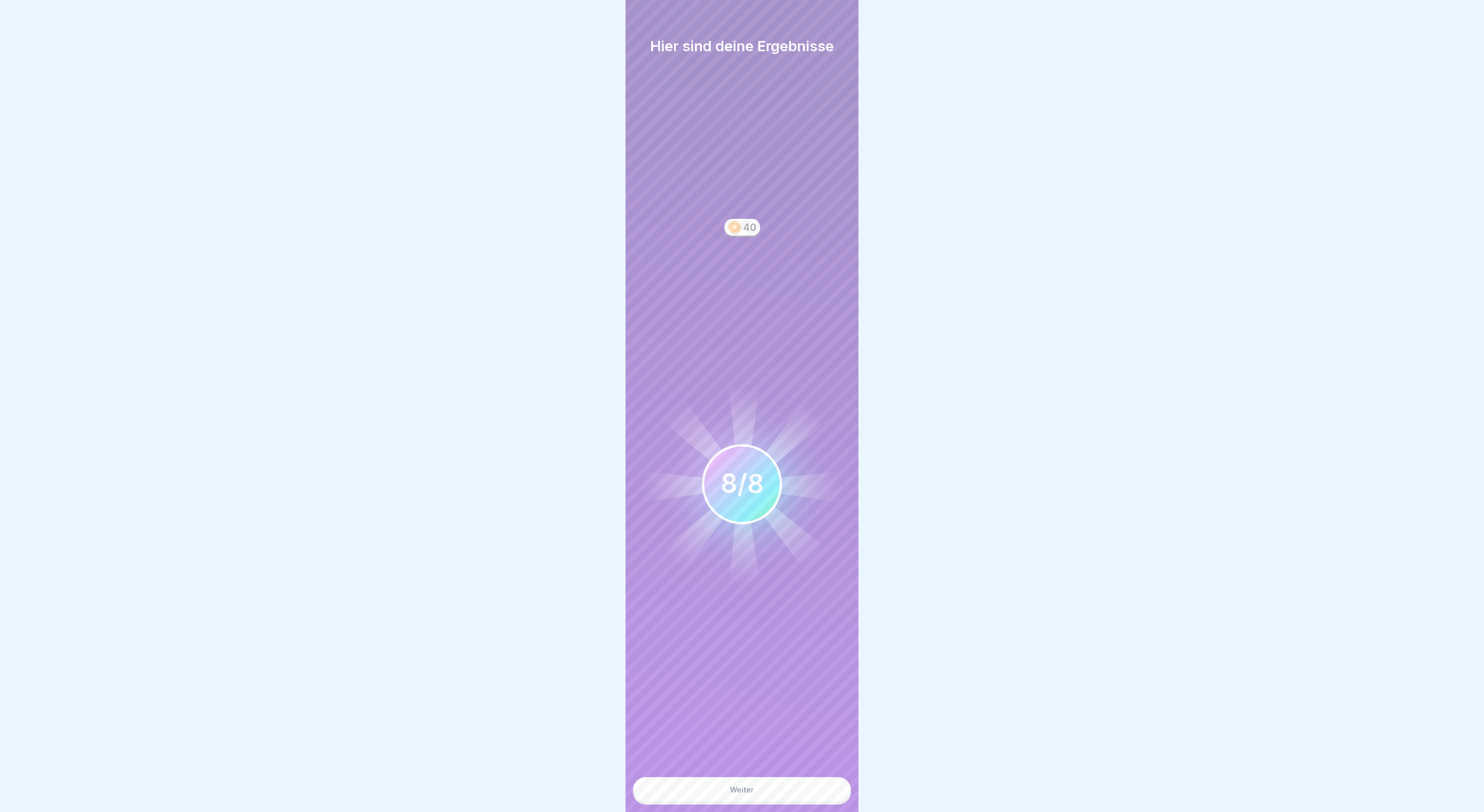
click at [741, 797] on button "Weiter" at bounding box center [742, 789] width 218 height 25
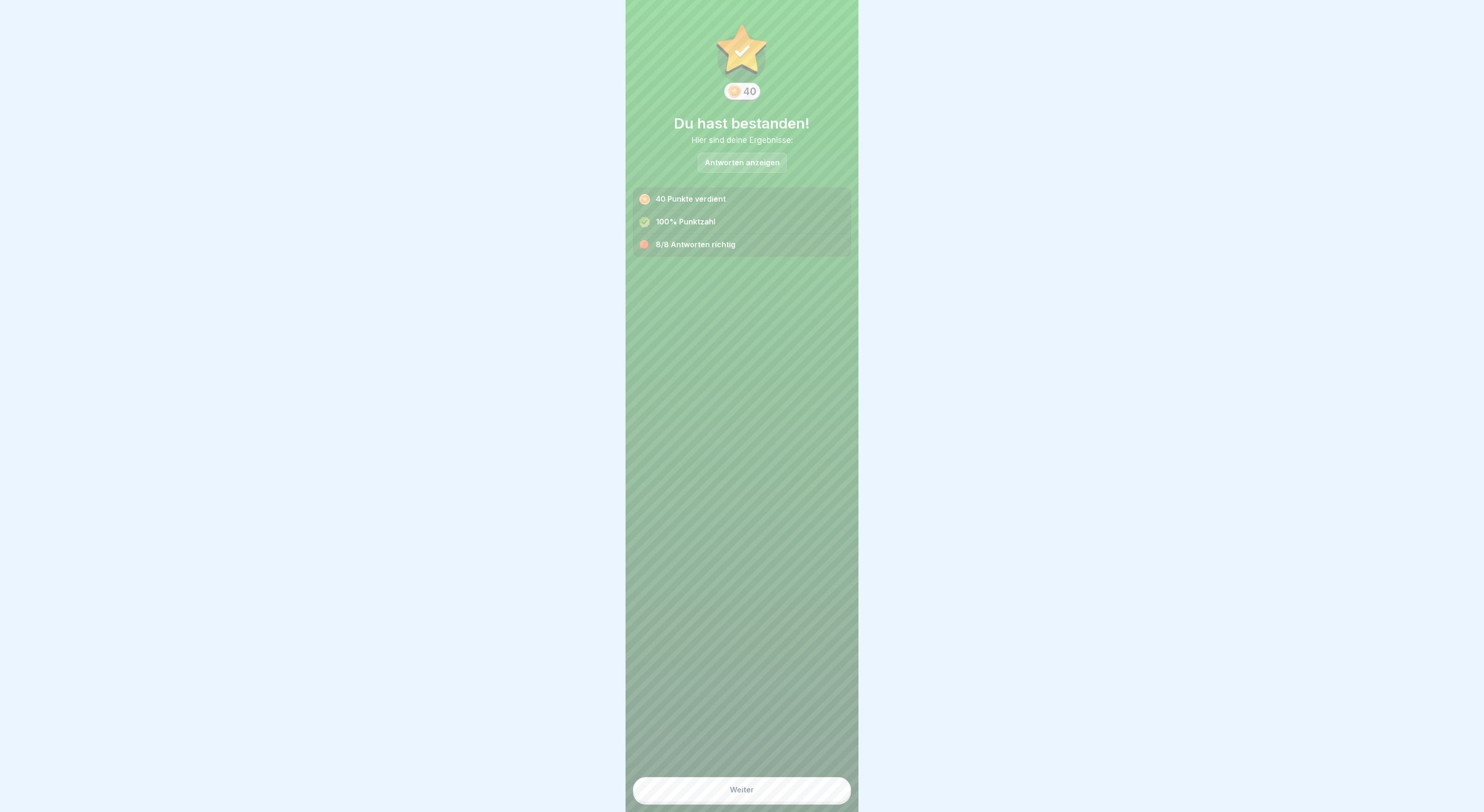
click at [752, 791] on div "Weiter" at bounding box center [742, 790] width 24 height 9
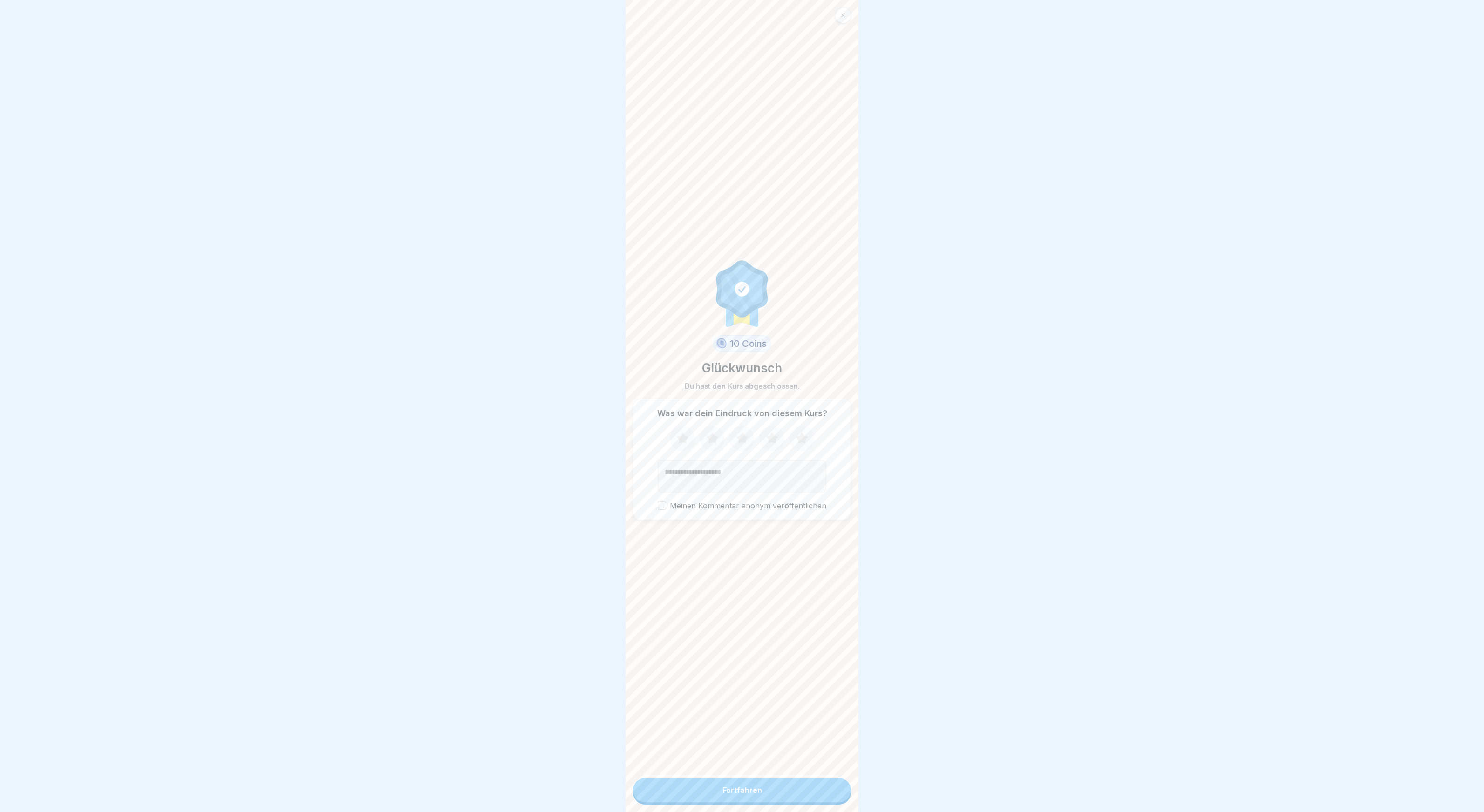
click at [723, 786] on button "Fortfahren" at bounding box center [742, 789] width 218 height 24
